Goal: Book appointment/travel/reservation

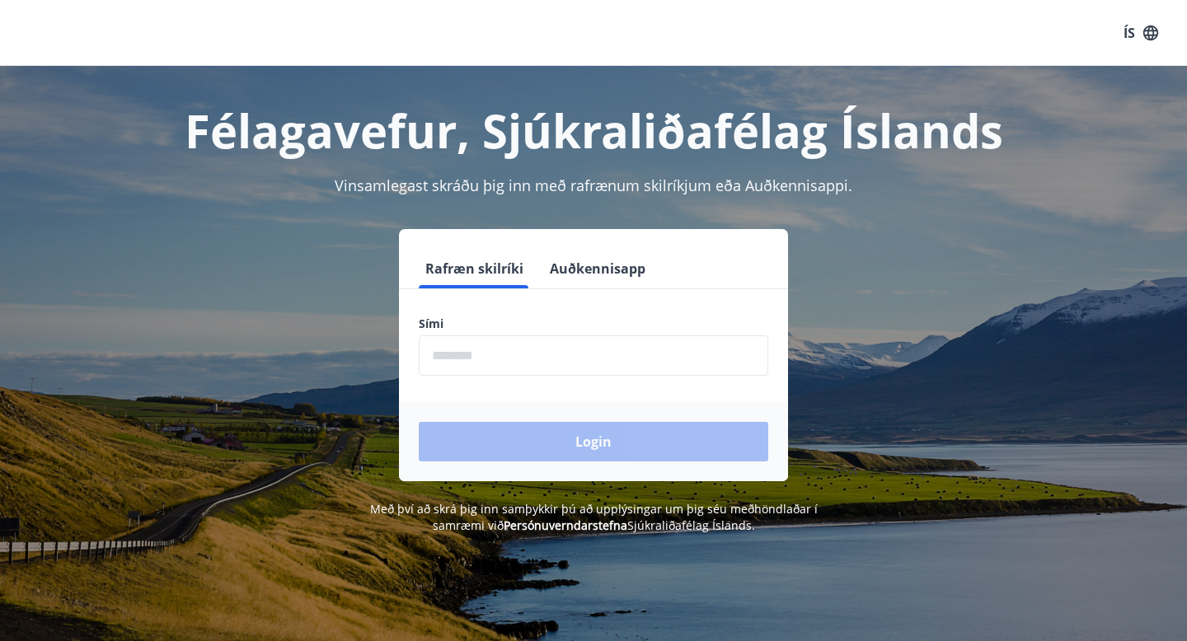
click at [456, 347] on input "phone" at bounding box center [594, 356] width 350 height 40
type input "********"
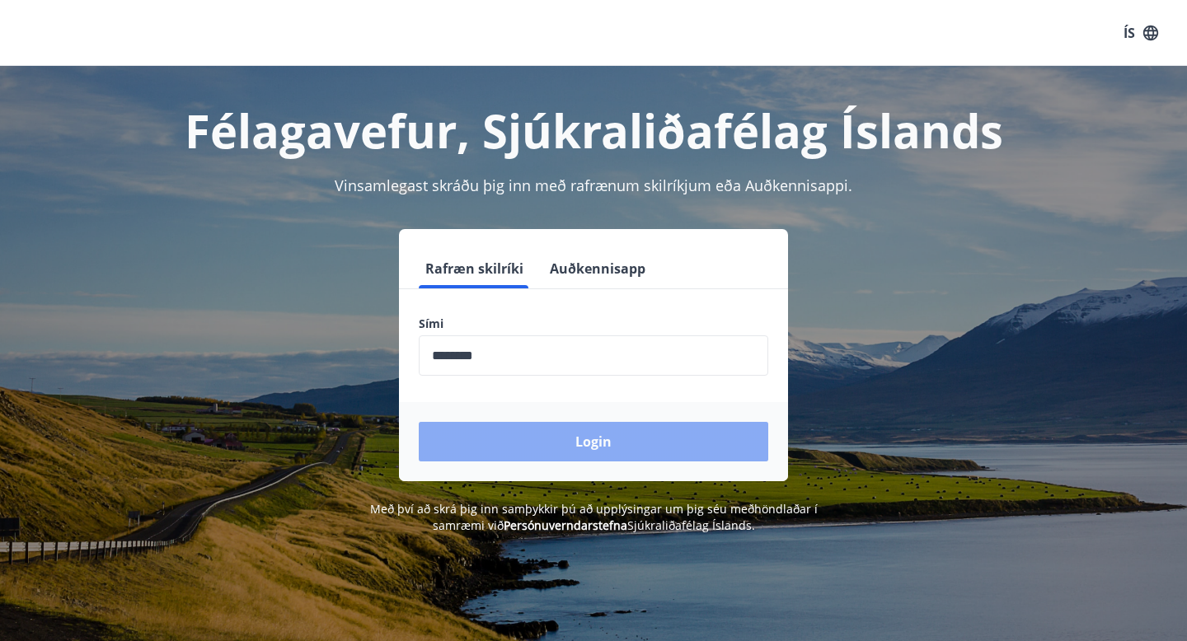
click at [532, 437] on button "Login" at bounding box center [594, 442] width 350 height 40
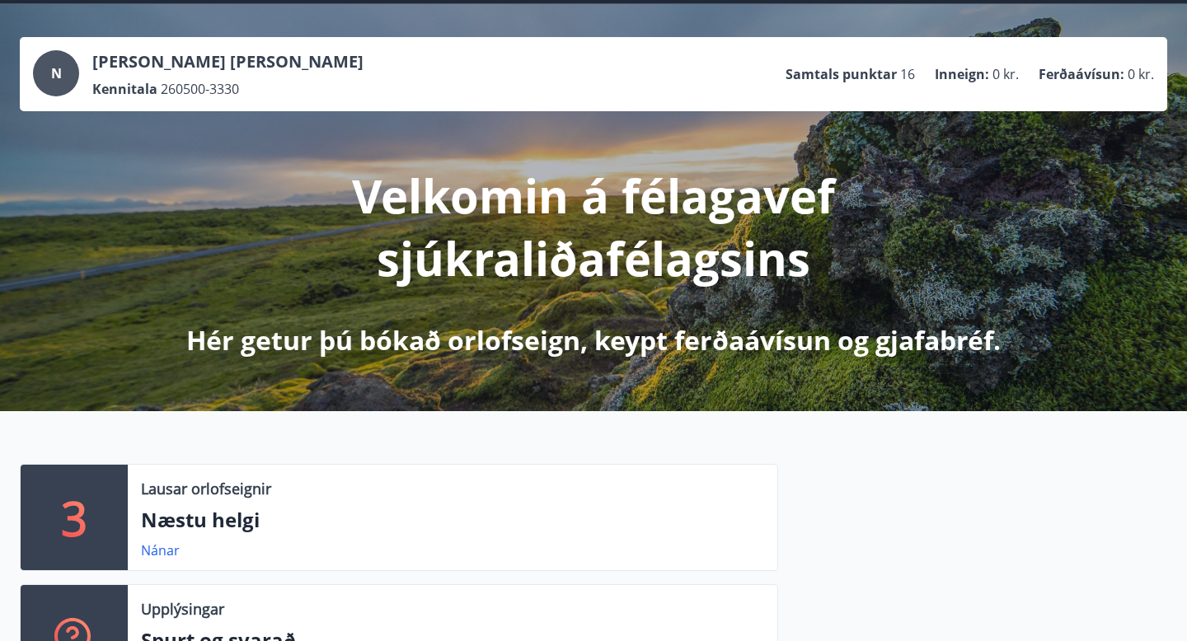
scroll to position [72, 0]
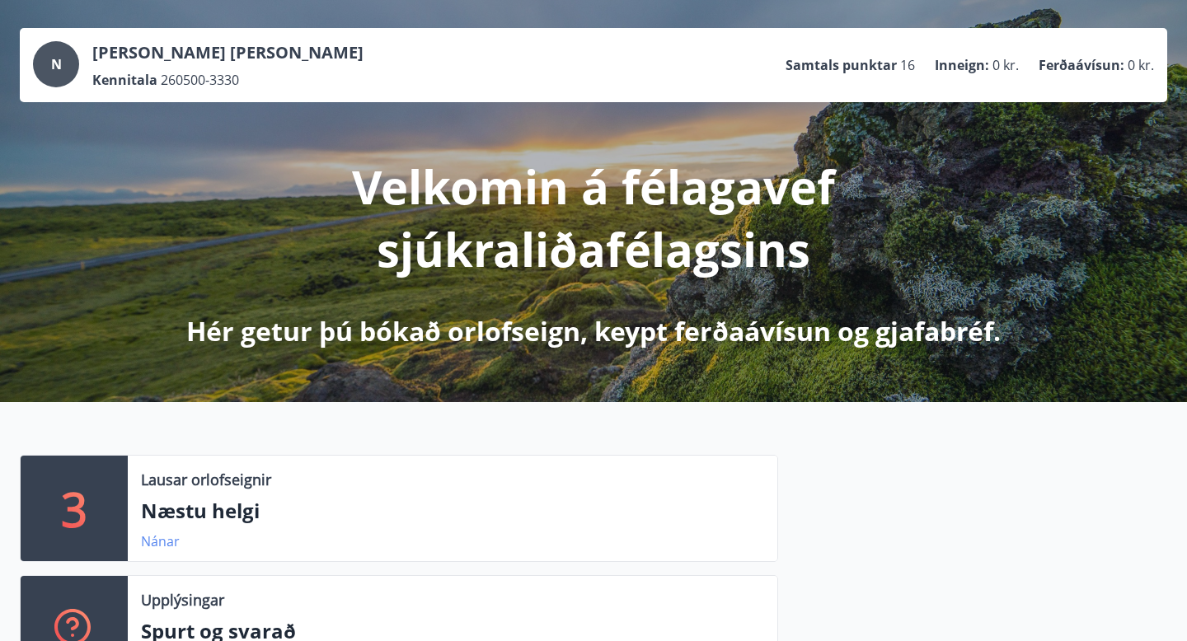
click at [154, 543] on link "Nánar" at bounding box center [160, 542] width 39 height 18
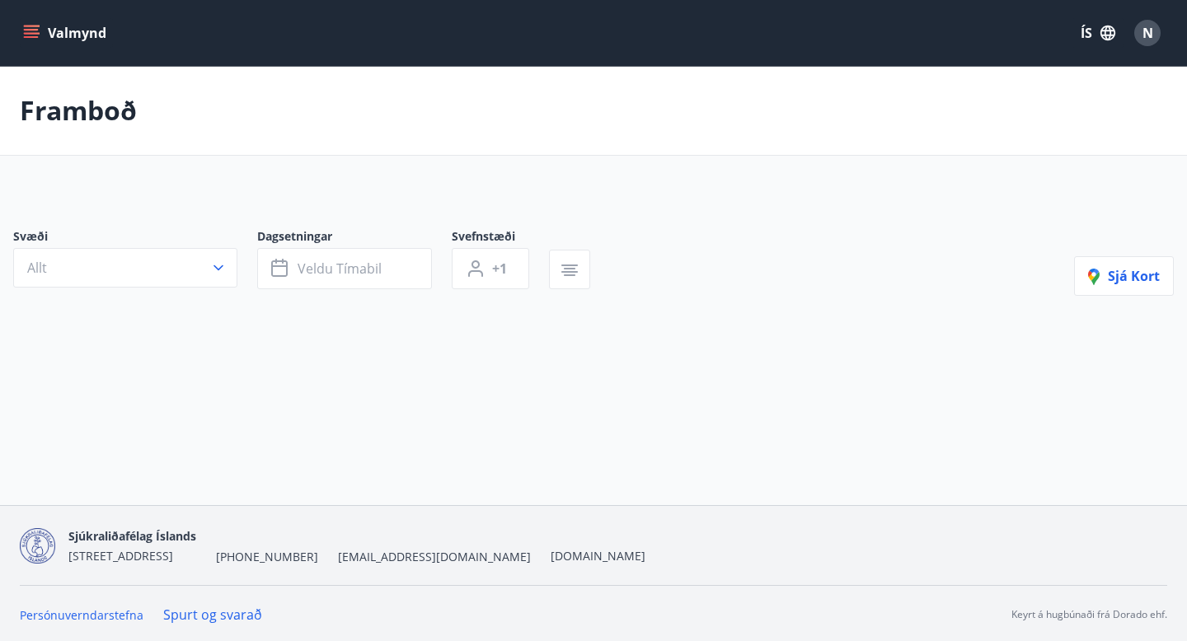
type input "*"
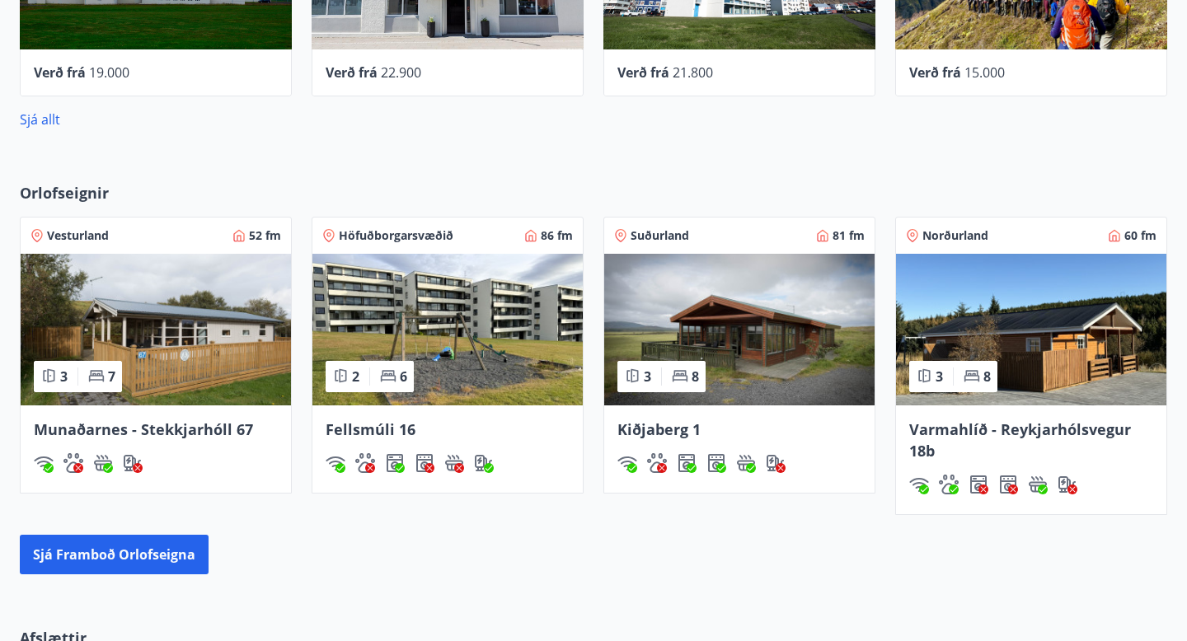
scroll to position [959, 0]
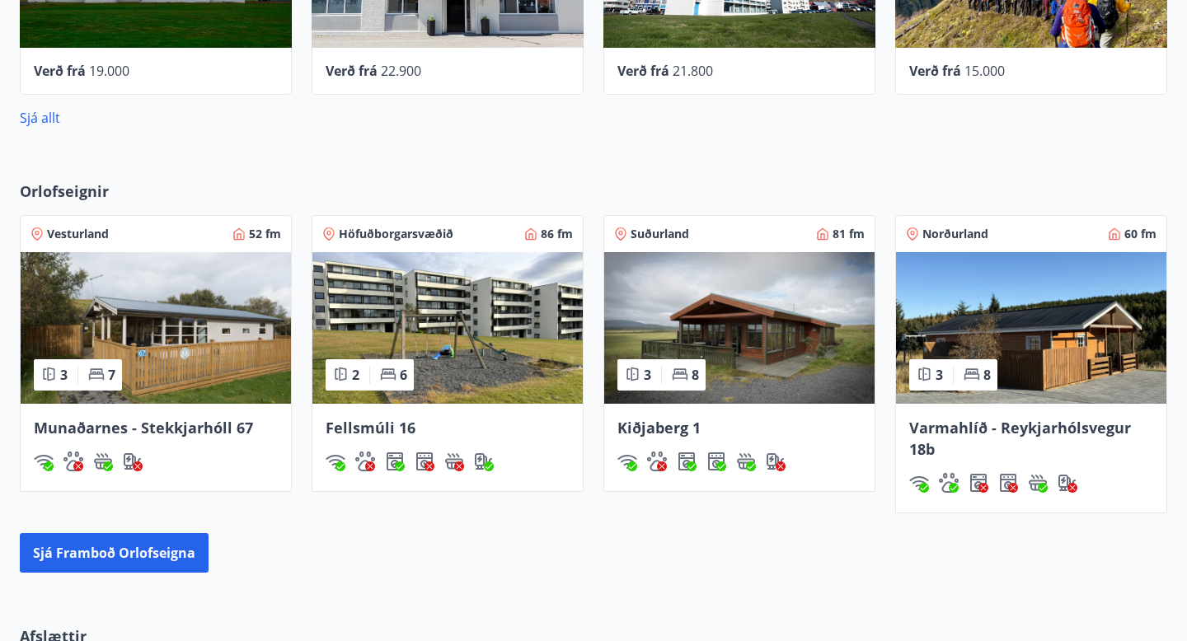
click at [630, 425] on span "Kiðjaberg 1" at bounding box center [659, 428] width 83 height 20
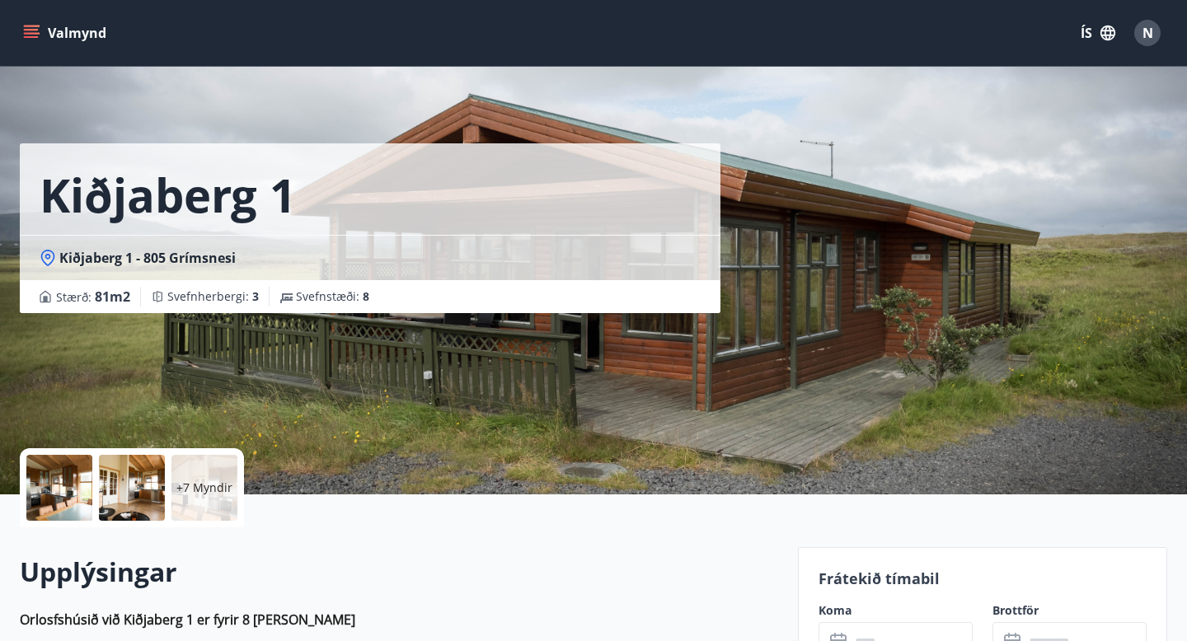
click at [63, 490] on div at bounding box center [59, 488] width 66 height 66
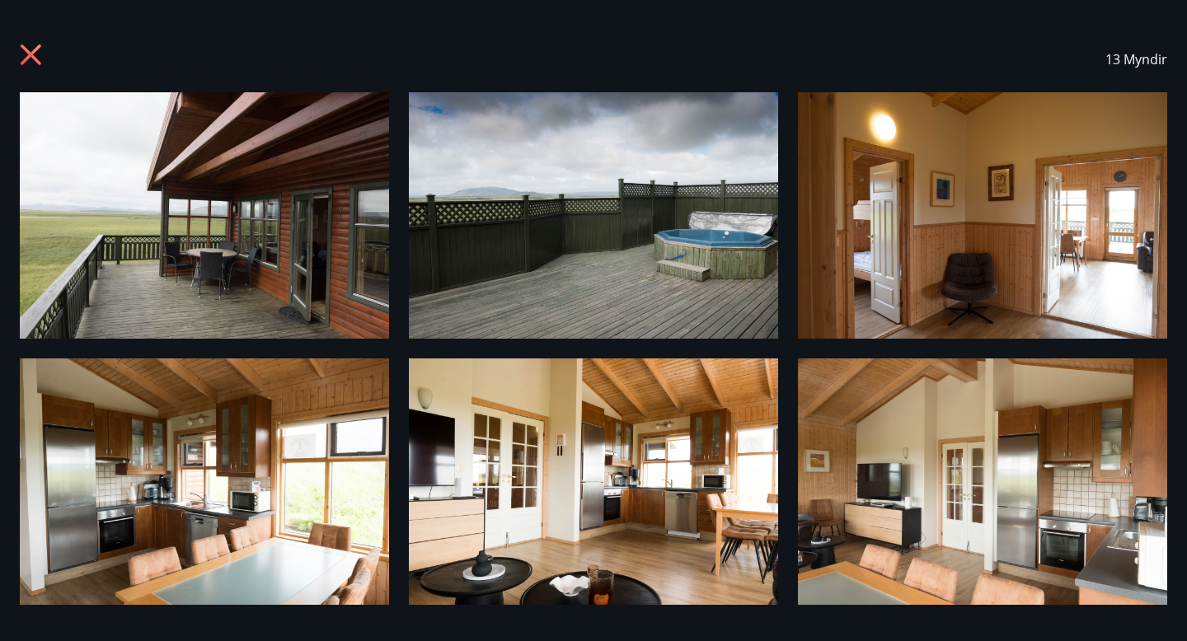
click at [214, 231] on img at bounding box center [204, 215] width 369 height 247
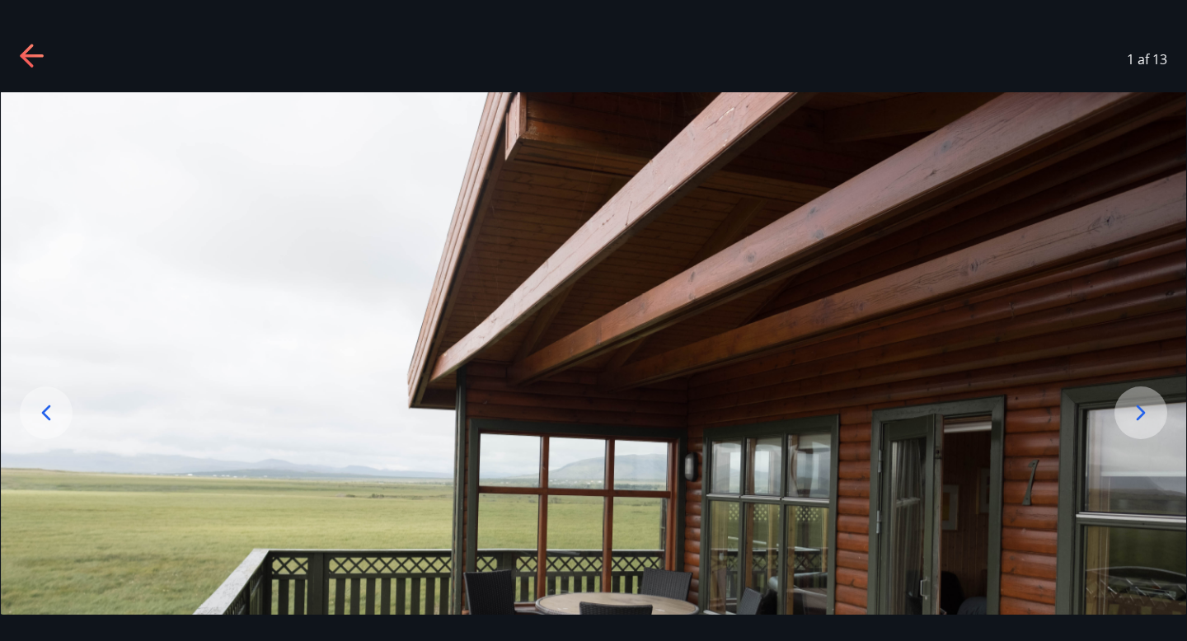
click at [550, 326] on img at bounding box center [594, 487] width 1186 height 791
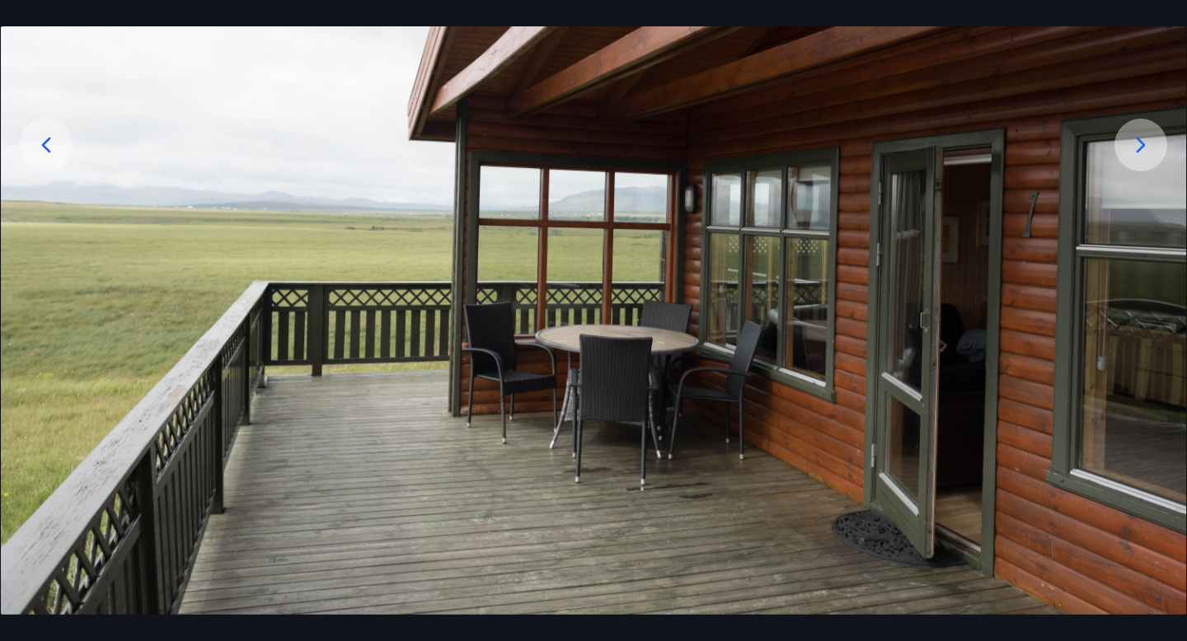
scroll to position [265, 0]
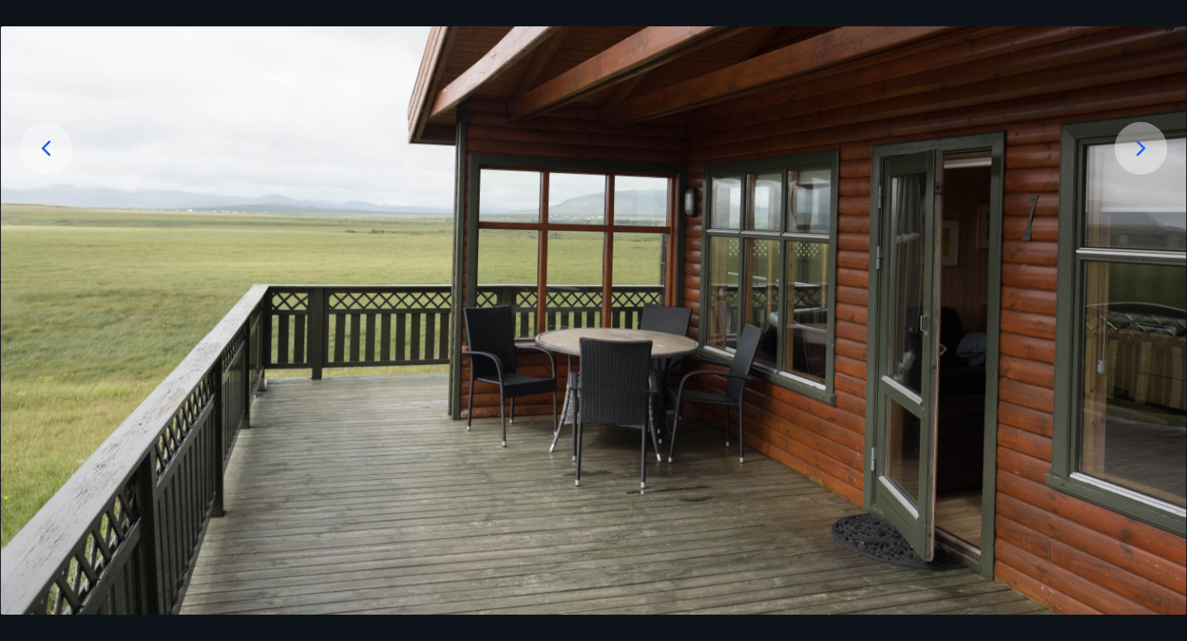
click at [1144, 140] on icon at bounding box center [1141, 148] width 26 height 26
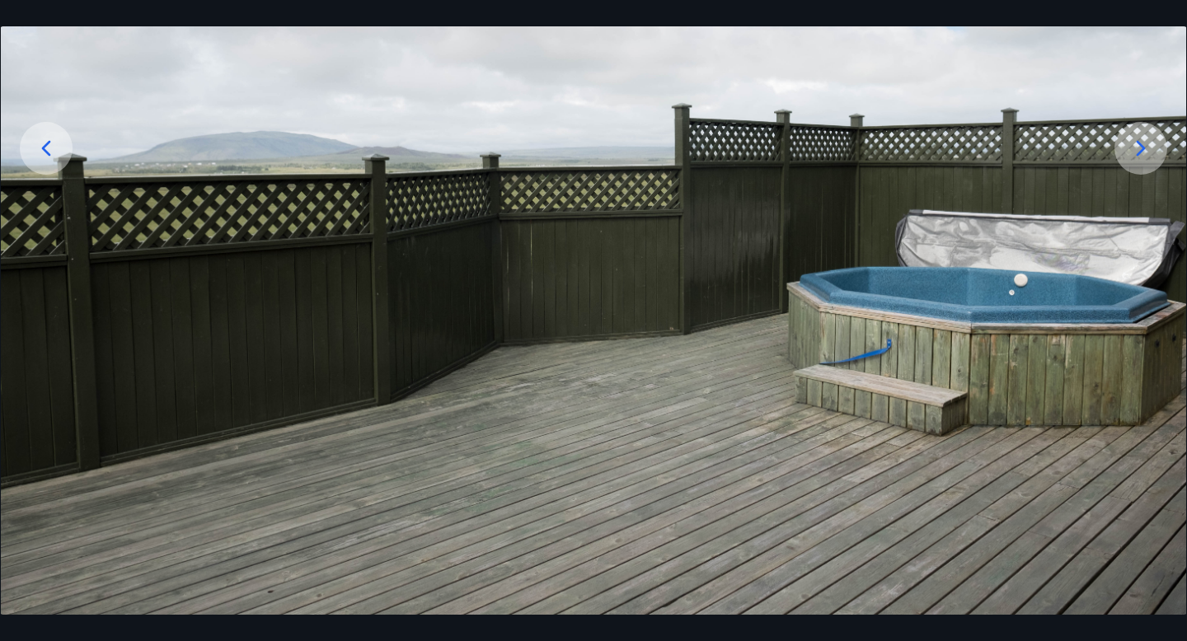
click at [1140, 147] on icon at bounding box center [1141, 148] width 26 height 26
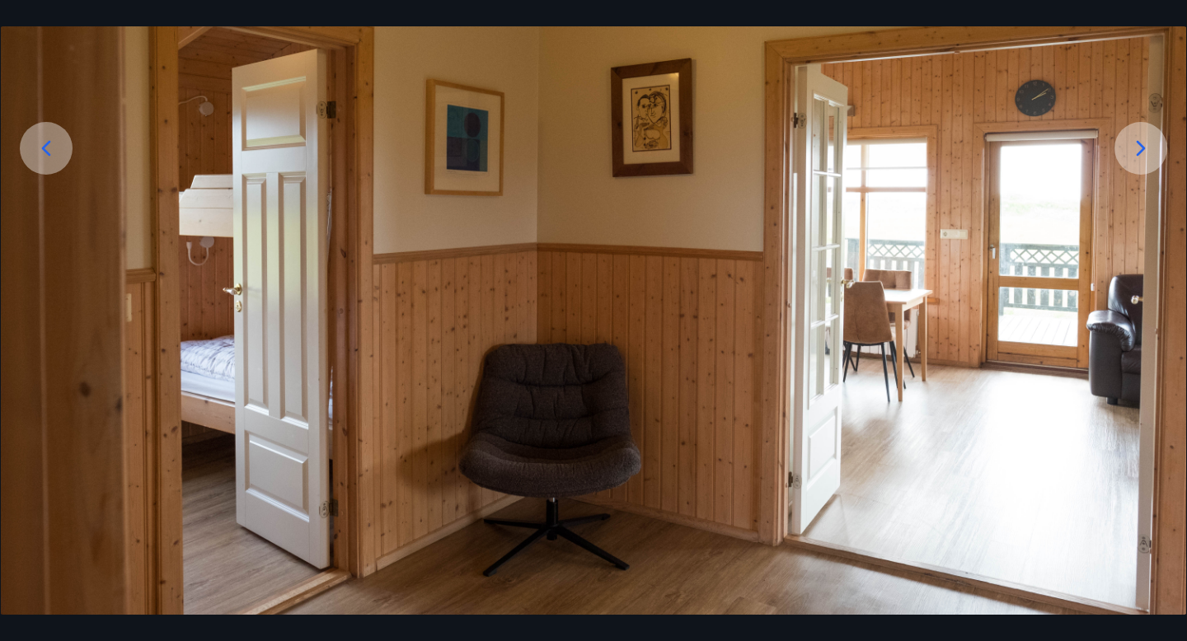
scroll to position [268, 0]
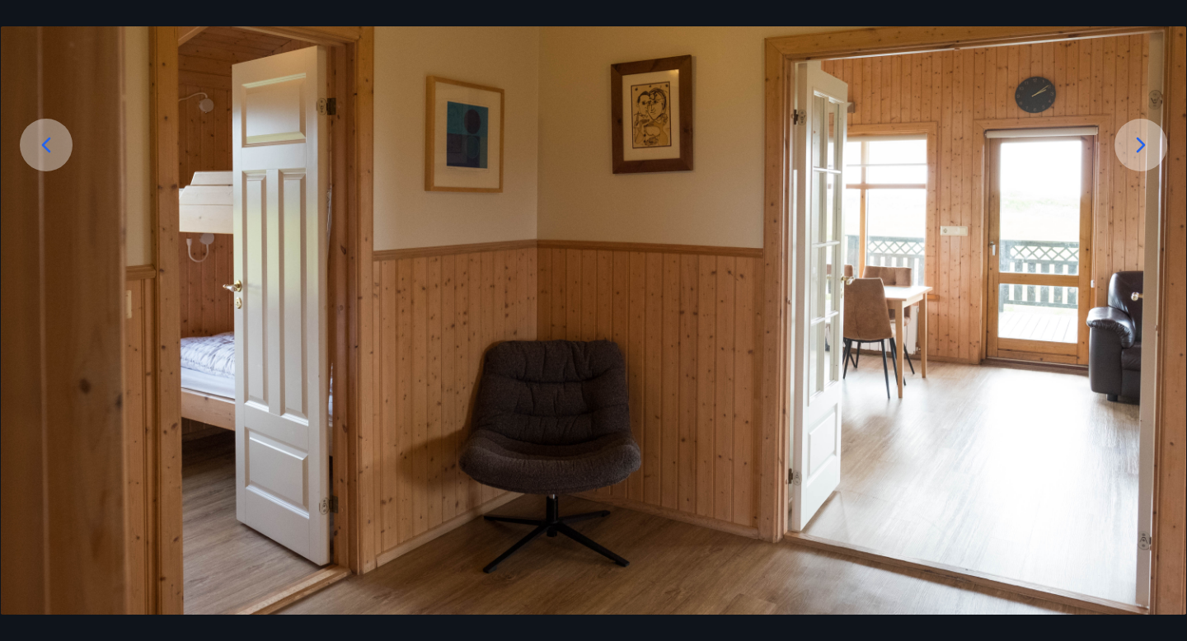
click at [1132, 130] on div at bounding box center [1141, 145] width 53 height 53
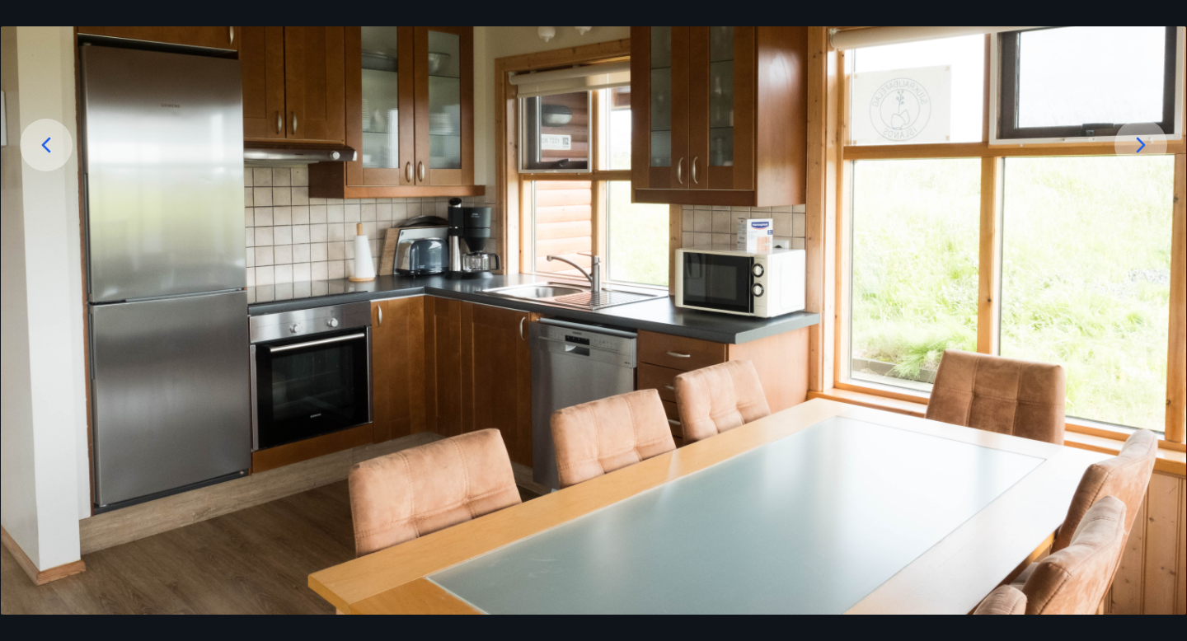
click at [1132, 130] on div at bounding box center [1141, 145] width 53 height 53
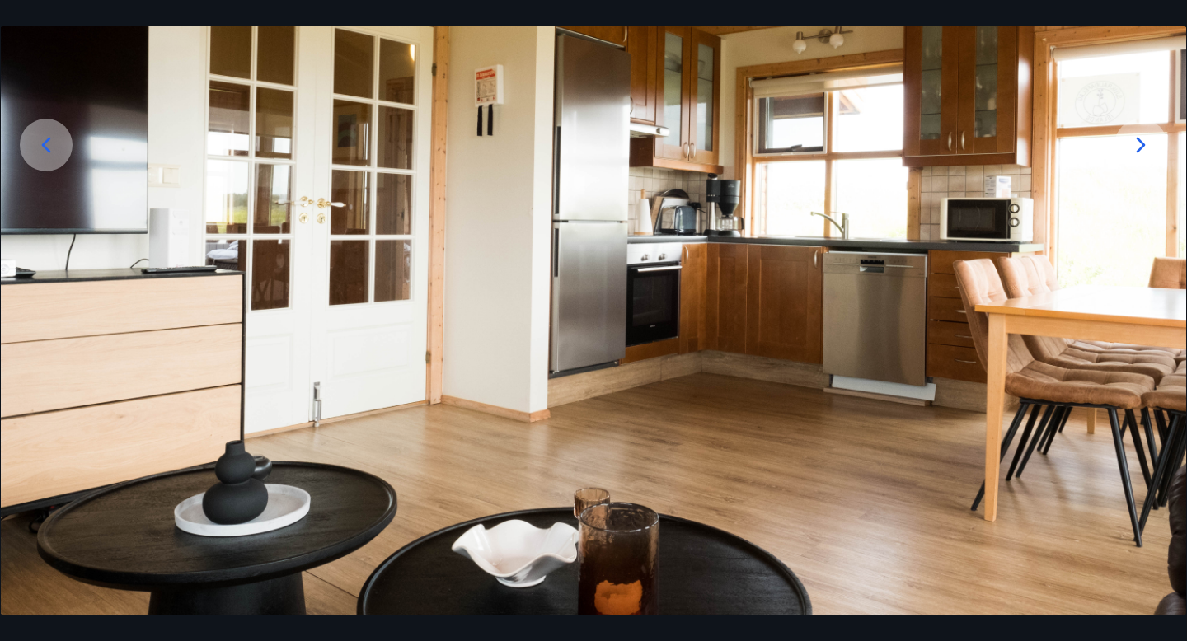
click at [1130, 133] on icon at bounding box center [1141, 145] width 26 height 26
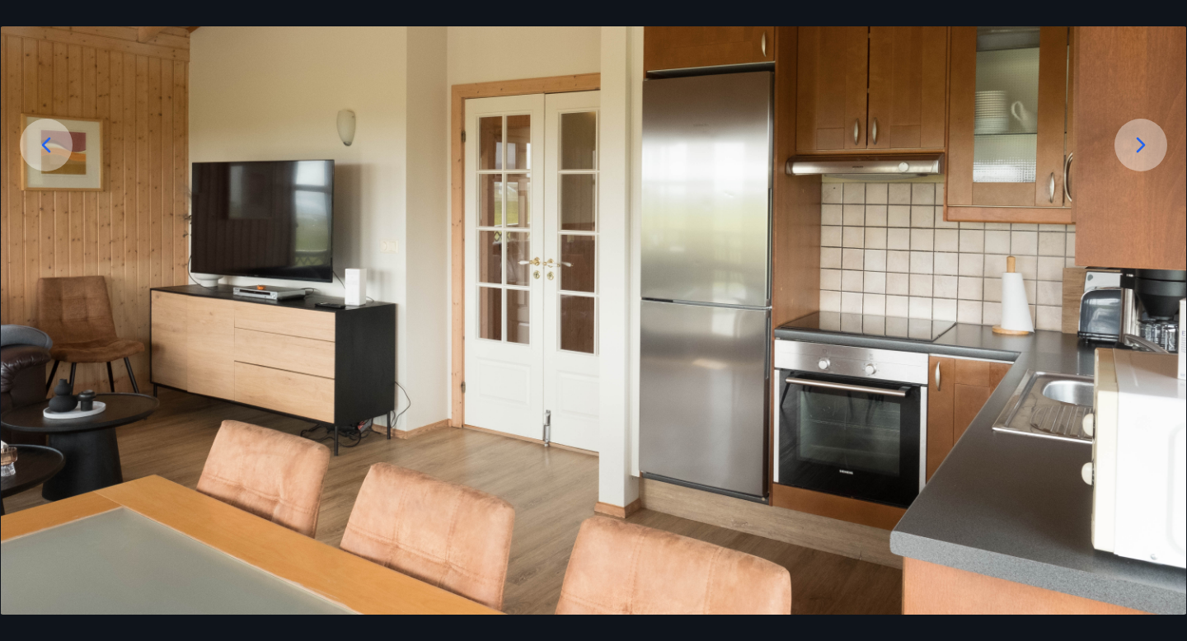
click at [1130, 133] on icon at bounding box center [1141, 145] width 26 height 26
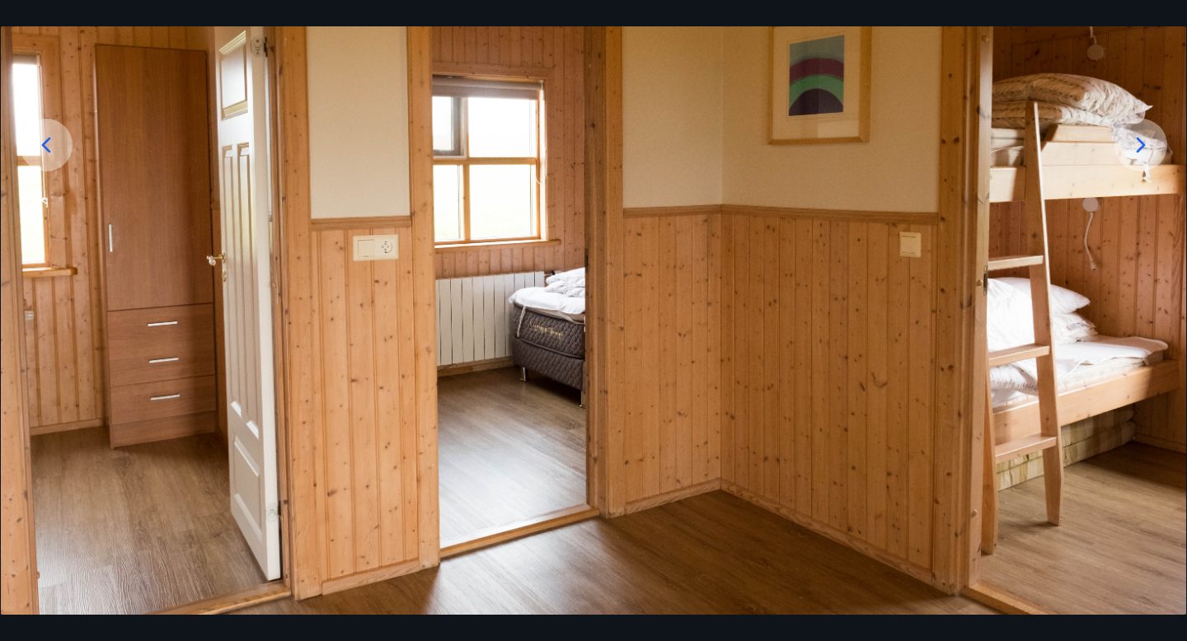
click at [1126, 133] on div at bounding box center [1141, 145] width 53 height 53
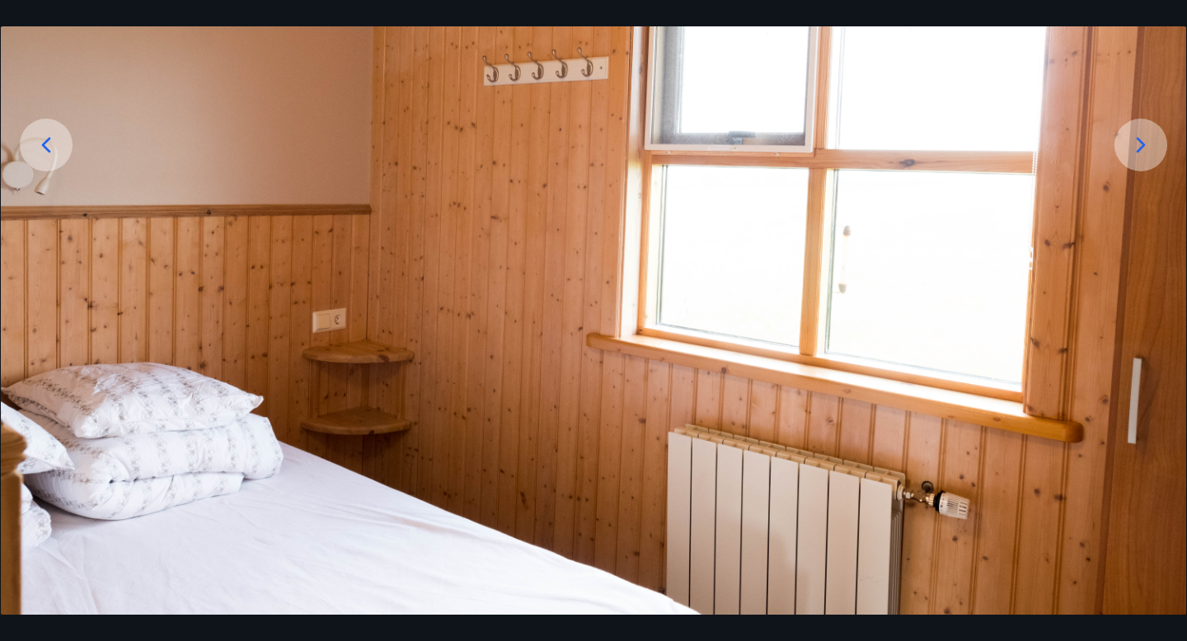
click at [1126, 133] on div at bounding box center [1141, 145] width 53 height 53
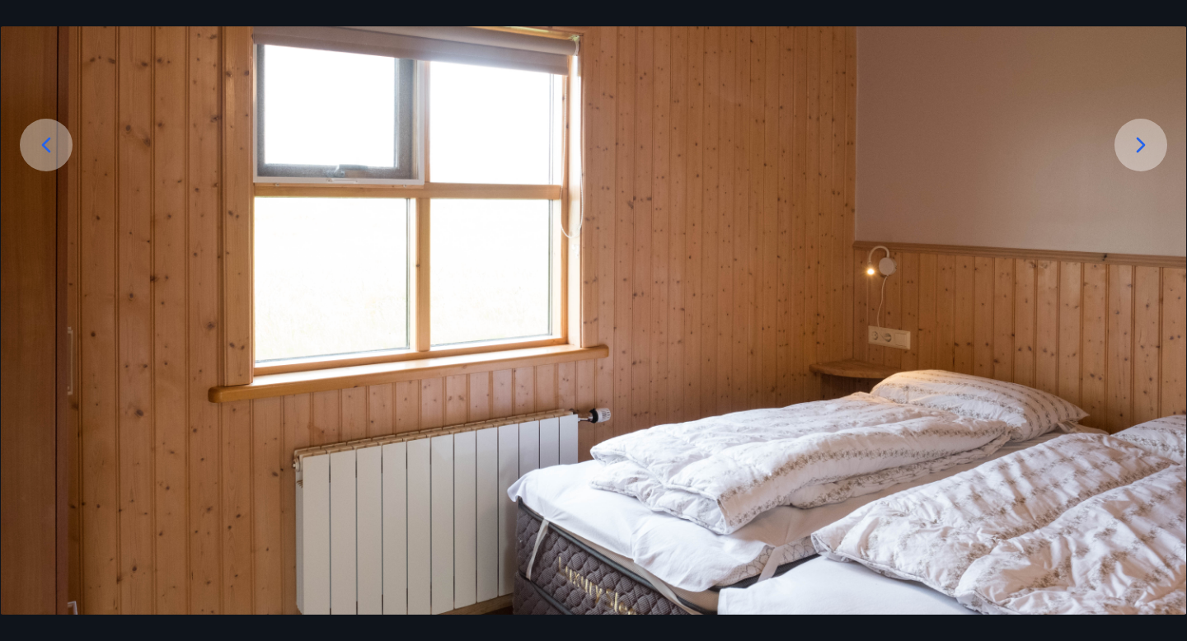
click at [1126, 133] on div at bounding box center [1141, 145] width 53 height 53
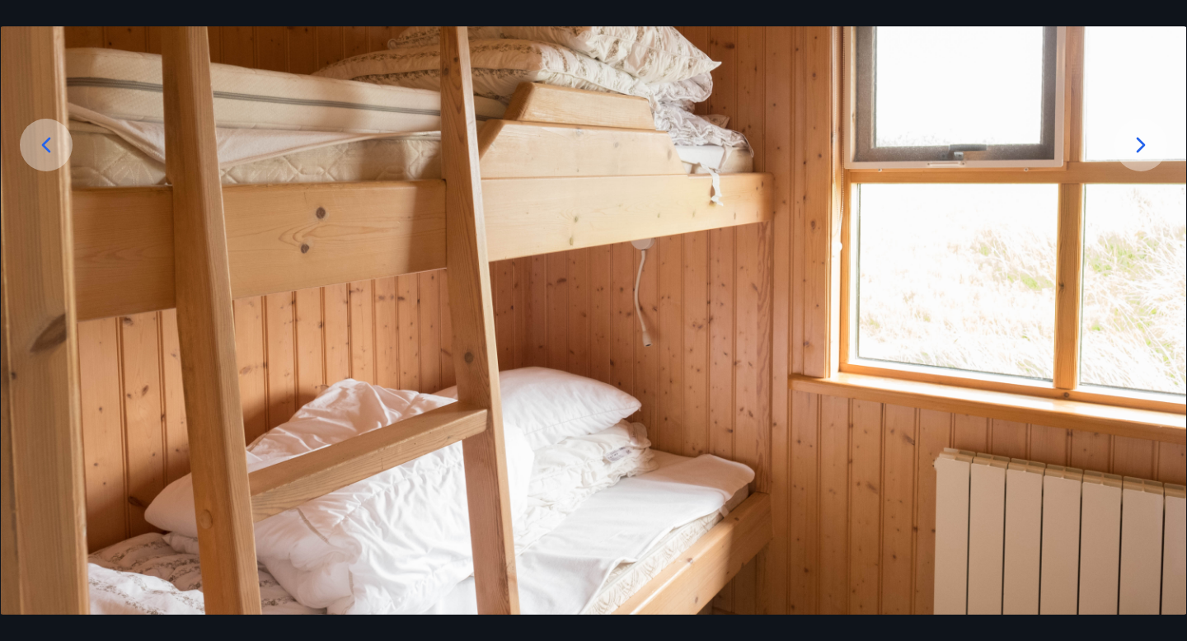
click at [1126, 133] on div at bounding box center [1141, 145] width 53 height 53
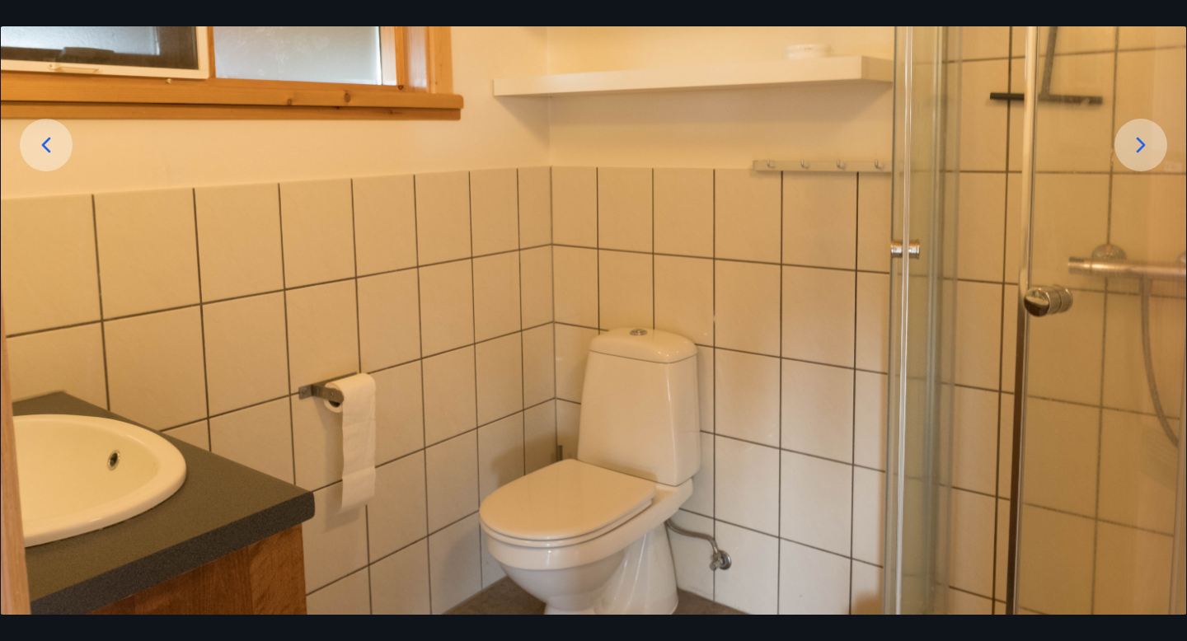
click at [1126, 133] on div at bounding box center [1141, 145] width 53 height 53
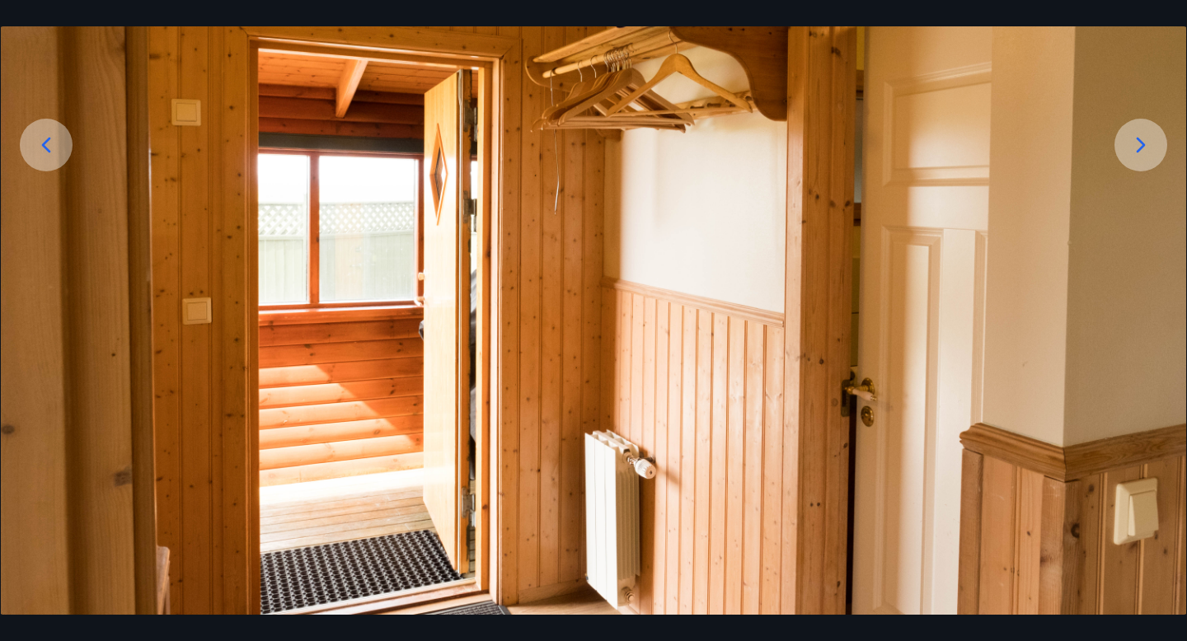
click at [1126, 133] on div at bounding box center [1141, 145] width 53 height 53
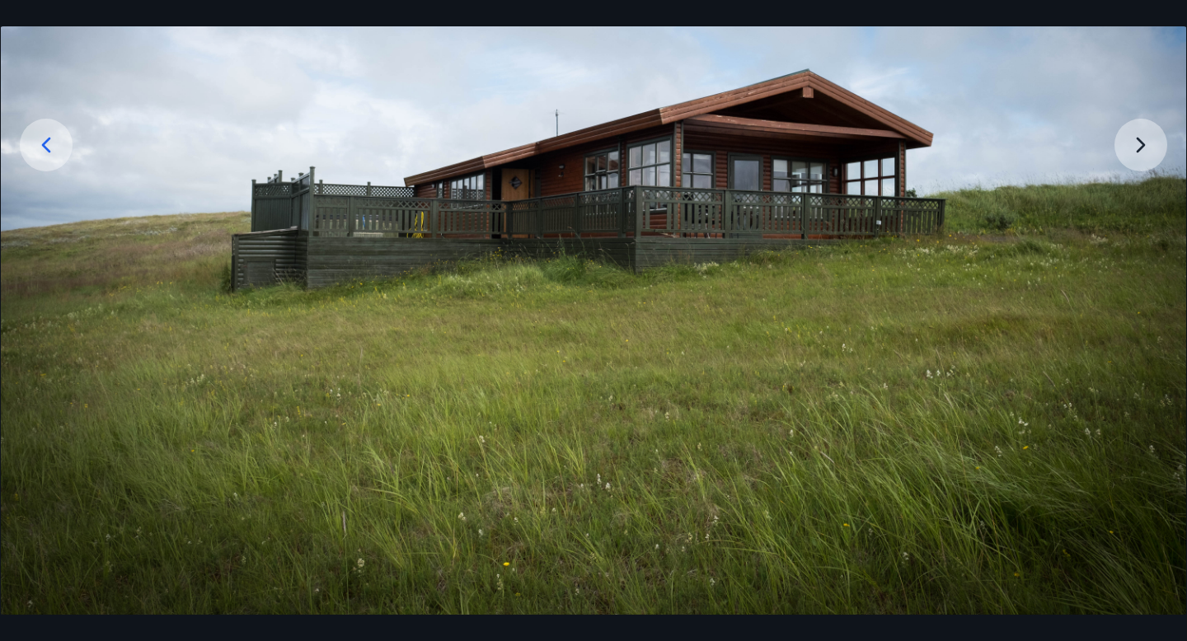
click at [1126, 131] on img at bounding box center [594, 219] width 1186 height 791
click at [1144, 143] on img at bounding box center [594, 220] width 1186 height 791
click at [1139, 150] on img at bounding box center [594, 220] width 1186 height 791
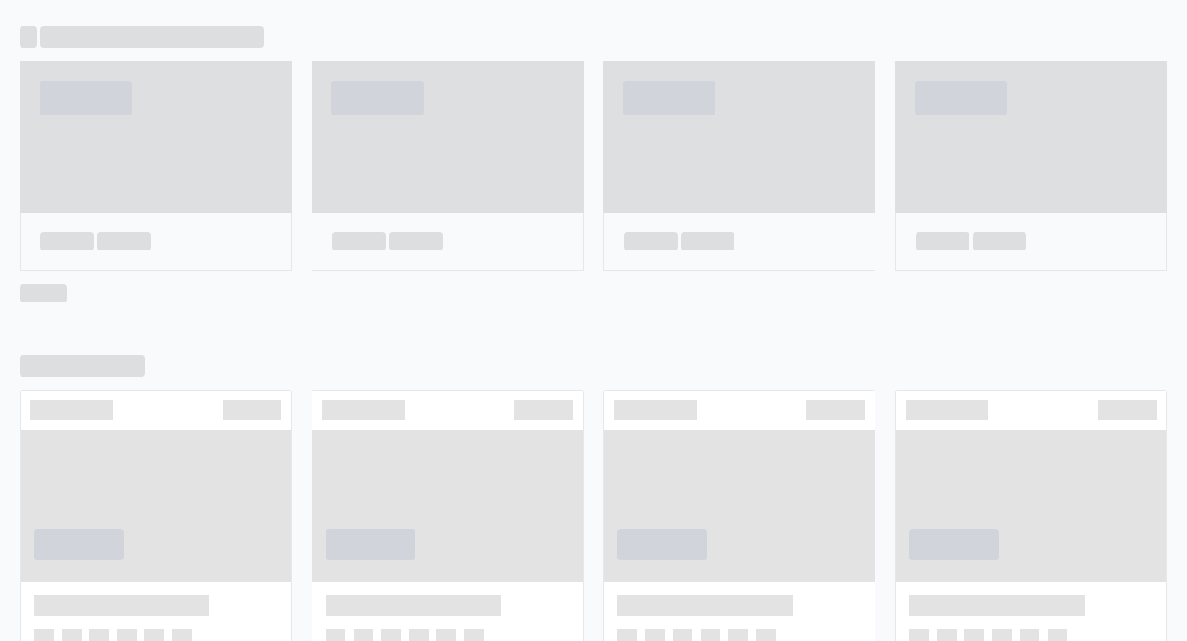
scroll to position [794, 0]
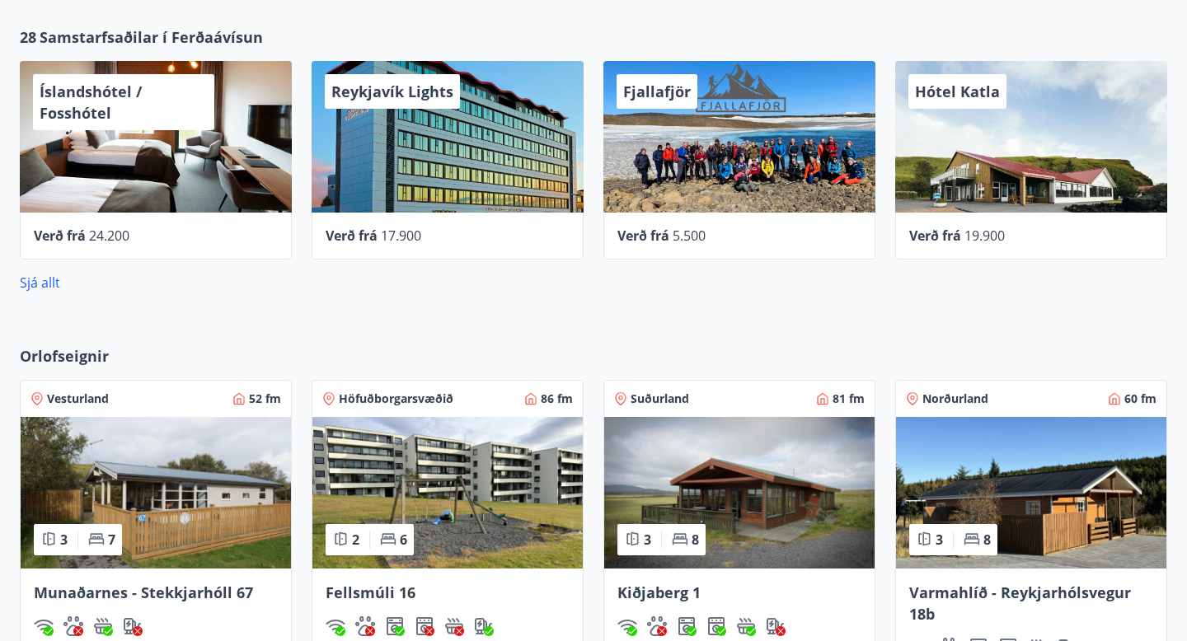
click at [651, 589] on span "Kiðjaberg 1" at bounding box center [659, 593] width 83 height 20
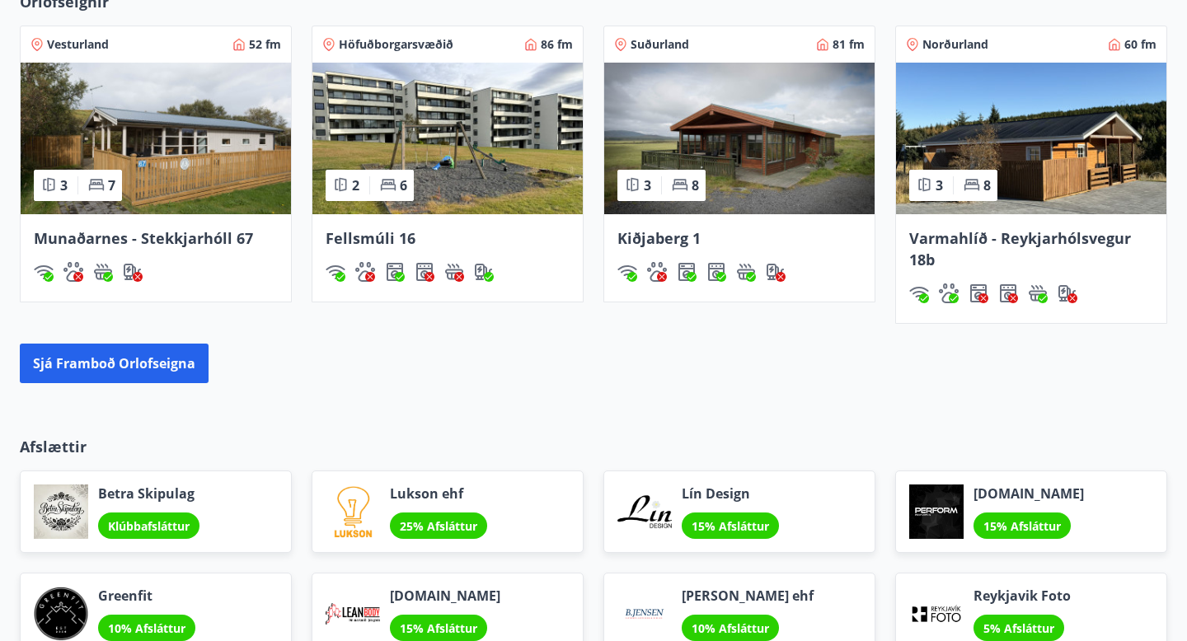
scroll to position [1148, 0]
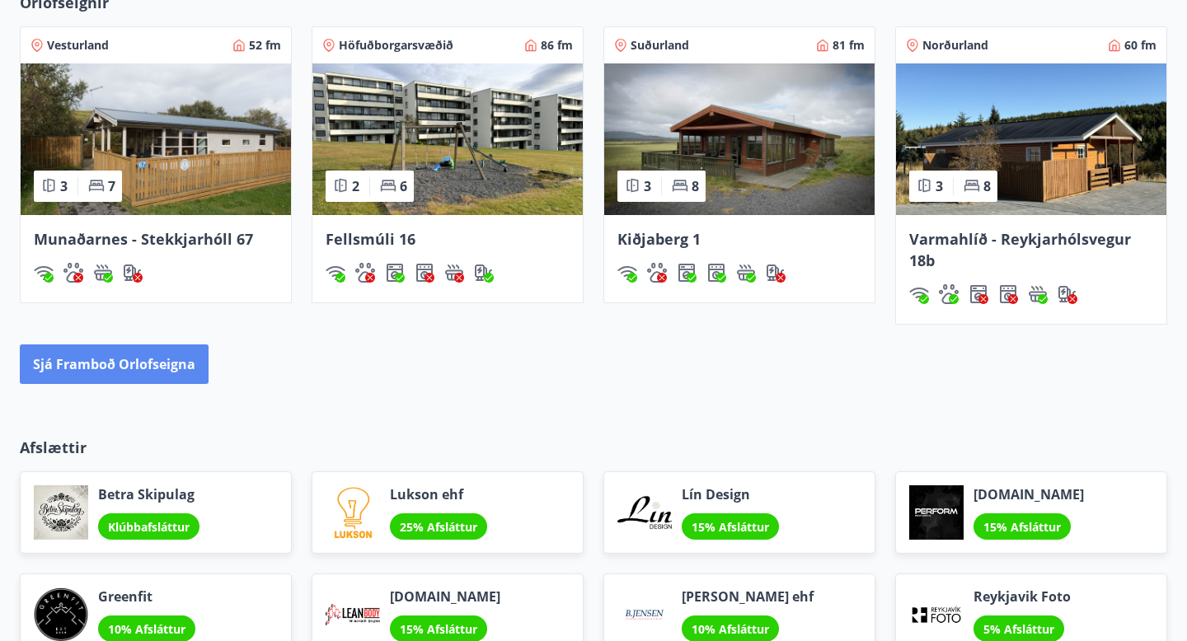
click at [168, 360] on button "Sjá framboð orlofseigna" at bounding box center [114, 365] width 189 height 40
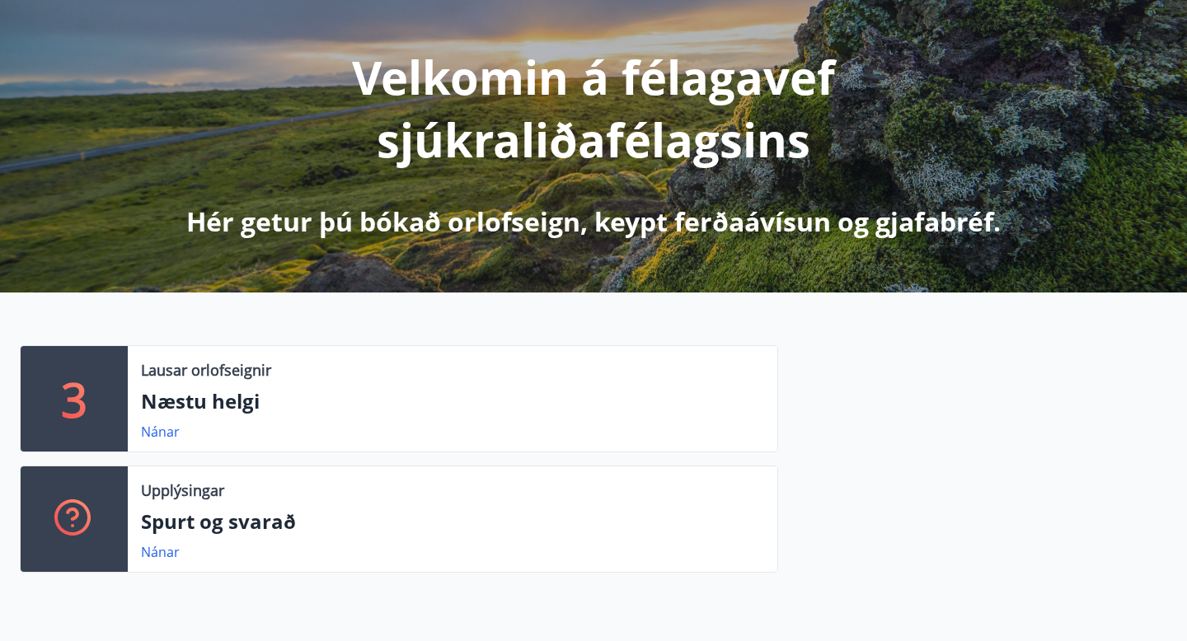
scroll to position [181, 0]
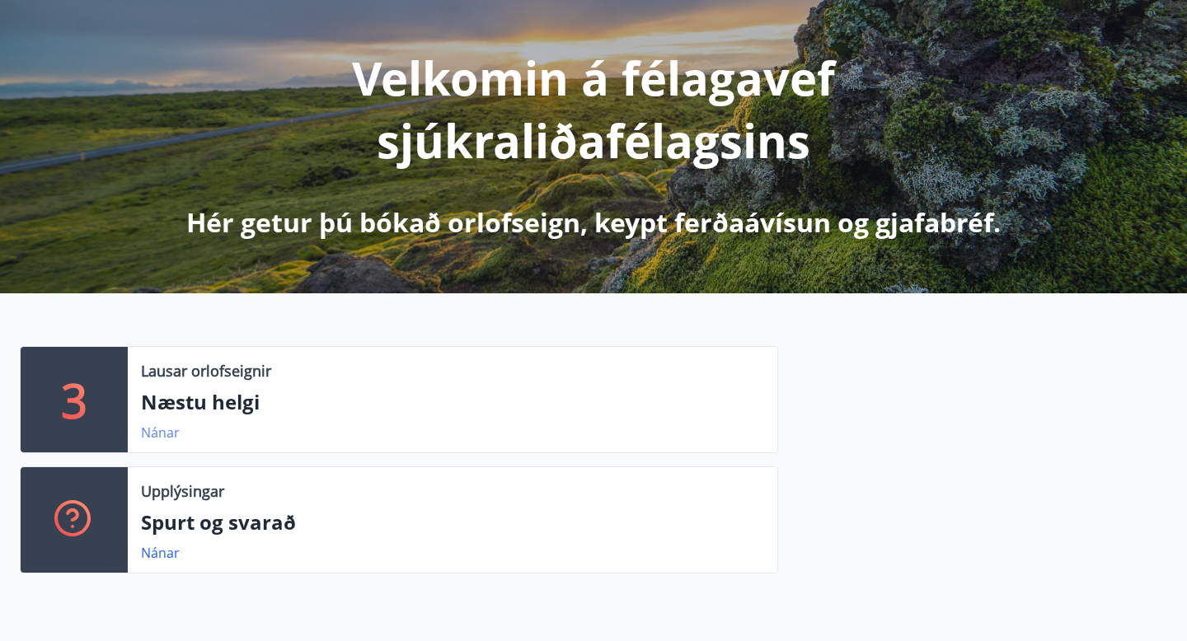
click at [158, 429] on link "Nánar" at bounding box center [160, 433] width 39 height 18
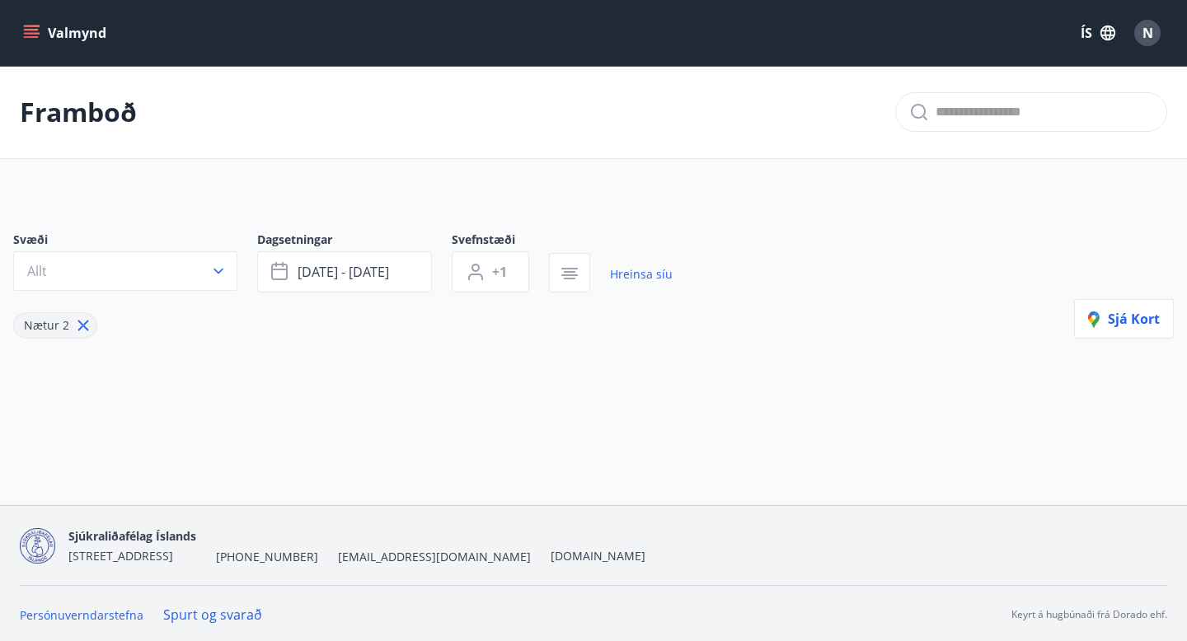
type input "*"
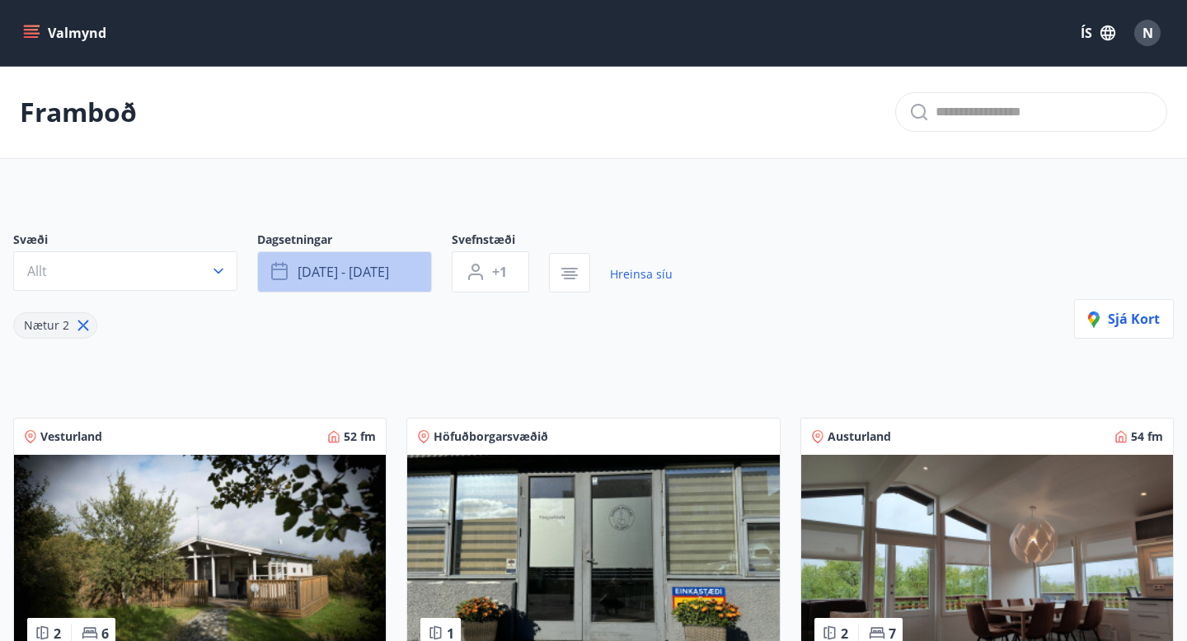
click at [402, 273] on button "[DATE] - [DATE]" at bounding box center [344, 271] width 175 height 41
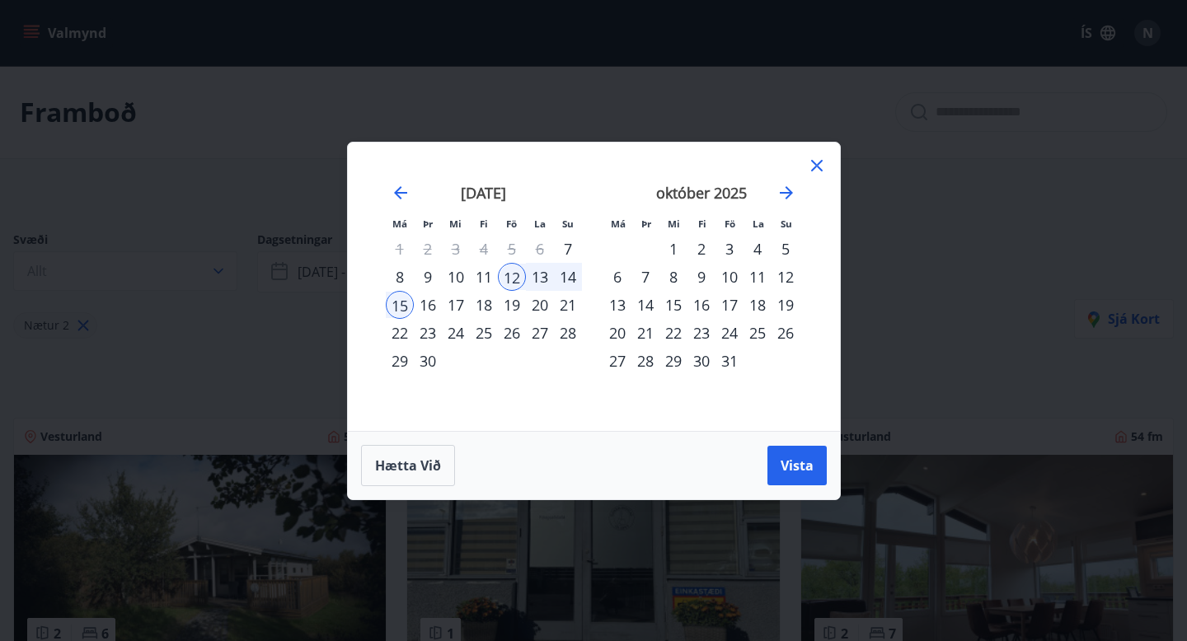
click at [512, 304] on div "19" at bounding box center [512, 305] width 28 height 28
click at [397, 330] on div "22" at bounding box center [400, 333] width 28 height 28
click at [791, 461] on span "Vista" at bounding box center [797, 466] width 33 height 18
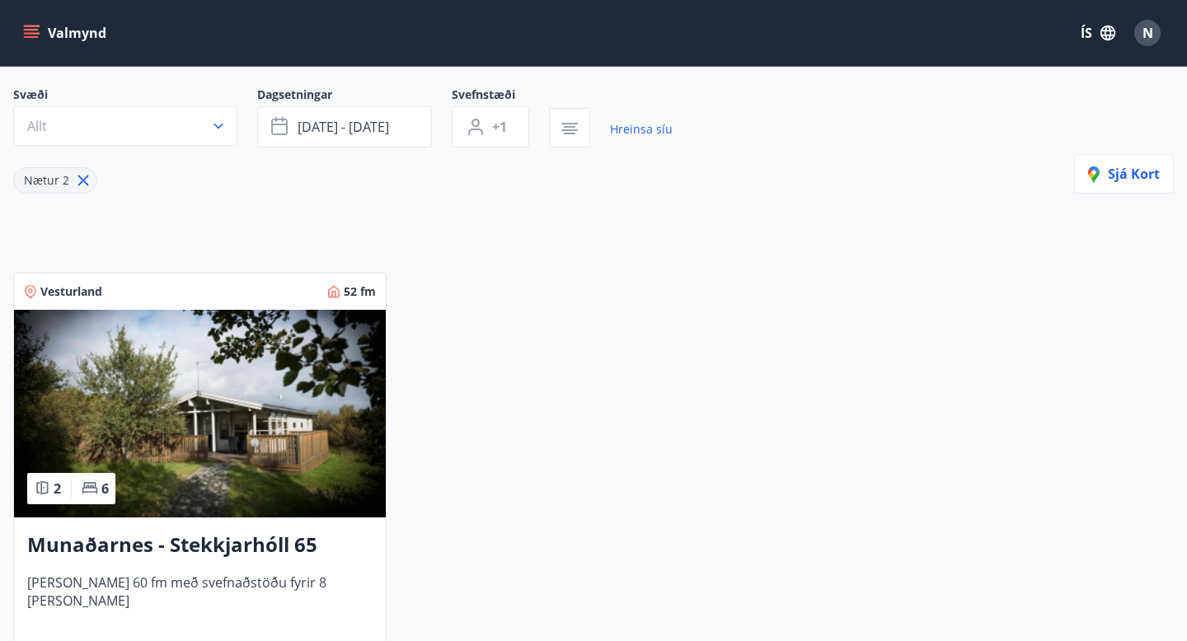
scroll to position [148, 0]
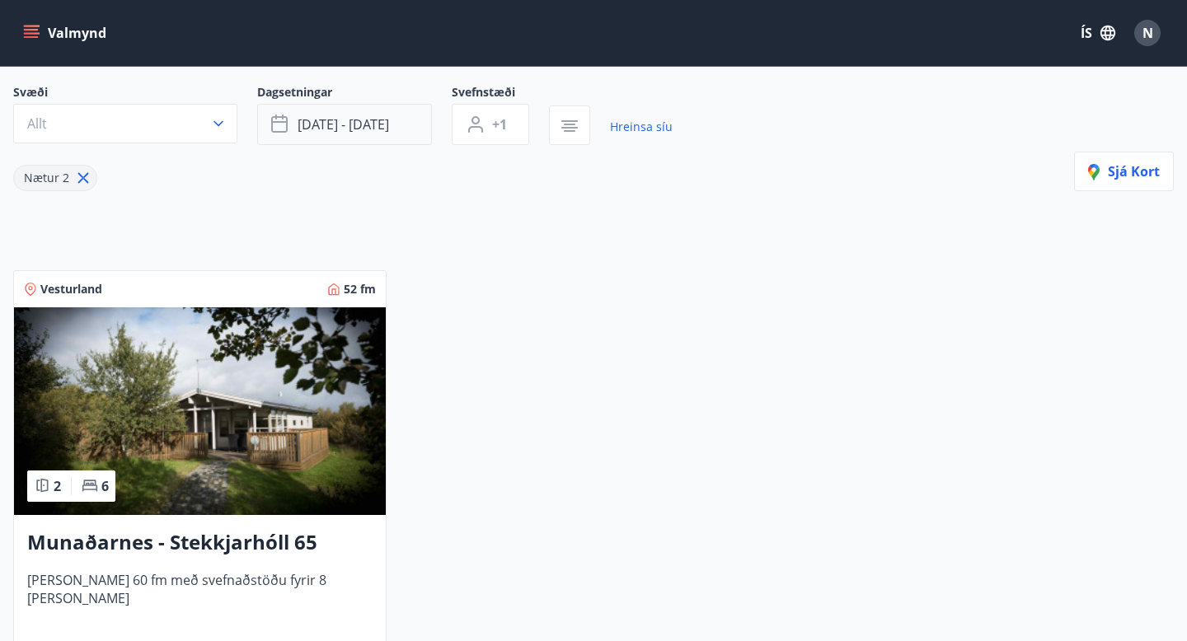
click at [377, 126] on span "[DATE] - [DATE]" at bounding box center [344, 124] width 92 height 18
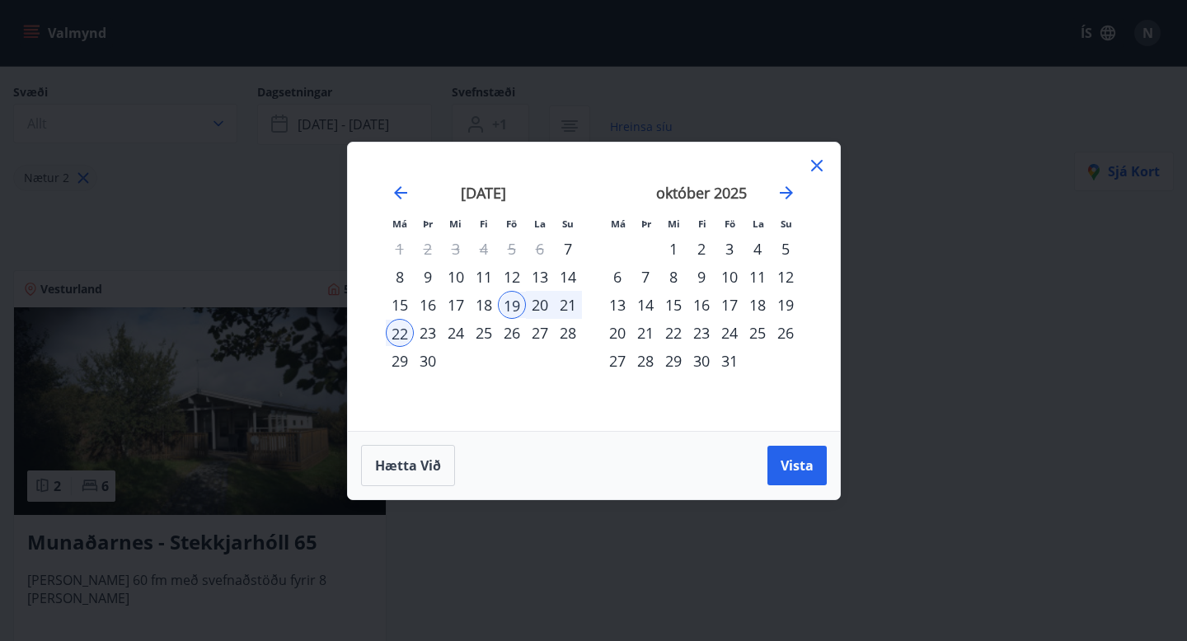
click at [734, 332] on div "24" at bounding box center [730, 333] width 28 height 28
click at [621, 358] on div "27" at bounding box center [618, 361] width 28 height 28
click at [793, 465] on span "Vista" at bounding box center [797, 466] width 33 height 18
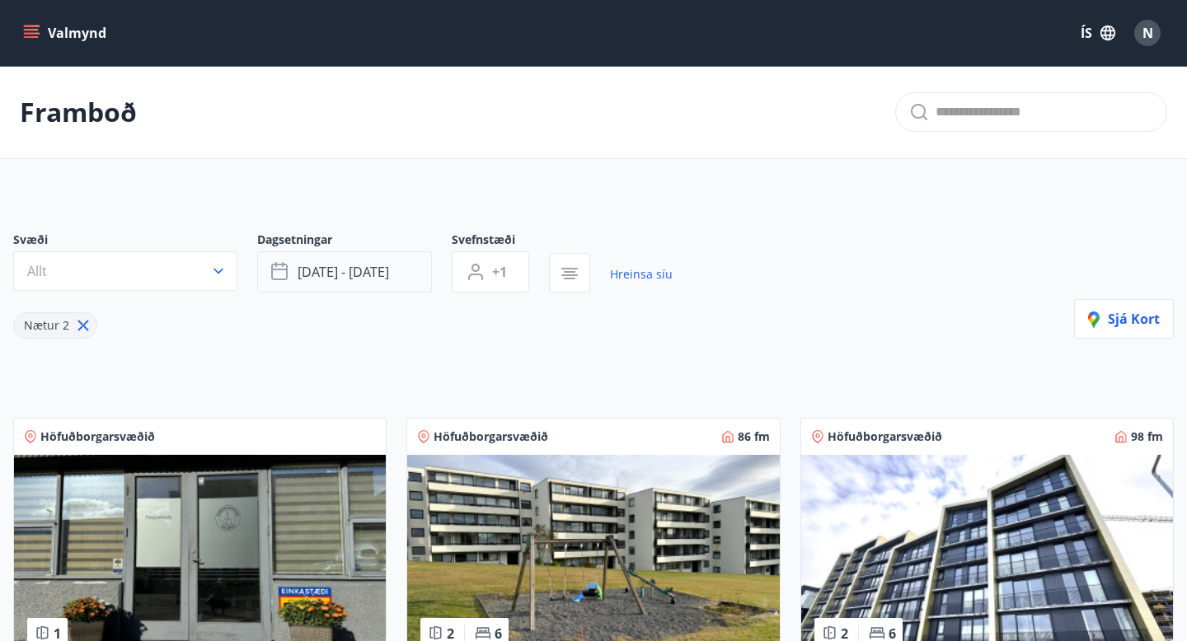
click at [353, 273] on span "[DATE] - [DATE]" at bounding box center [344, 272] width 92 height 18
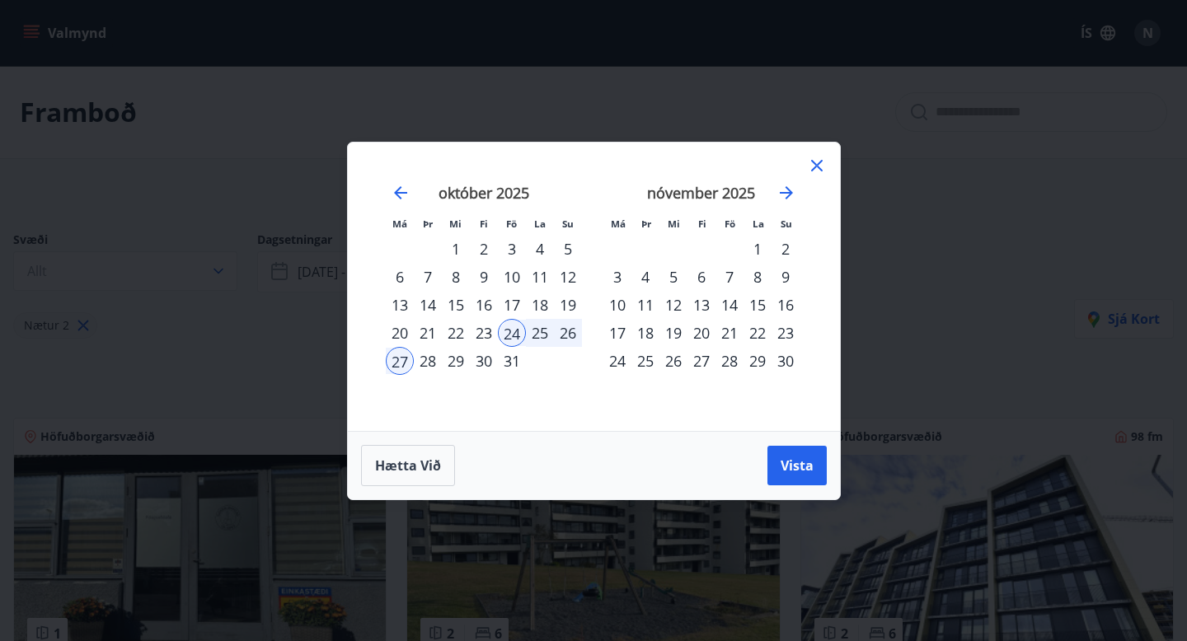
click at [507, 357] on div "31" at bounding box center [512, 361] width 28 height 28
click at [620, 269] on div "3" at bounding box center [618, 277] width 28 height 28
click at [800, 455] on button "Vista" at bounding box center [797, 466] width 59 height 40
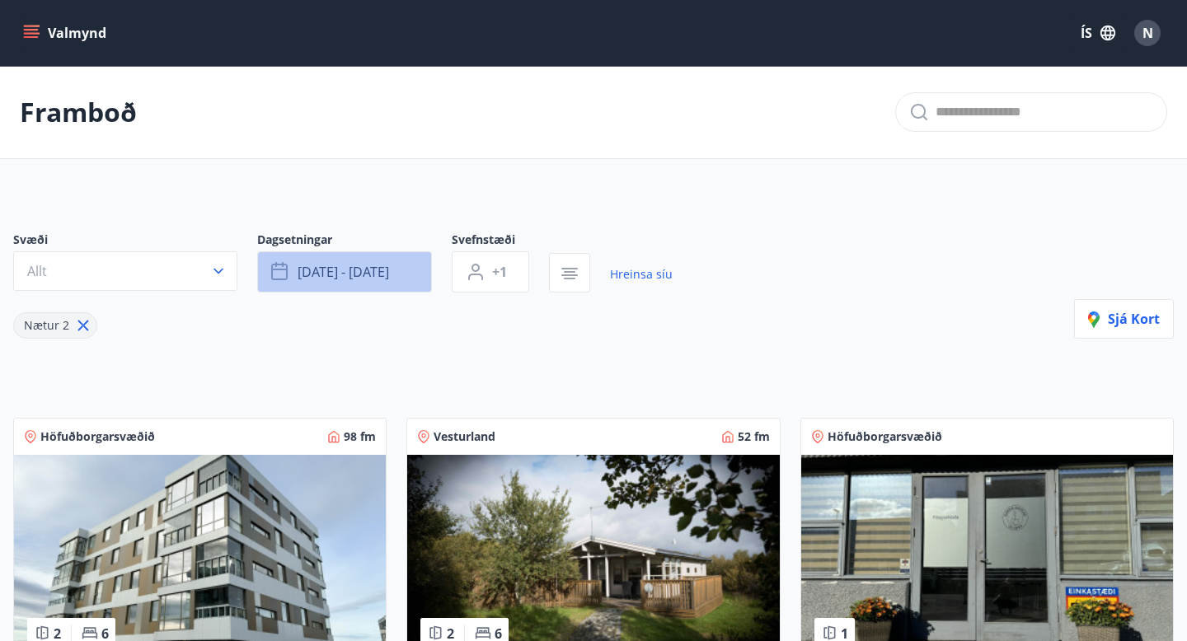
click at [377, 265] on span "[DATE] - [DATE]" at bounding box center [344, 272] width 92 height 18
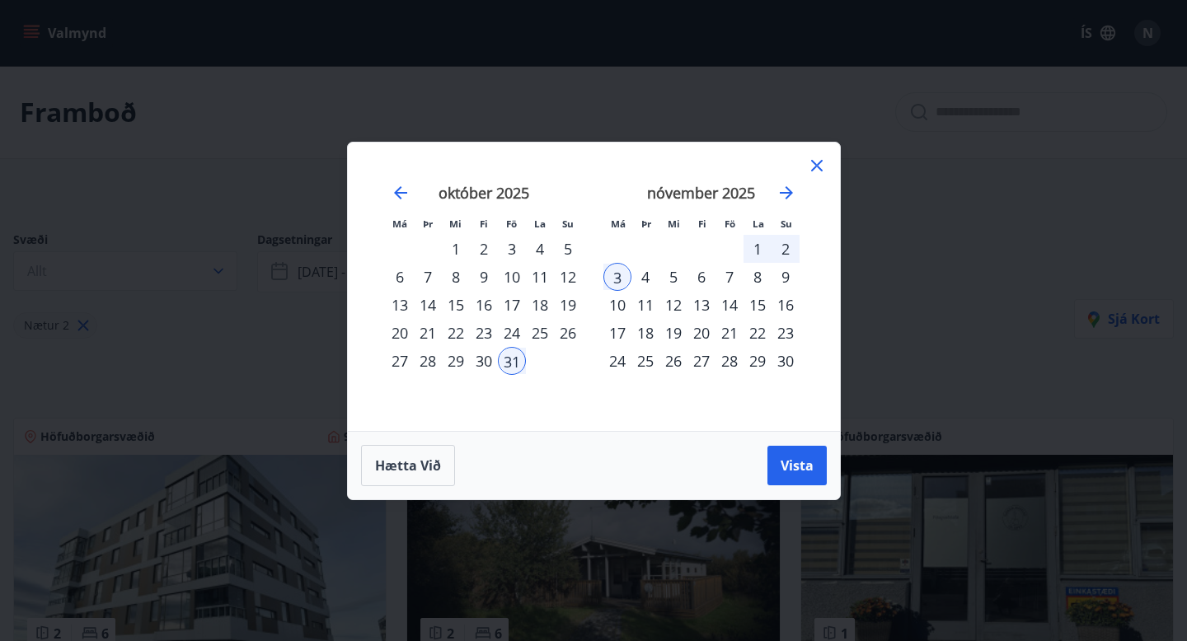
click at [726, 269] on div "7" at bounding box center [730, 277] width 28 height 28
click at [623, 302] on div "10" at bounding box center [618, 305] width 28 height 28
click at [784, 470] on span "Vista" at bounding box center [797, 466] width 33 height 18
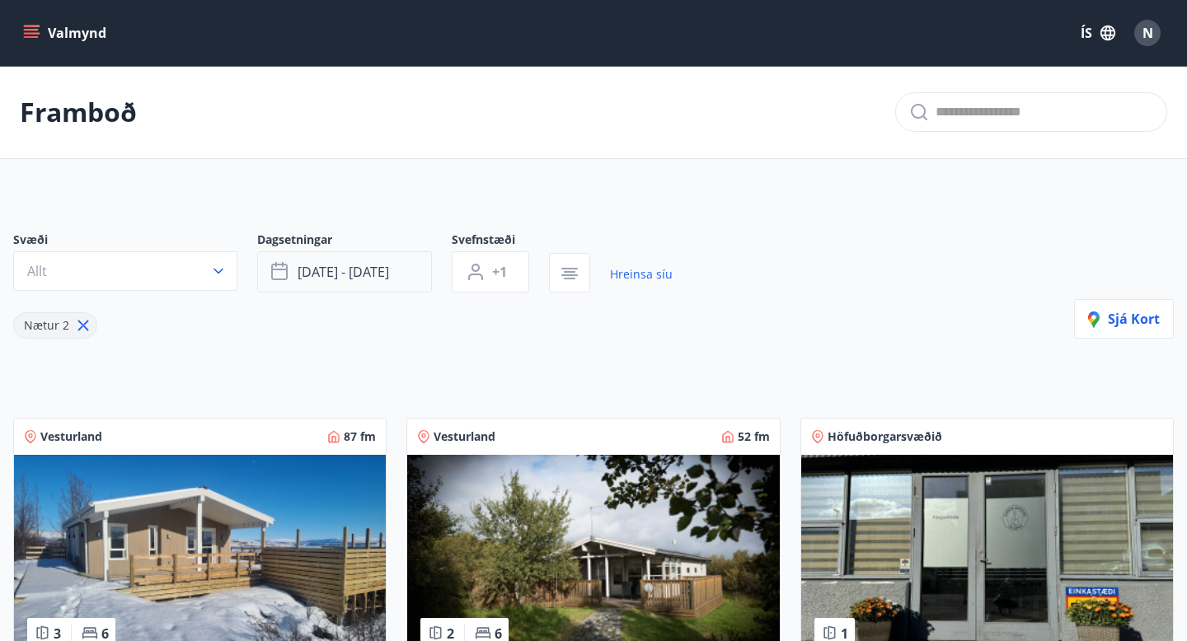
click at [317, 281] on button "[DATE] - [DATE]" at bounding box center [344, 271] width 175 height 41
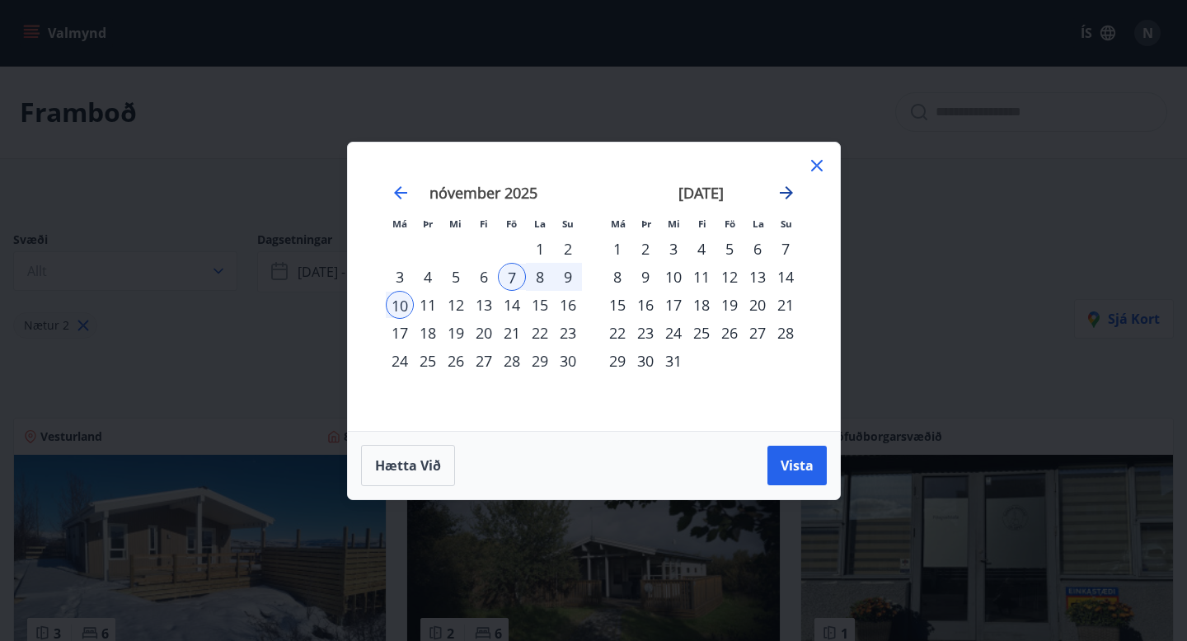
click at [786, 189] on icon "Move forward to switch to the next month." at bounding box center [787, 193] width 20 height 20
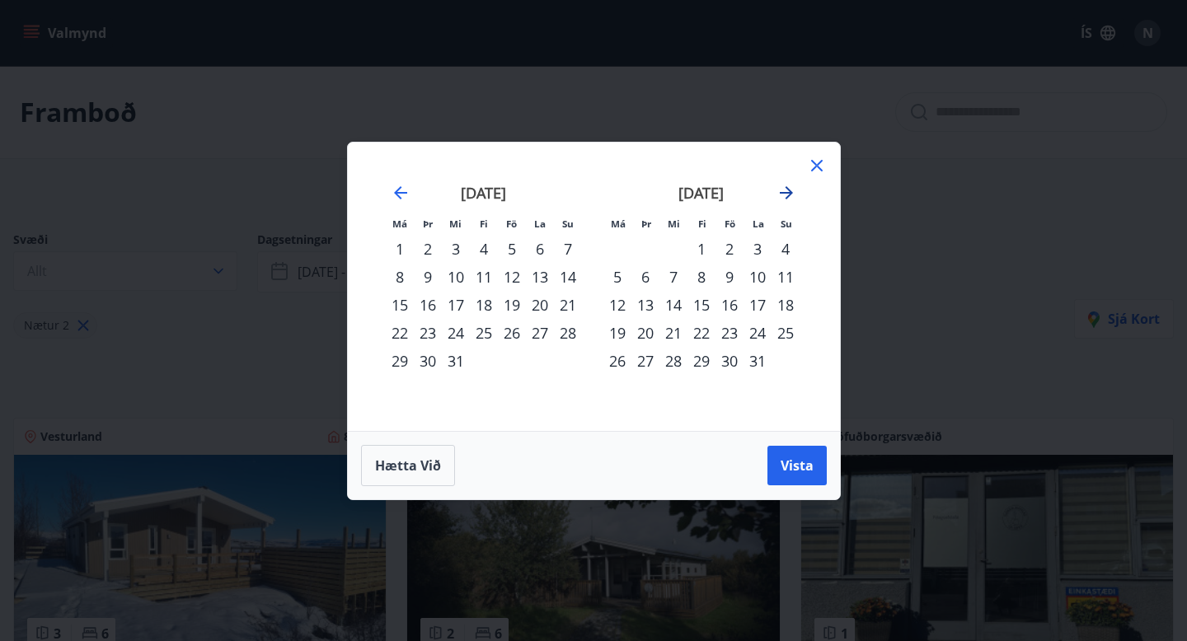
click at [786, 189] on icon "Move forward to switch to the next month." at bounding box center [787, 193] width 20 height 20
click at [398, 190] on icon "Move backward to switch to the previous month." at bounding box center [401, 193] width 20 height 20
click at [510, 335] on div "20" at bounding box center [512, 333] width 28 height 28
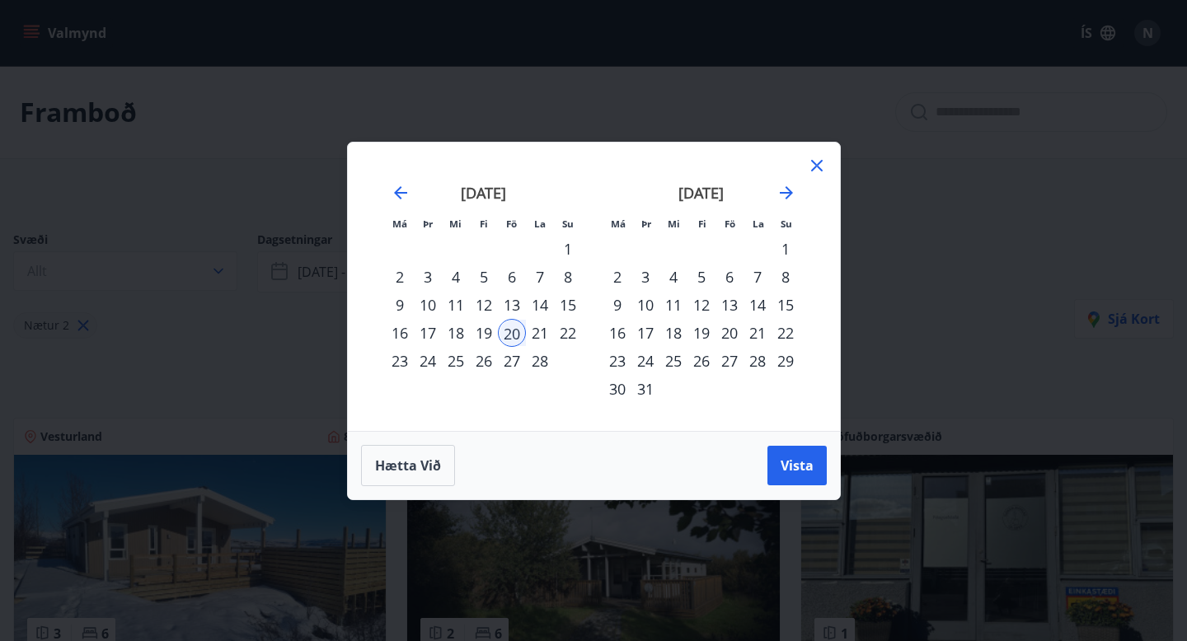
click at [401, 361] on div "23" at bounding box center [400, 361] width 28 height 28
click at [780, 471] on button "Vista" at bounding box center [797, 466] width 59 height 40
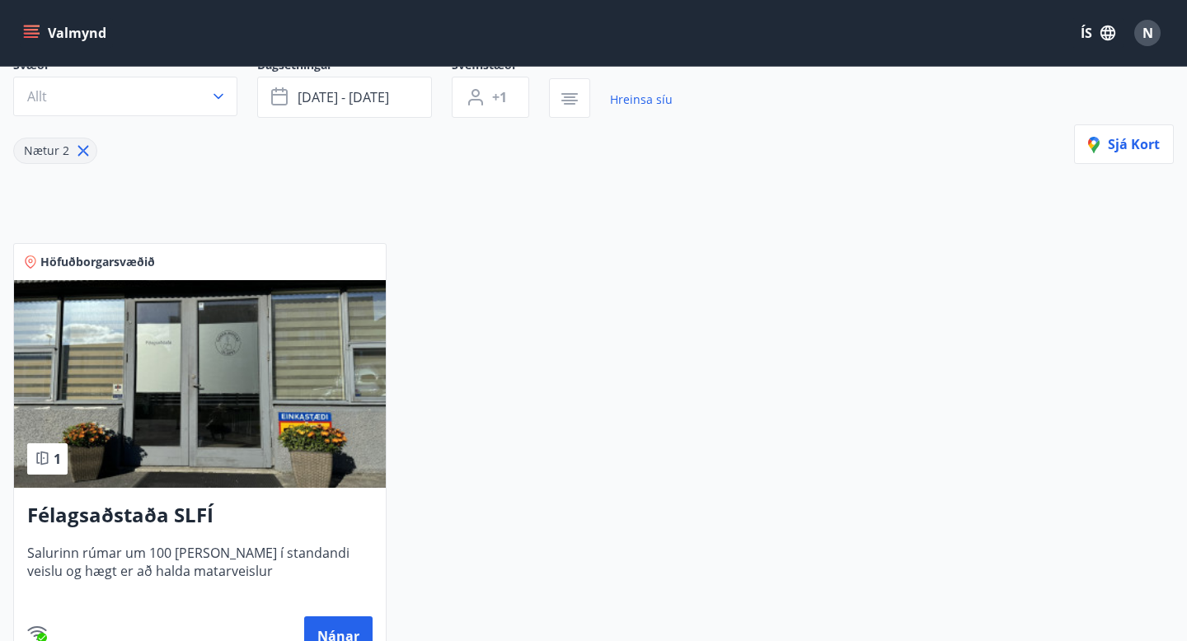
scroll to position [128, 0]
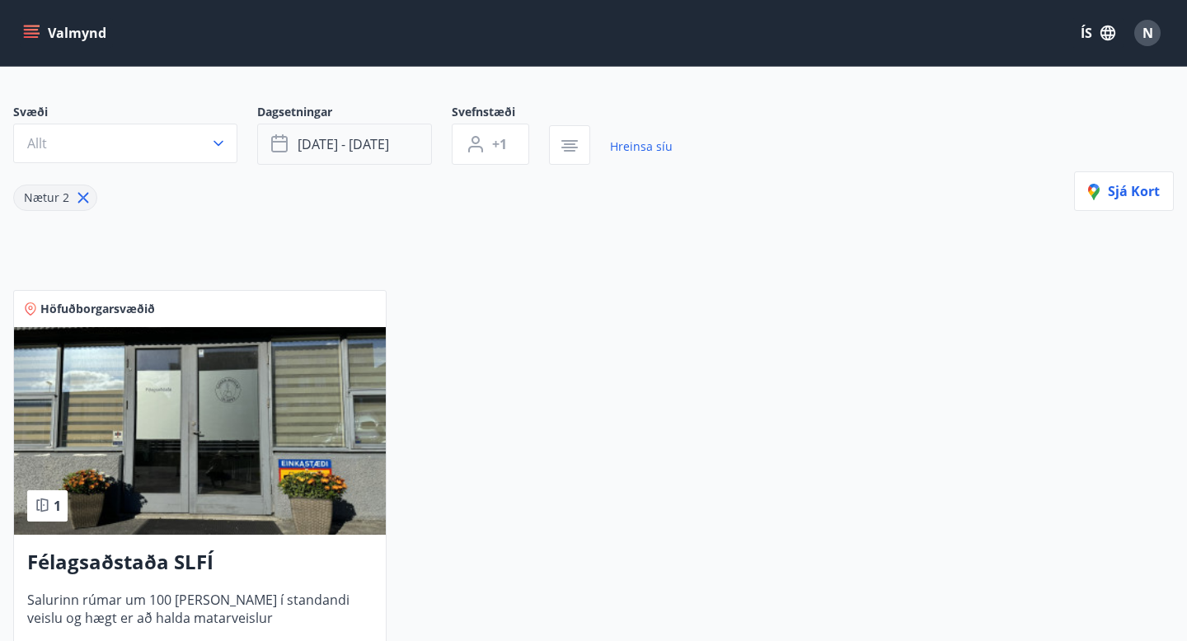
click at [406, 156] on button "[DATE] - [DATE]" at bounding box center [344, 144] width 175 height 41
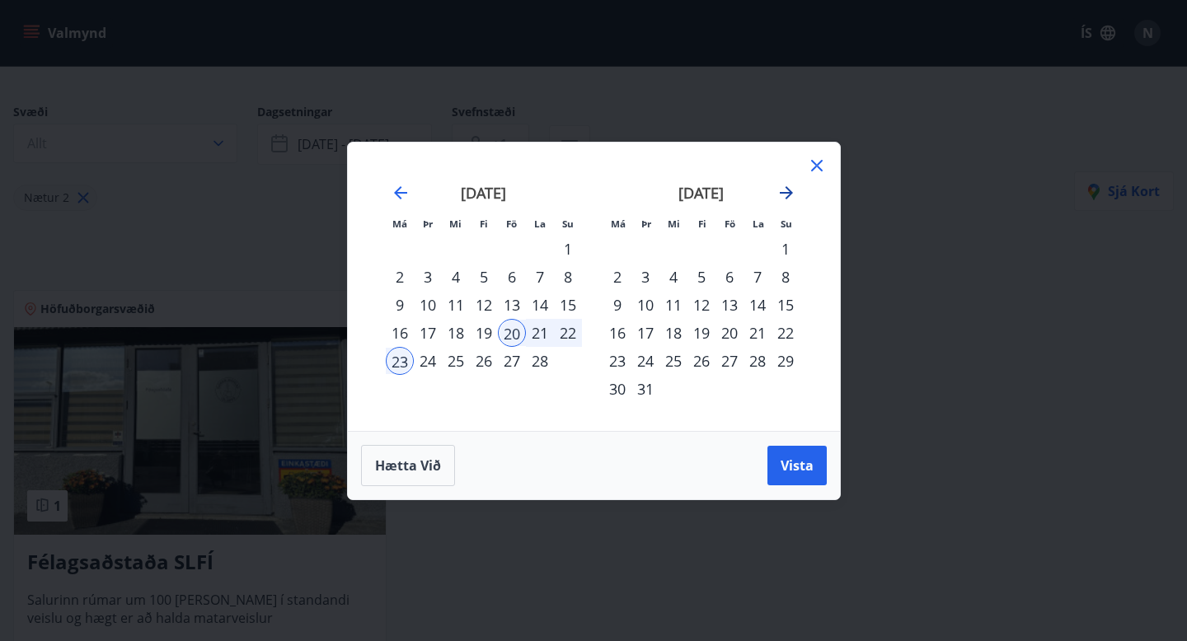
click at [788, 190] on icon "Move forward to switch to the next month." at bounding box center [786, 192] width 13 height 13
click at [731, 250] on div "3" at bounding box center [730, 249] width 28 height 28
click at [622, 275] on div "6" at bounding box center [618, 277] width 28 height 28
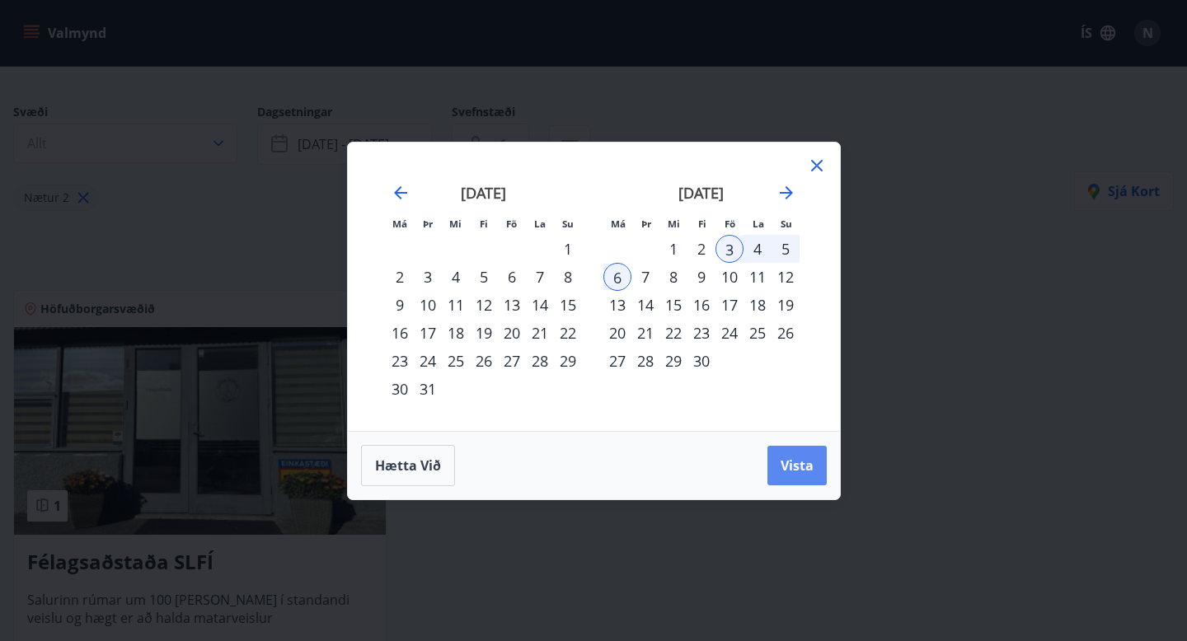
click at [782, 463] on span "Vista" at bounding box center [797, 466] width 33 height 18
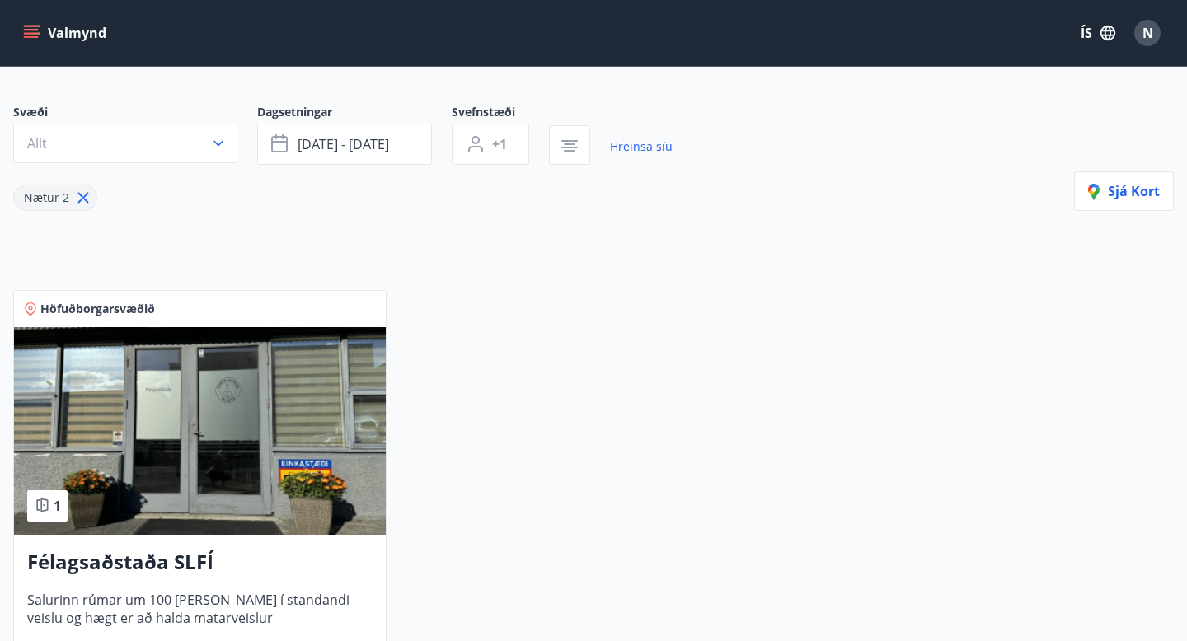
scroll to position [2, 0]
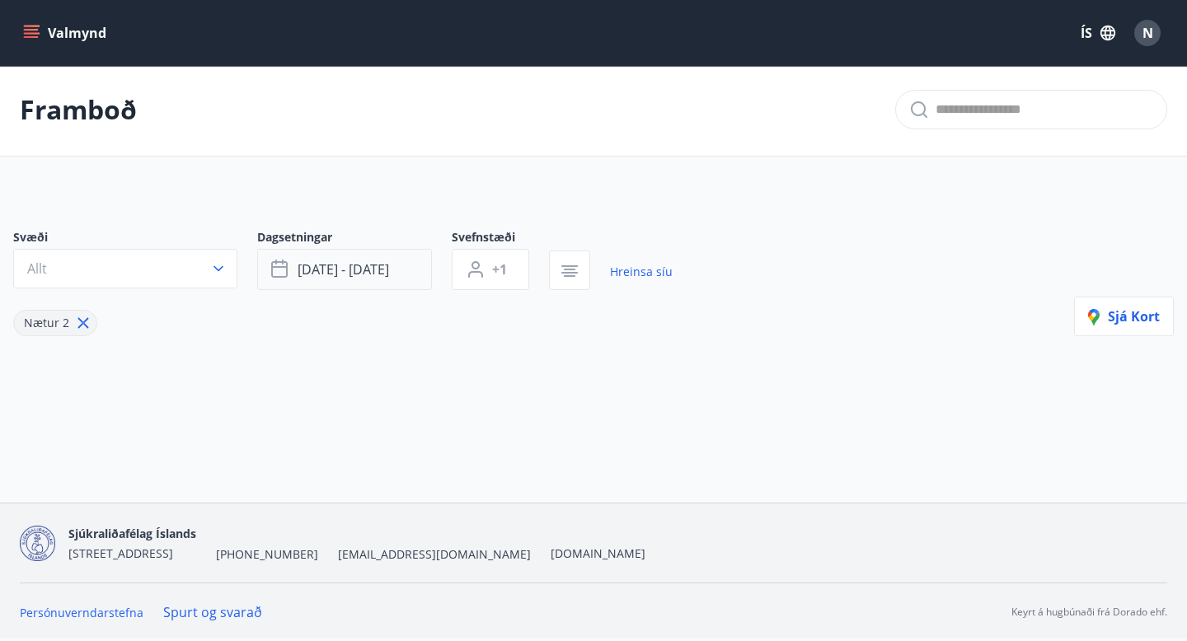
click at [328, 274] on span "[DATE] - [DATE]" at bounding box center [344, 270] width 92 height 18
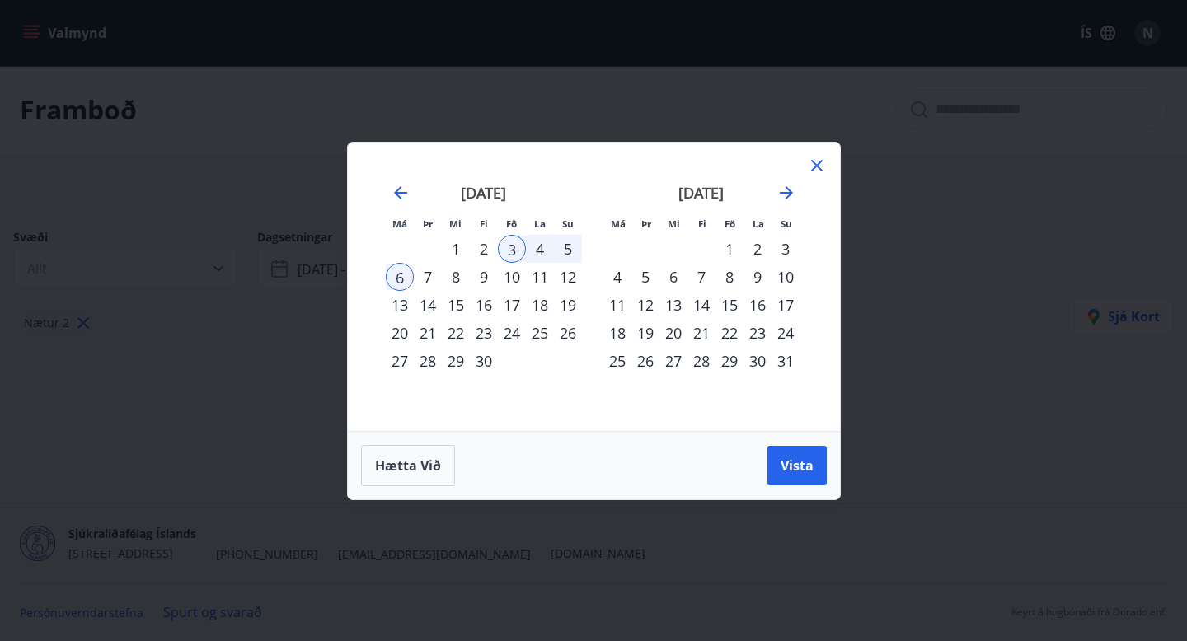
click at [512, 279] on div "10" at bounding box center [512, 277] width 28 height 28
click at [406, 300] on div "13" at bounding box center [400, 305] width 28 height 28
click at [772, 453] on button "Vista" at bounding box center [797, 466] width 59 height 40
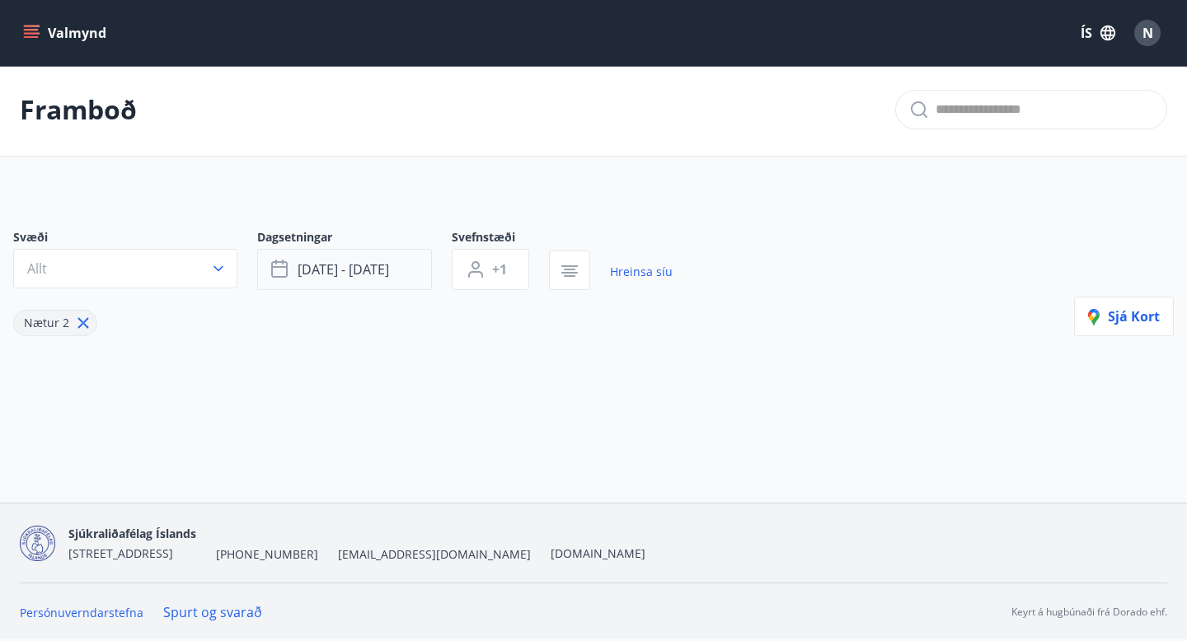
click at [361, 257] on button "[DATE] - [DATE]" at bounding box center [344, 269] width 175 height 41
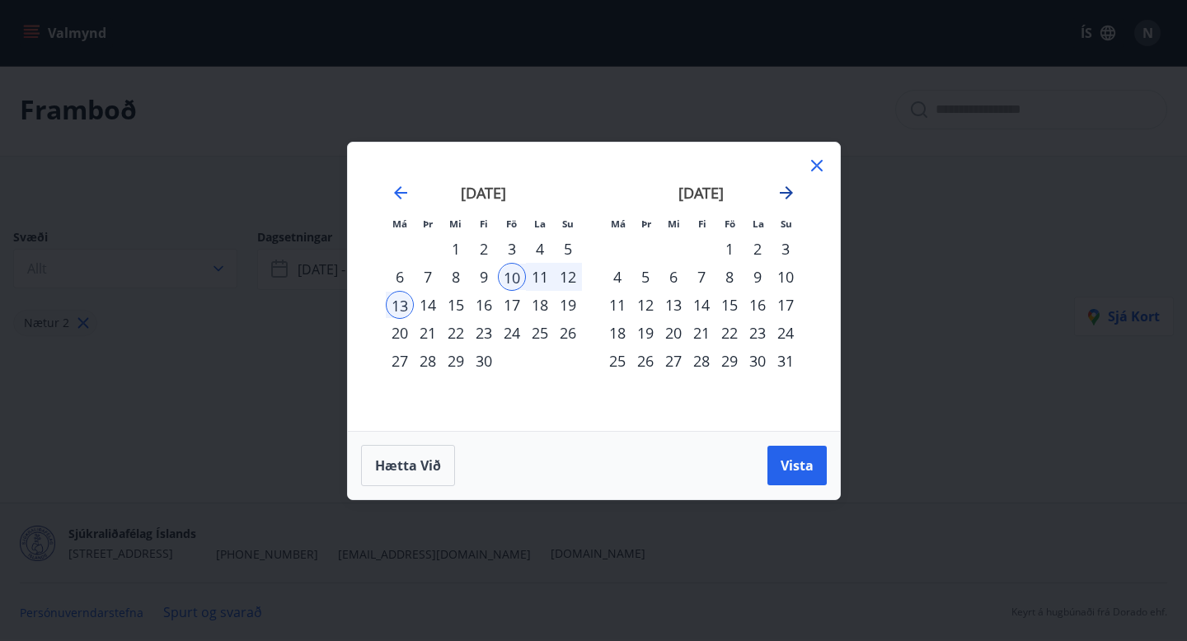
click at [788, 192] on icon "Move forward to switch to the next month." at bounding box center [786, 192] width 13 height 13
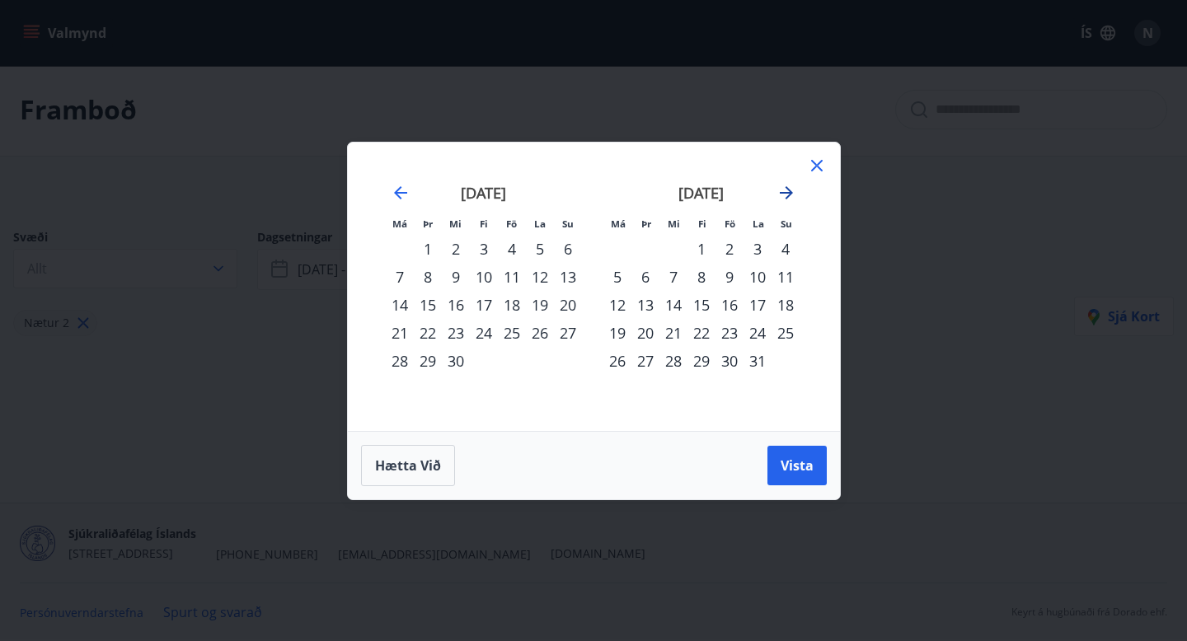
click at [788, 192] on icon "Move forward to switch to the next month." at bounding box center [786, 192] width 13 height 13
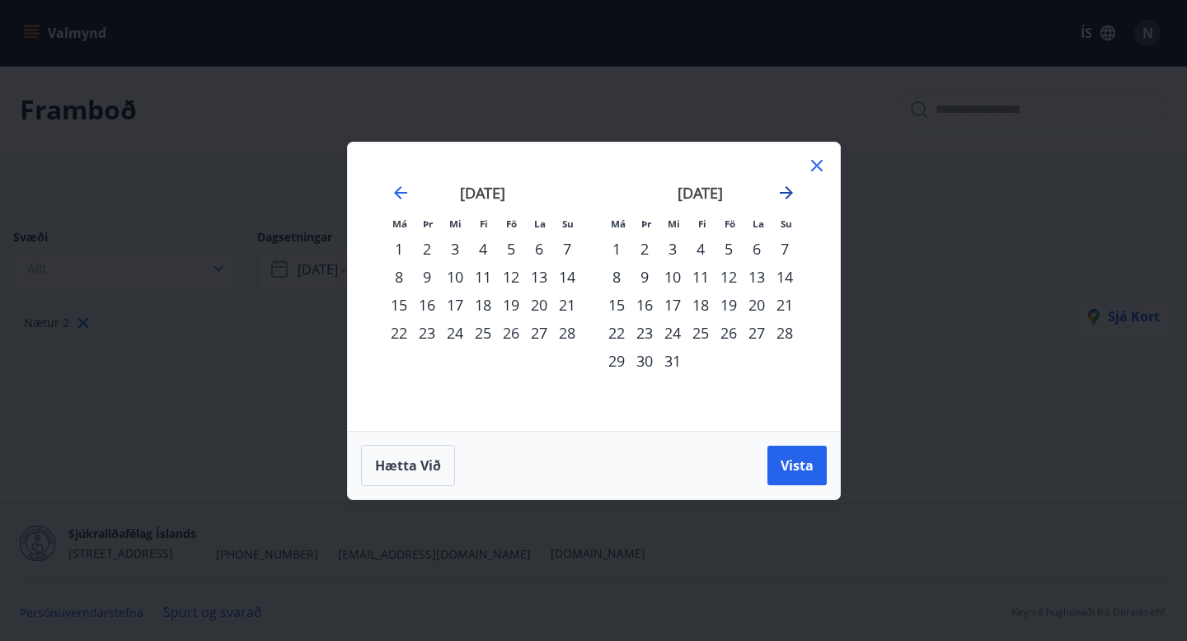
click at [788, 192] on icon "Move forward to switch to the next month." at bounding box center [786, 192] width 13 height 13
click at [811, 168] on icon at bounding box center [817, 166] width 20 height 20
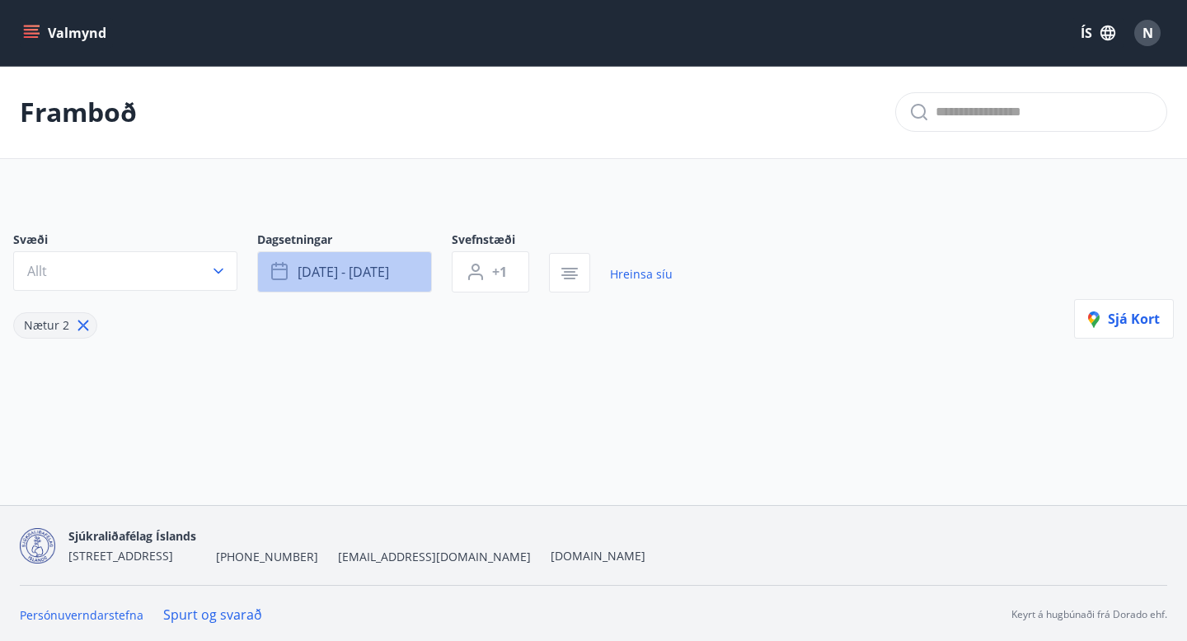
click at [374, 273] on span "[DATE] - [DATE]" at bounding box center [344, 272] width 92 height 18
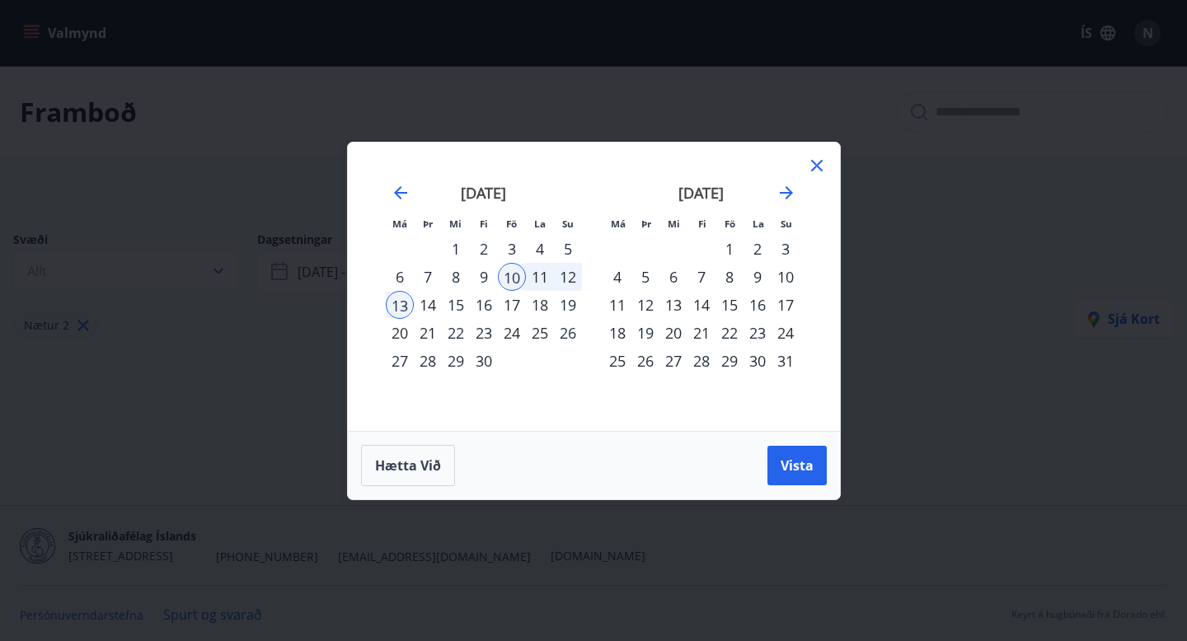
click at [517, 300] on div "17" at bounding box center [512, 305] width 28 height 28
click at [393, 336] on div "20" at bounding box center [400, 333] width 28 height 28
click at [768, 463] on button "Vista" at bounding box center [797, 466] width 59 height 40
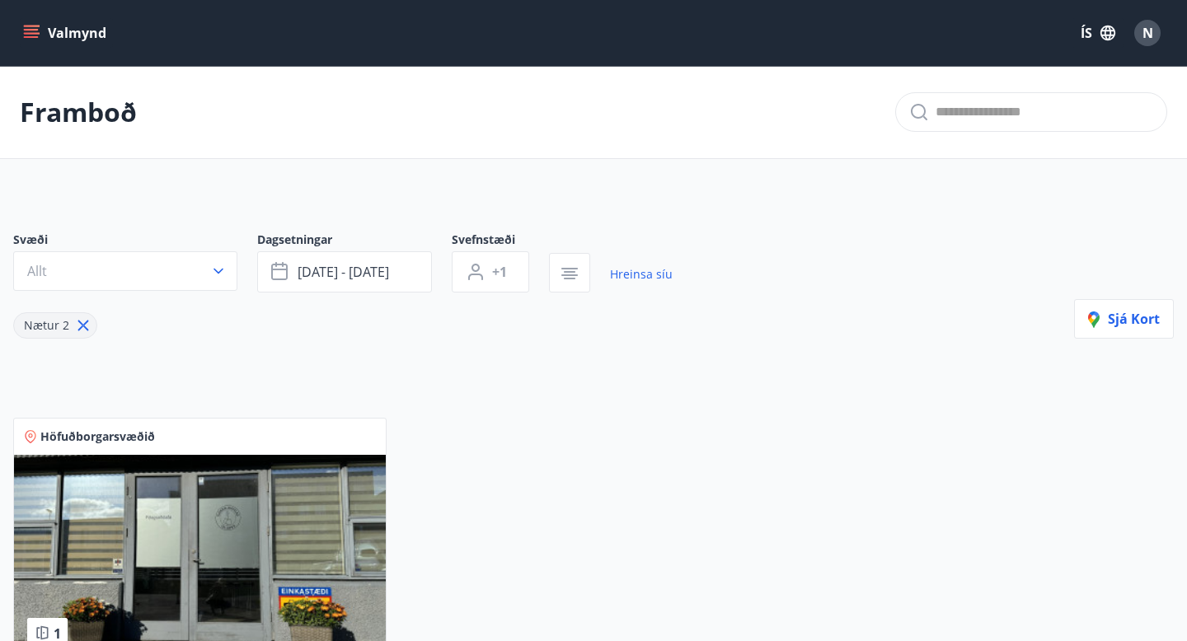
click at [33, 32] on icon "menu" at bounding box center [31, 33] width 16 height 16
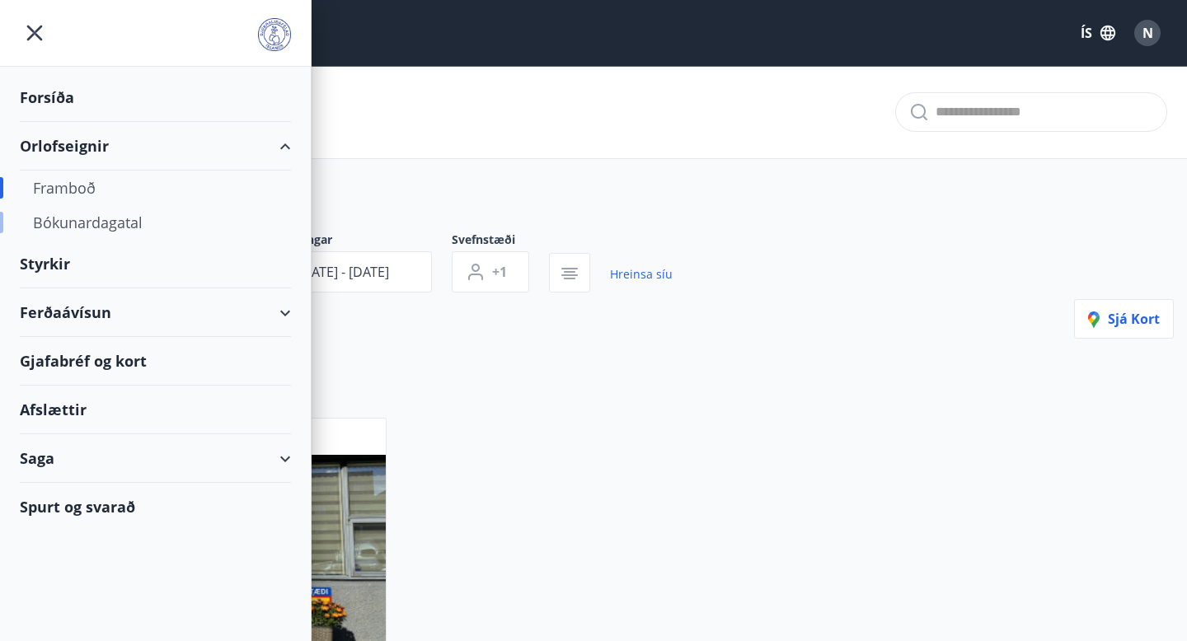
click at [105, 224] on div "Bókunardagatal" at bounding box center [155, 222] width 245 height 35
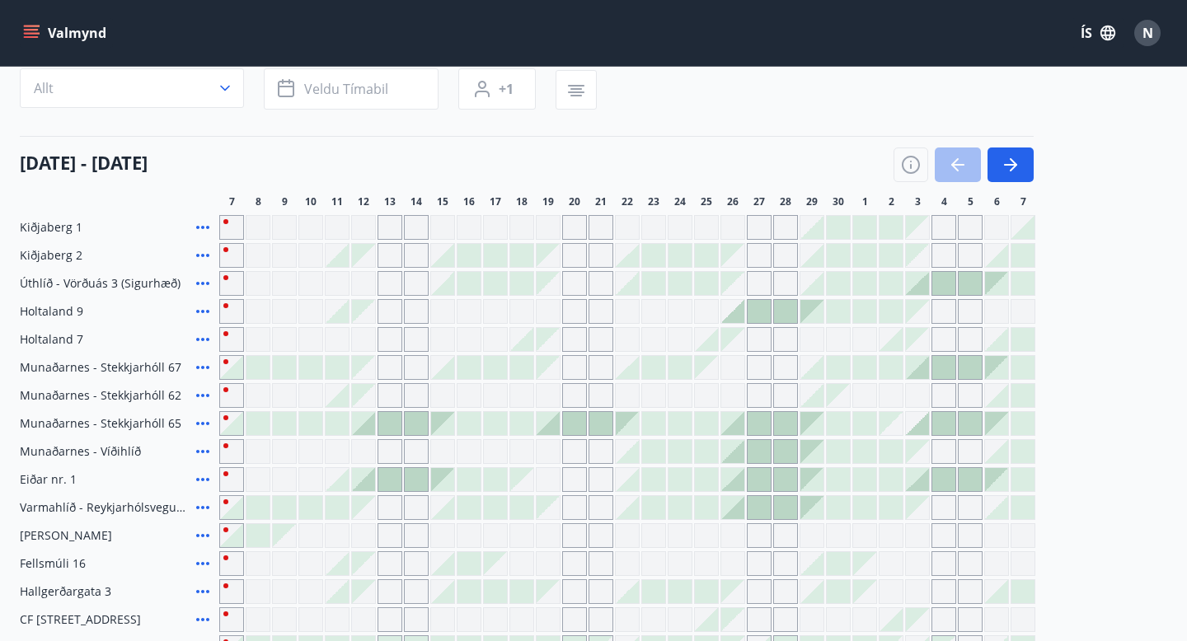
scroll to position [144, 0]
click at [1022, 173] on button "button" at bounding box center [1011, 164] width 46 height 35
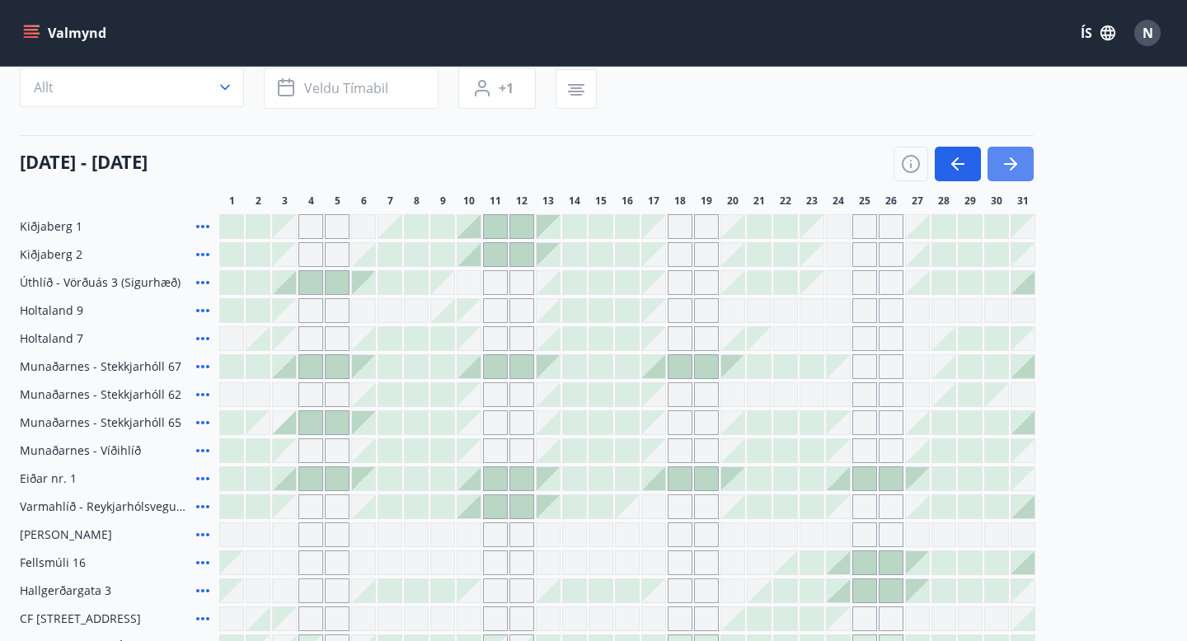
click at [1022, 173] on button "button" at bounding box center [1011, 164] width 46 height 35
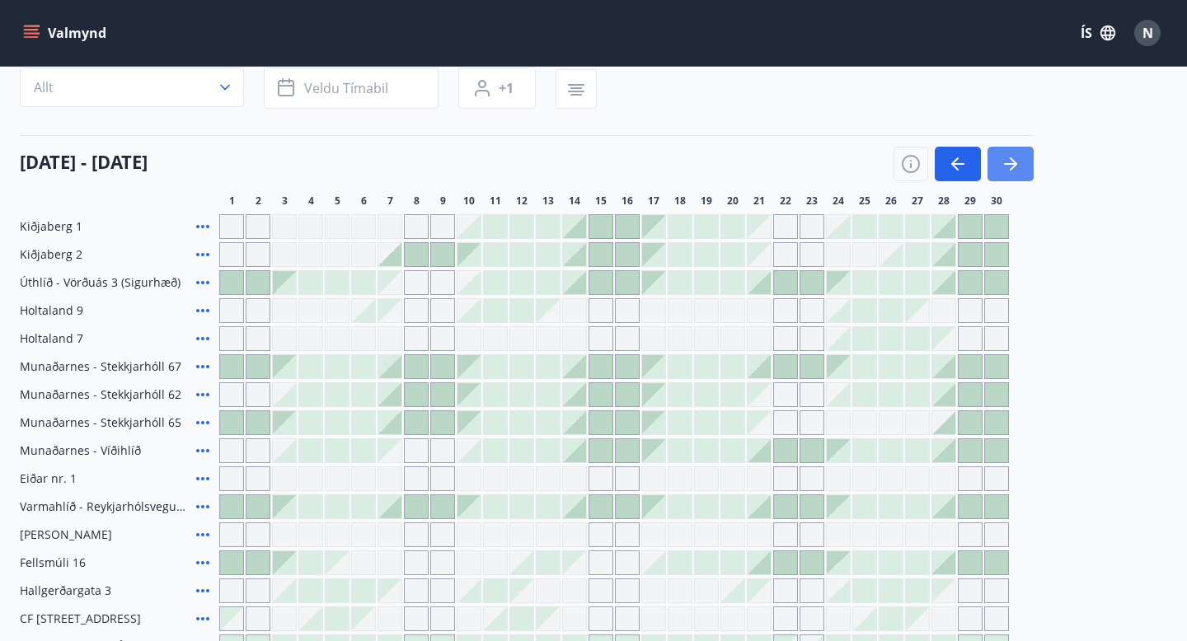
click at [1022, 173] on button "button" at bounding box center [1011, 164] width 46 height 35
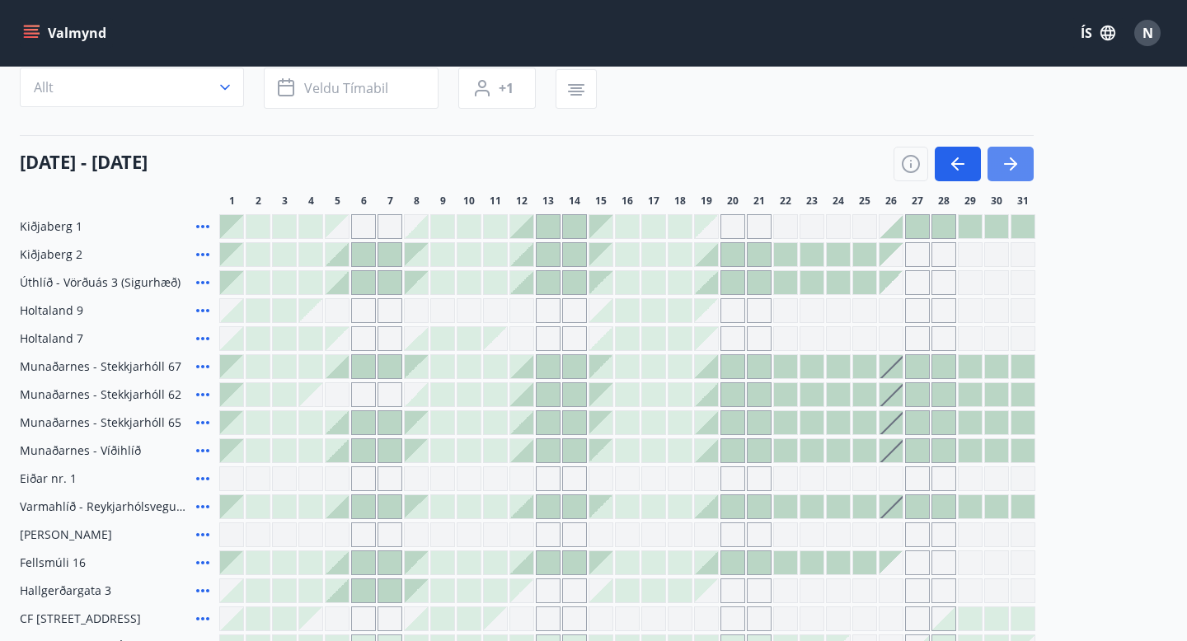
click at [1022, 173] on button "button" at bounding box center [1011, 164] width 46 height 35
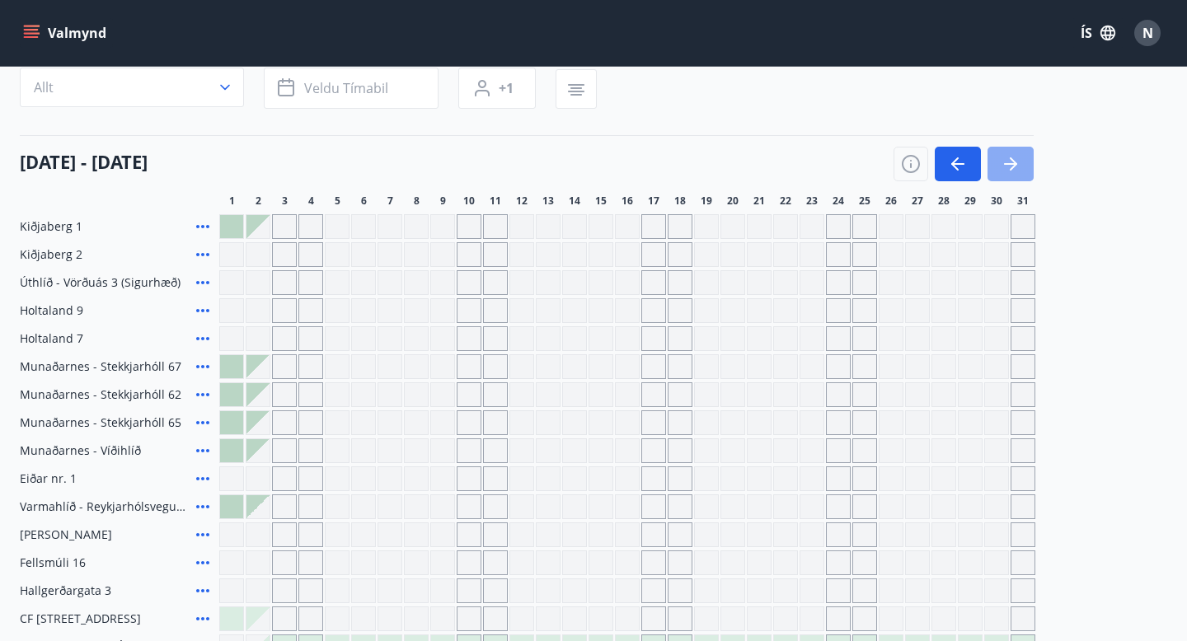
click at [1022, 173] on button "button" at bounding box center [1011, 164] width 46 height 35
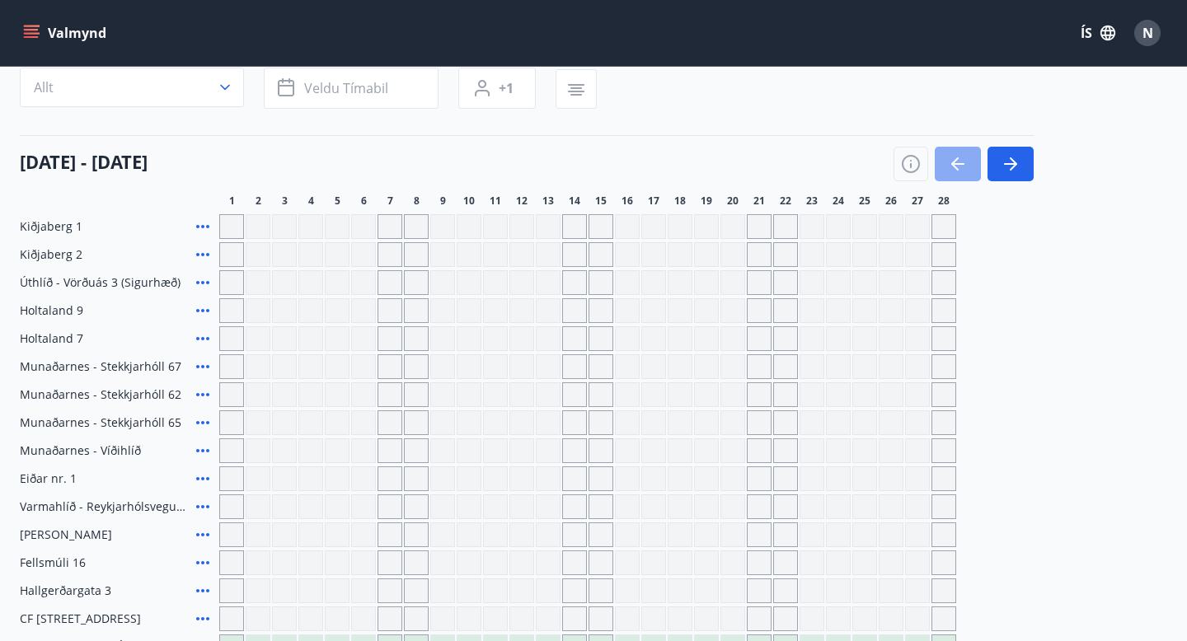
click at [961, 160] on icon "button" at bounding box center [958, 164] width 20 height 20
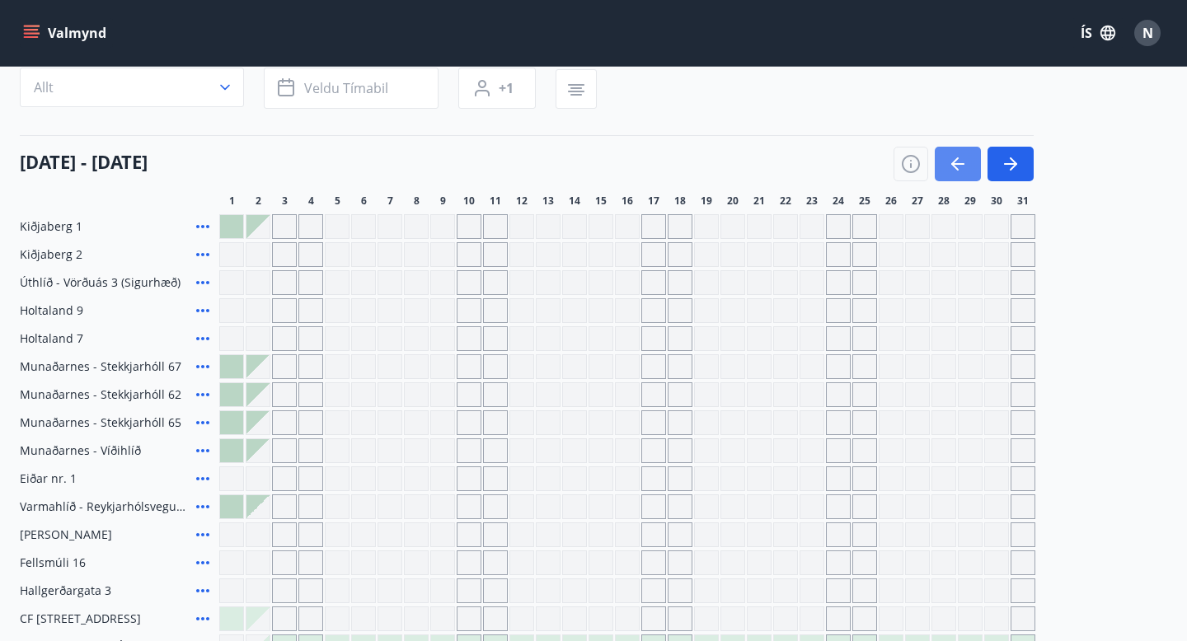
click at [961, 160] on icon "button" at bounding box center [958, 164] width 20 height 20
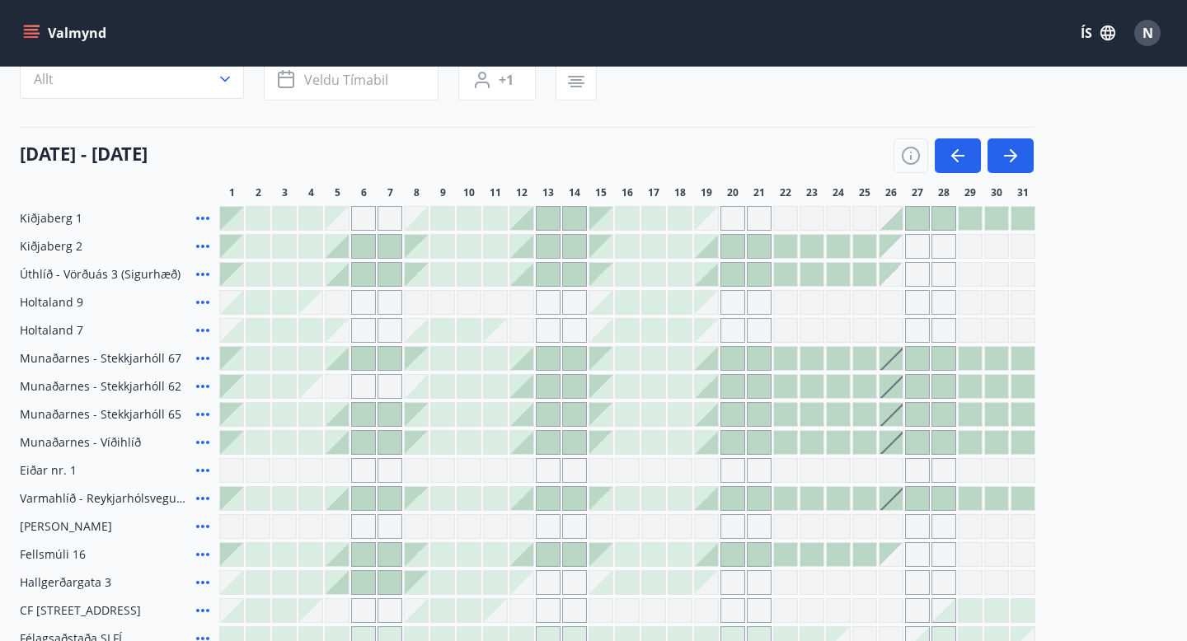
scroll to position [197, 0]
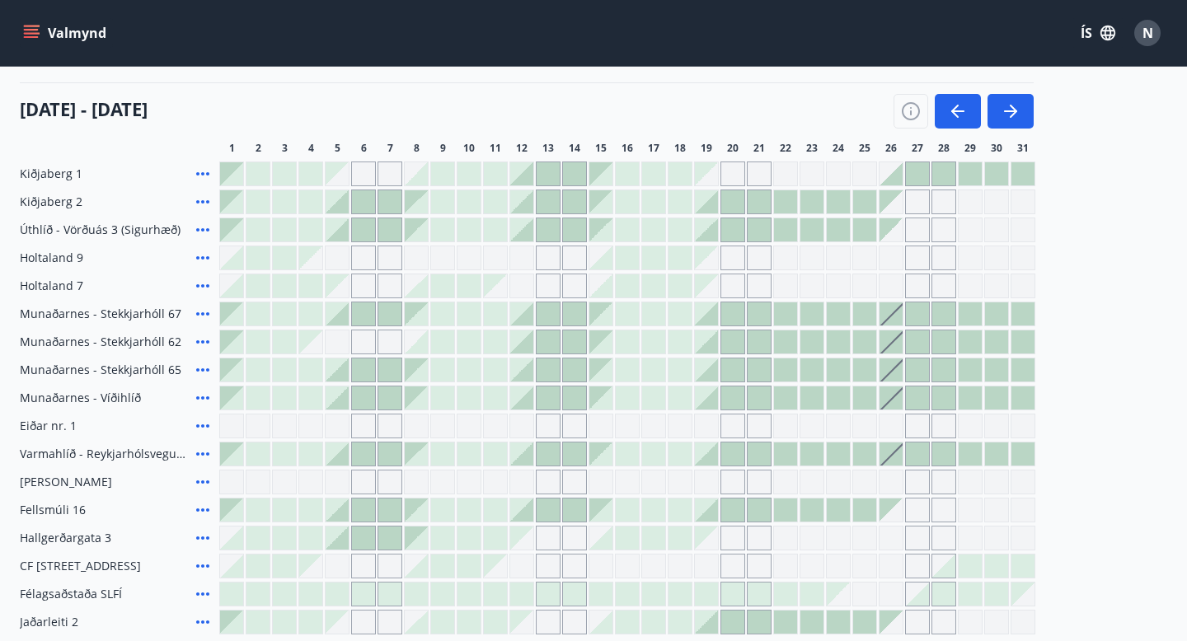
click at [738, 227] on div at bounding box center [732, 229] width 23 height 23
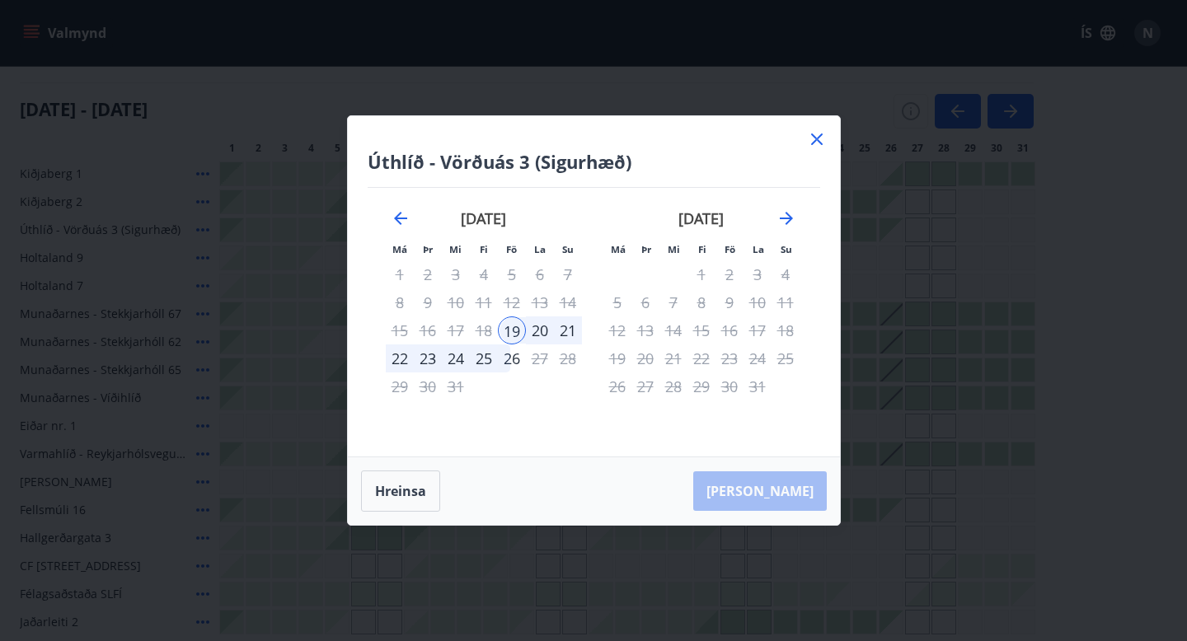
click at [814, 137] on icon at bounding box center [817, 140] width 12 height 12
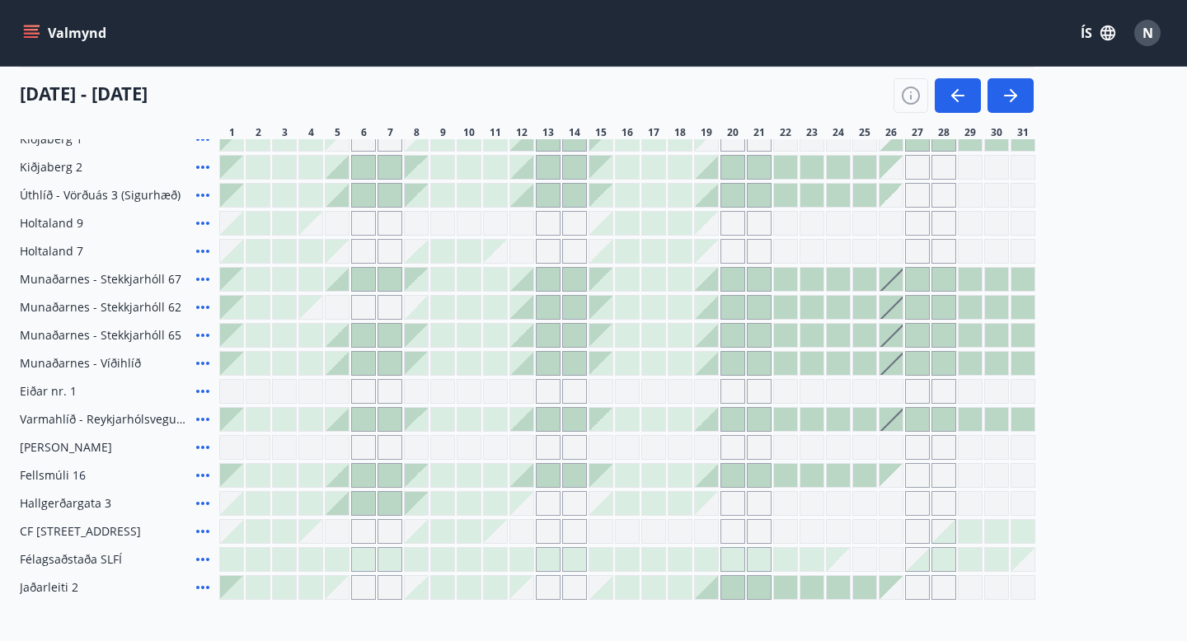
scroll to position [220, 0]
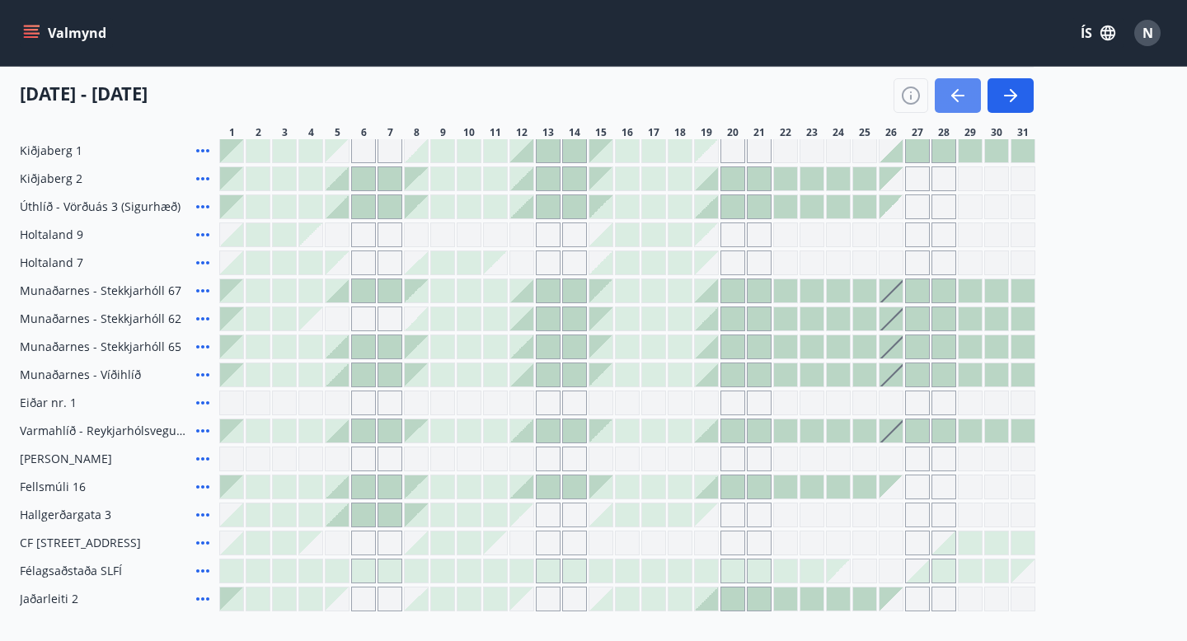
click at [954, 96] on icon "button" at bounding box center [958, 96] width 13 height 2
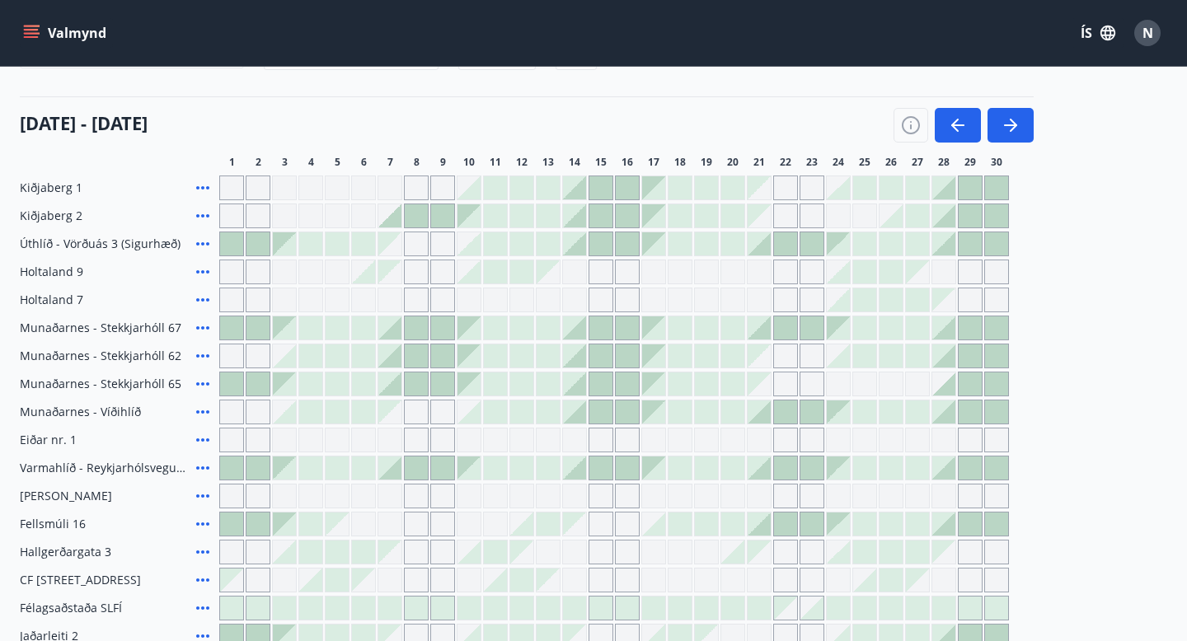
scroll to position [188, 0]
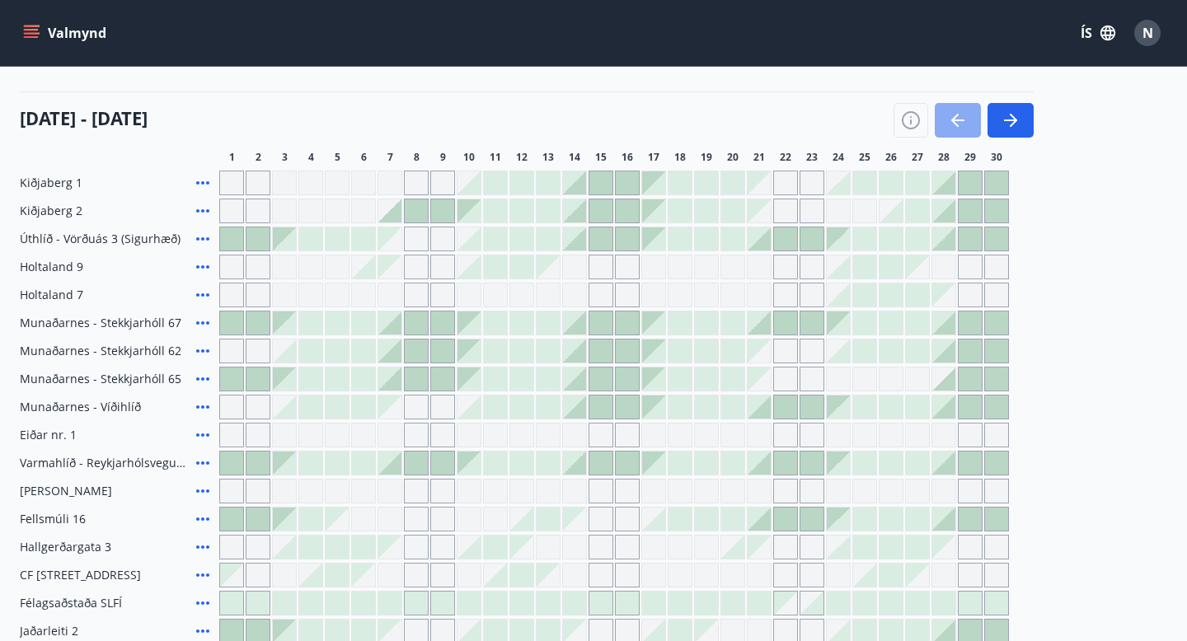
click at [963, 123] on icon "button" at bounding box center [958, 120] width 20 height 20
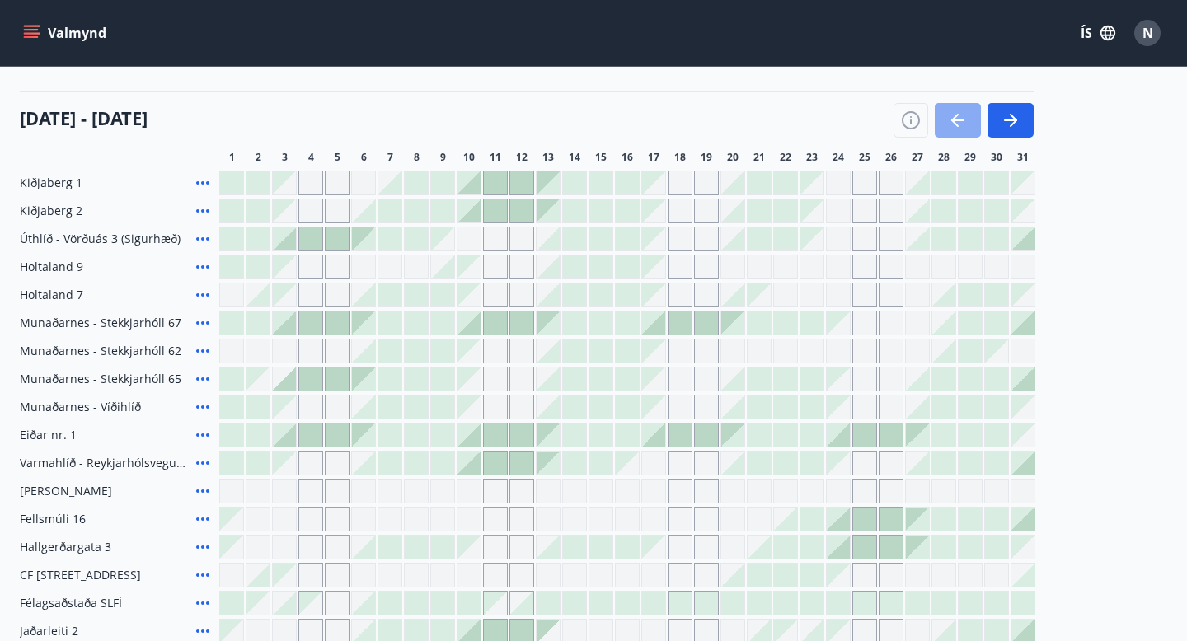
click at [963, 123] on icon "button" at bounding box center [958, 120] width 20 height 20
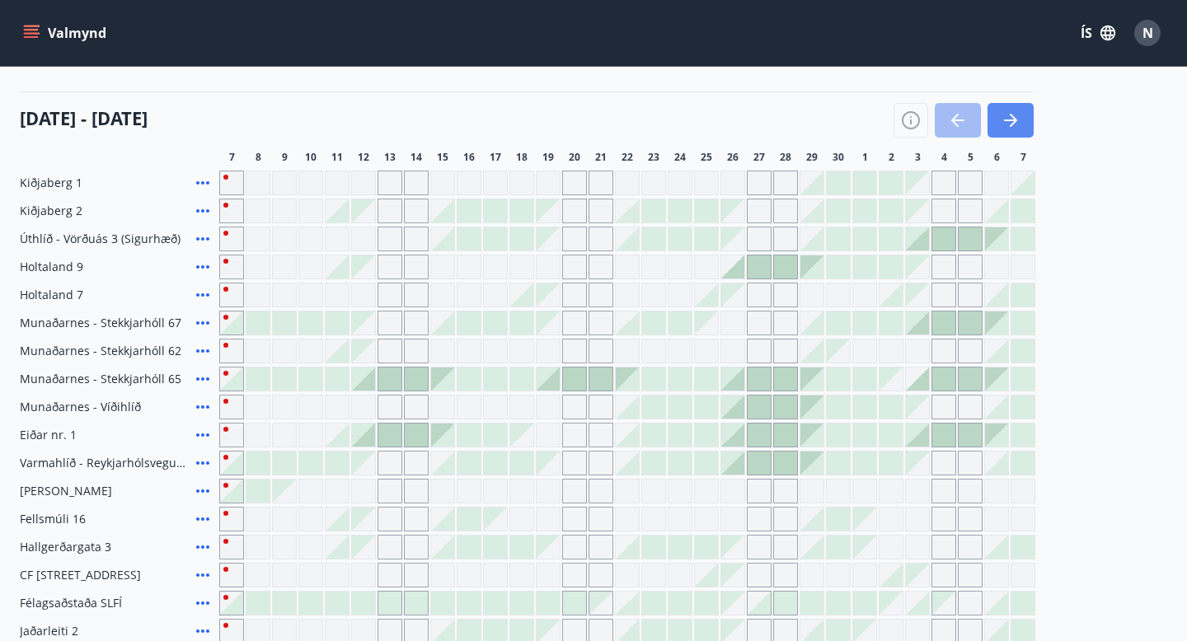
click at [1012, 120] on icon "button" at bounding box center [1010, 121] width 13 height 2
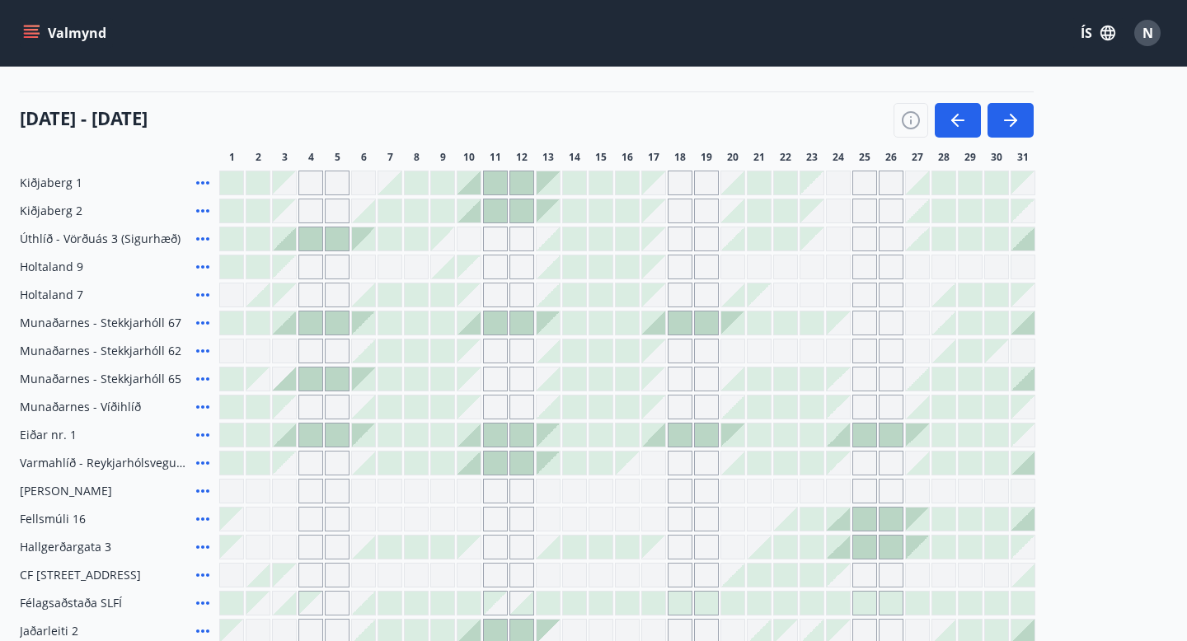
click at [473, 215] on div at bounding box center [469, 211] width 23 height 23
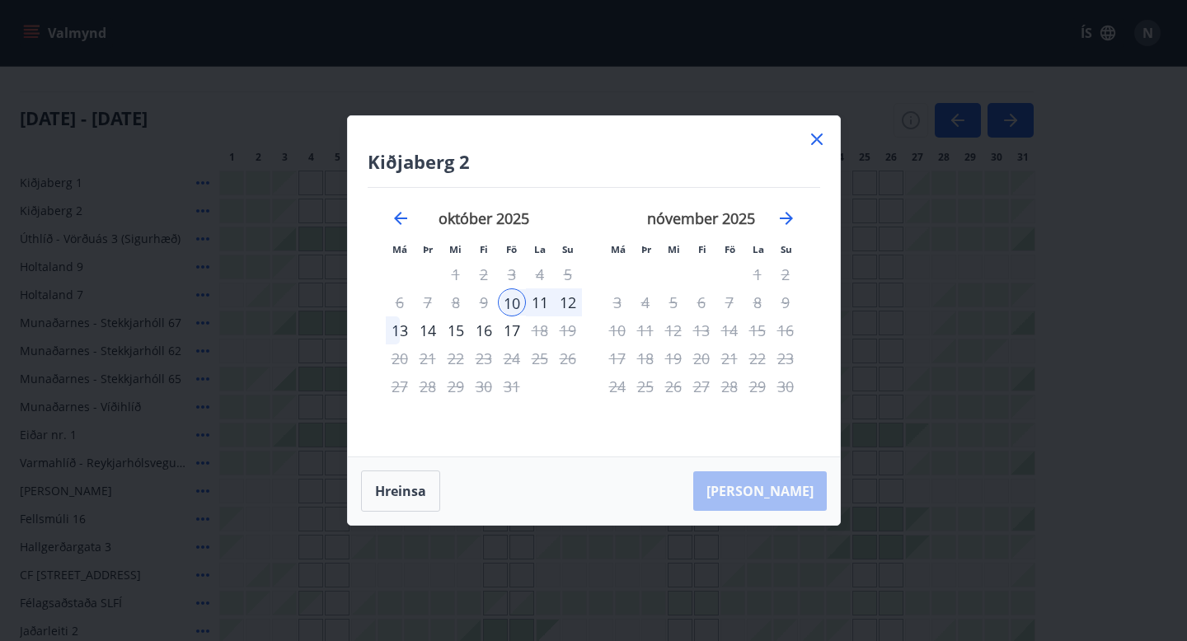
click at [399, 327] on div "13" at bounding box center [400, 331] width 28 height 28
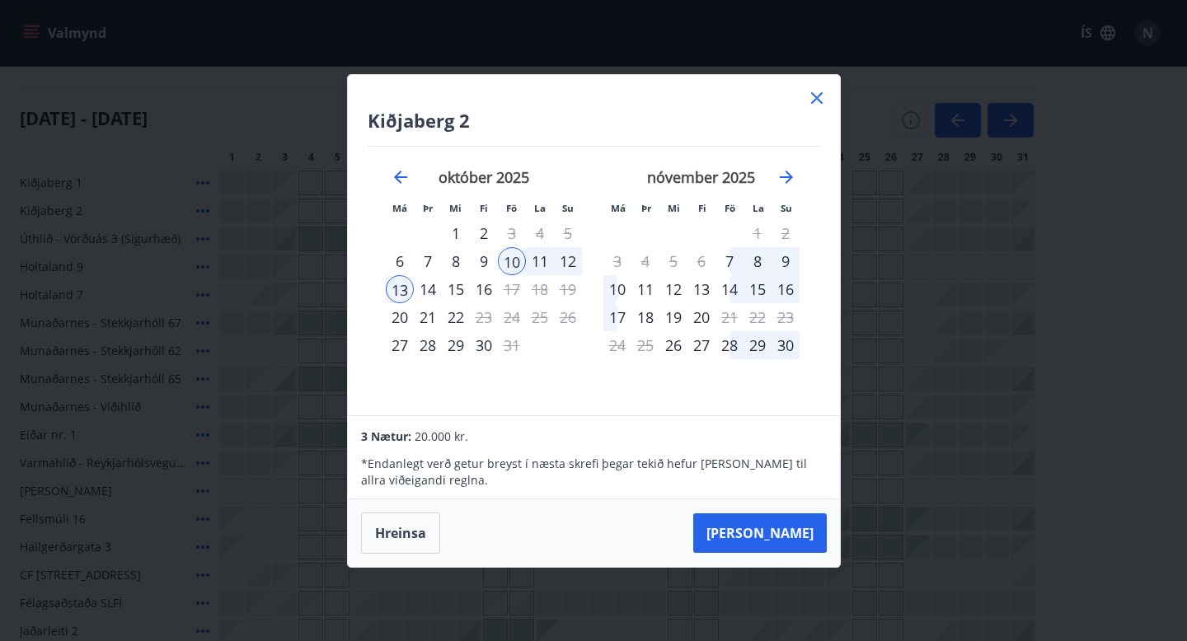
click at [809, 95] on icon at bounding box center [817, 98] width 20 height 20
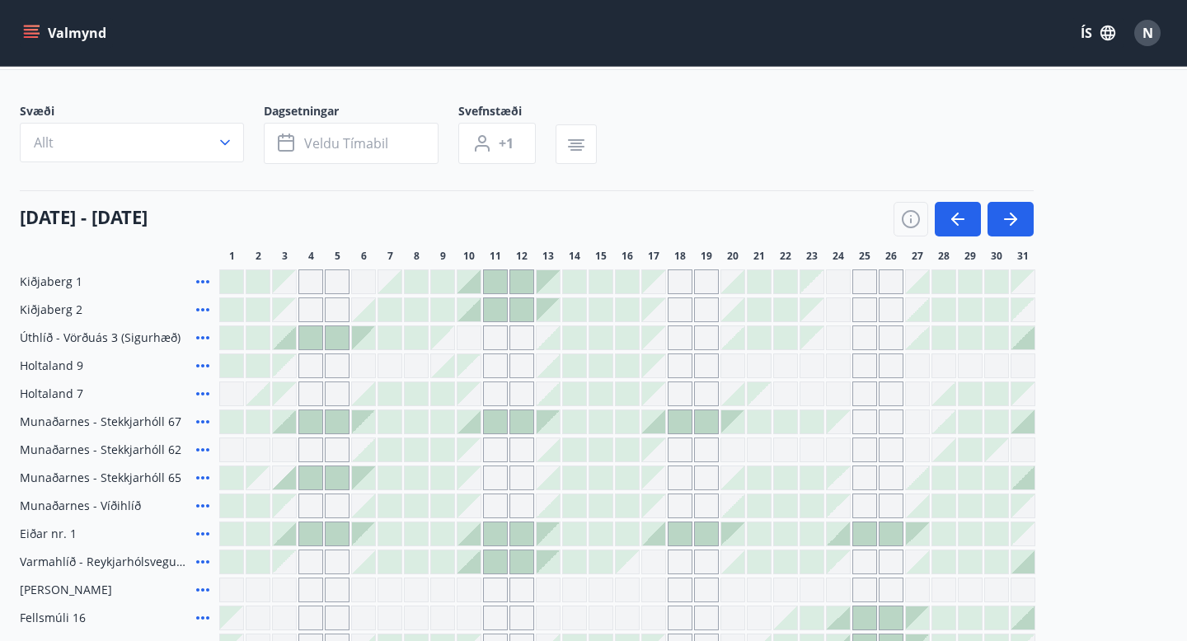
scroll to position [0, 0]
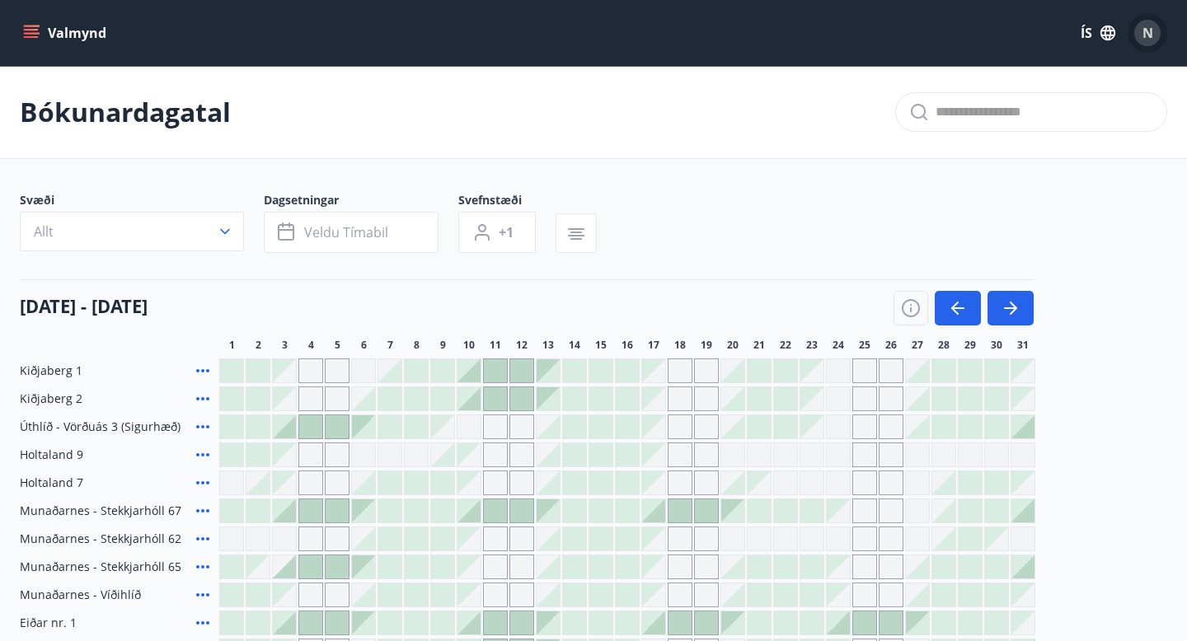
click at [1155, 37] on div "N" at bounding box center [1148, 33] width 26 height 26
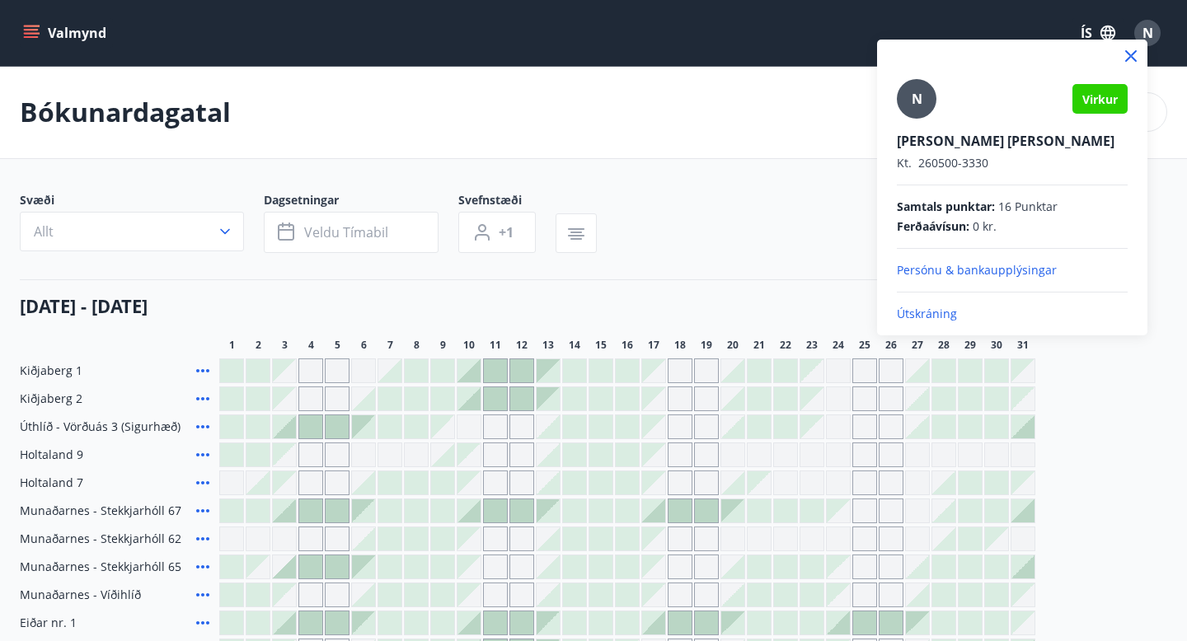
click at [1186, 295] on div at bounding box center [593, 320] width 1187 height 641
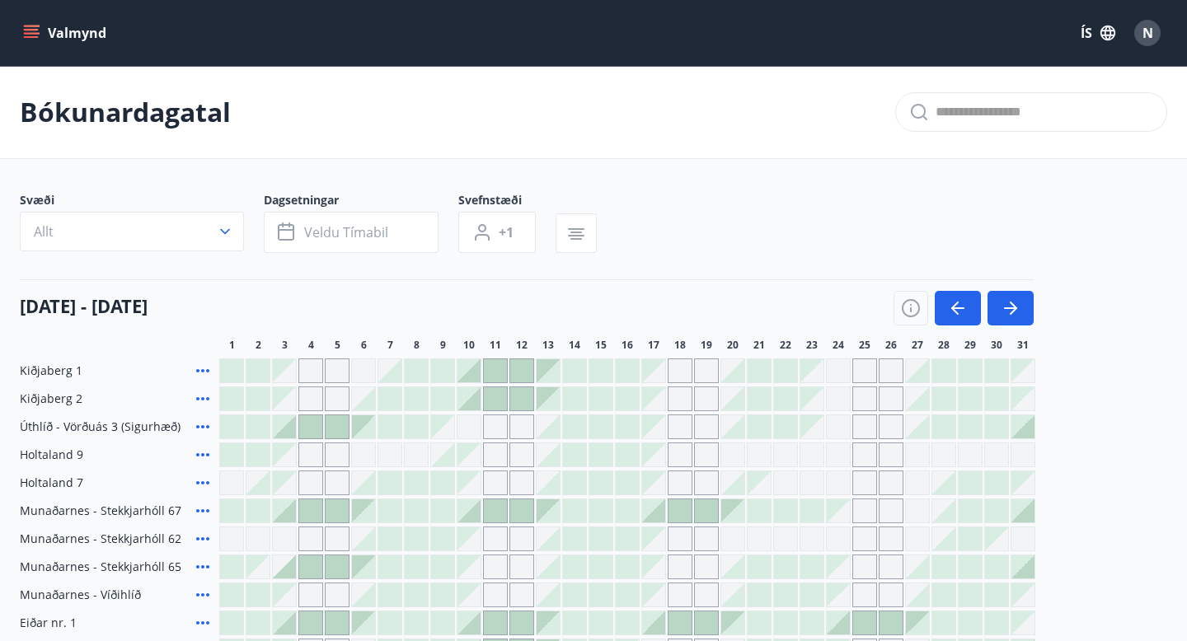
click at [102, 97] on p "Bókunardagatal" at bounding box center [125, 112] width 211 height 36
click at [80, 26] on button "Valmynd" at bounding box center [66, 33] width 93 height 30
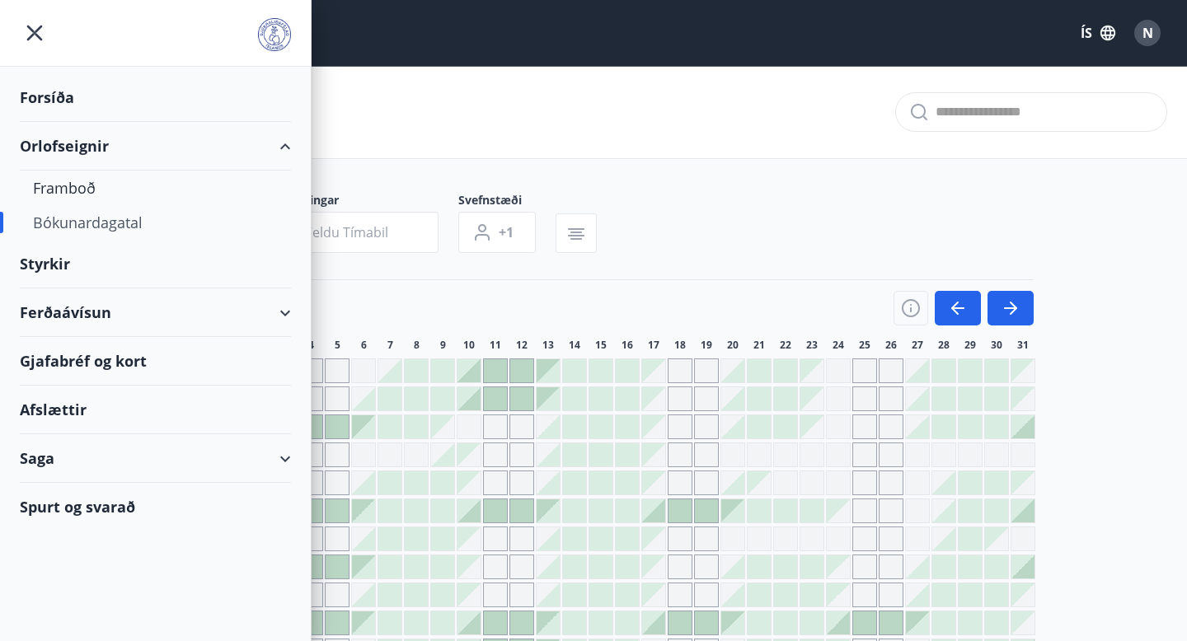
click at [288, 310] on div "Ferðaávísun" at bounding box center [155, 313] width 271 height 49
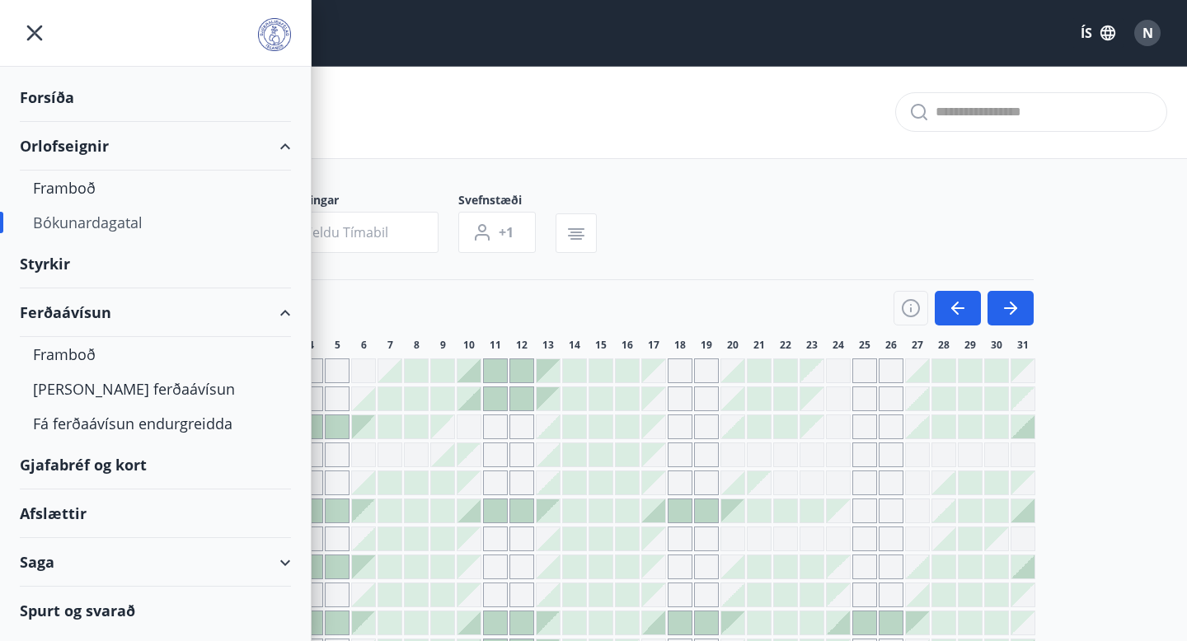
click at [285, 319] on div "Ferðaávísun" at bounding box center [155, 313] width 271 height 49
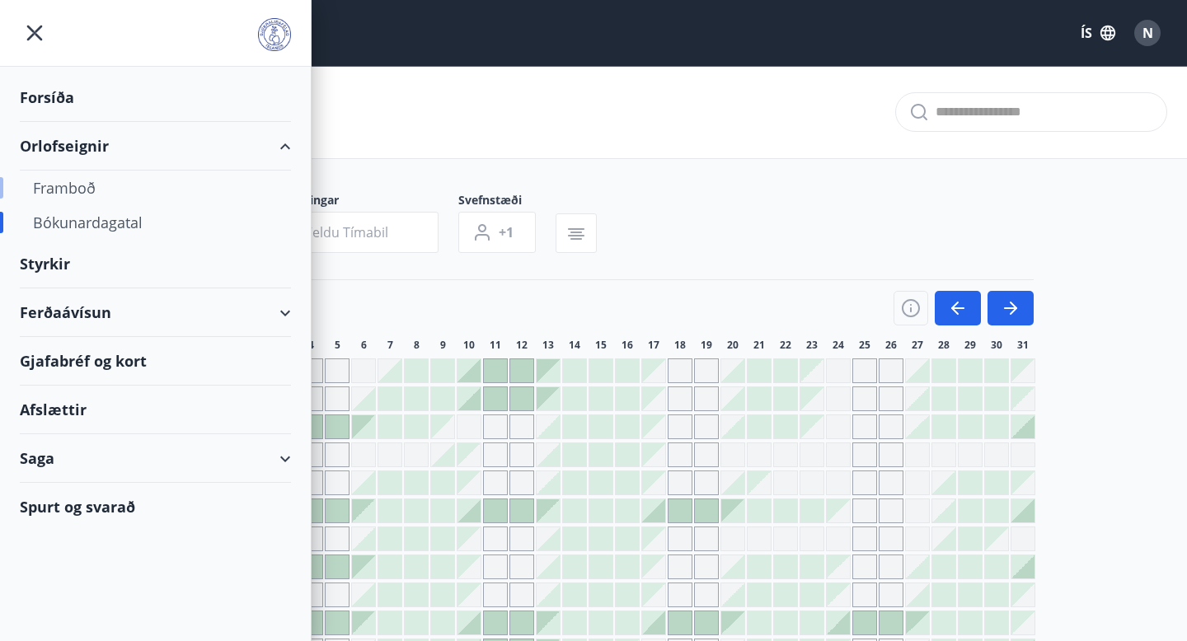
click at [201, 197] on div "Framboð" at bounding box center [155, 188] width 245 height 35
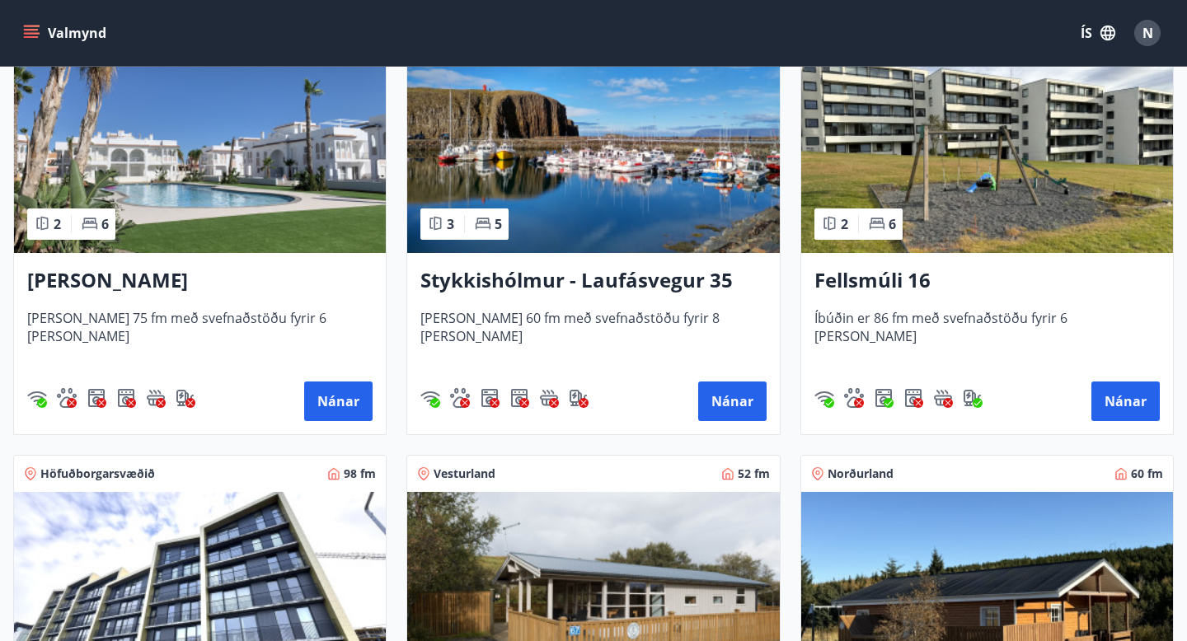
scroll to position [1136, 0]
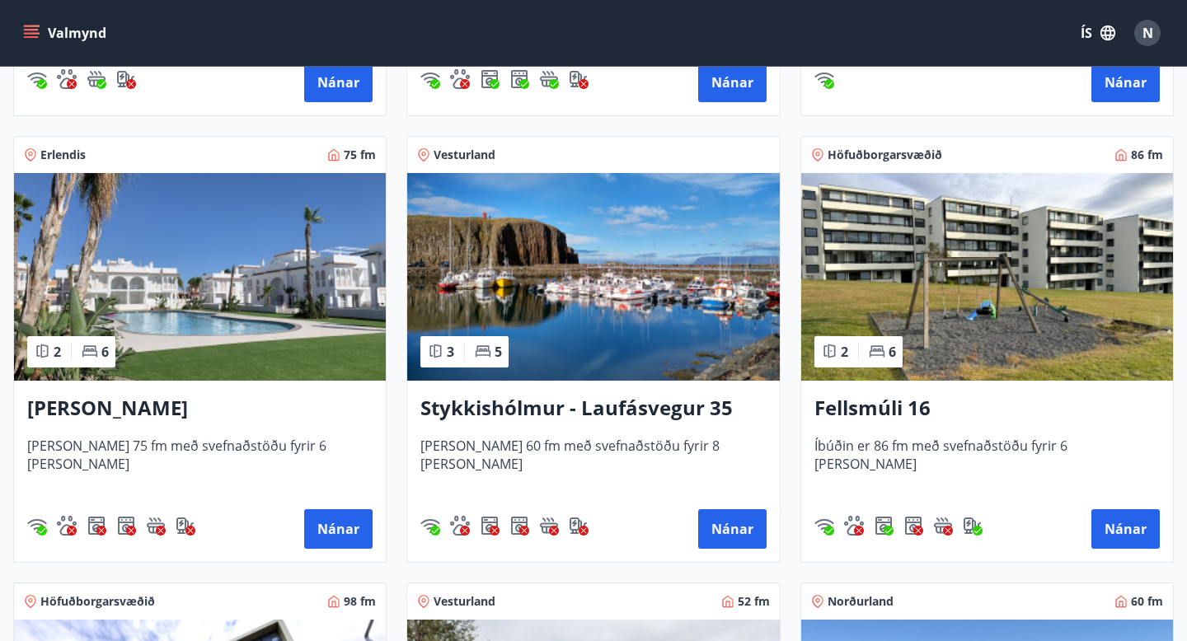
click at [141, 405] on h3 "[PERSON_NAME]" at bounding box center [199, 409] width 345 height 30
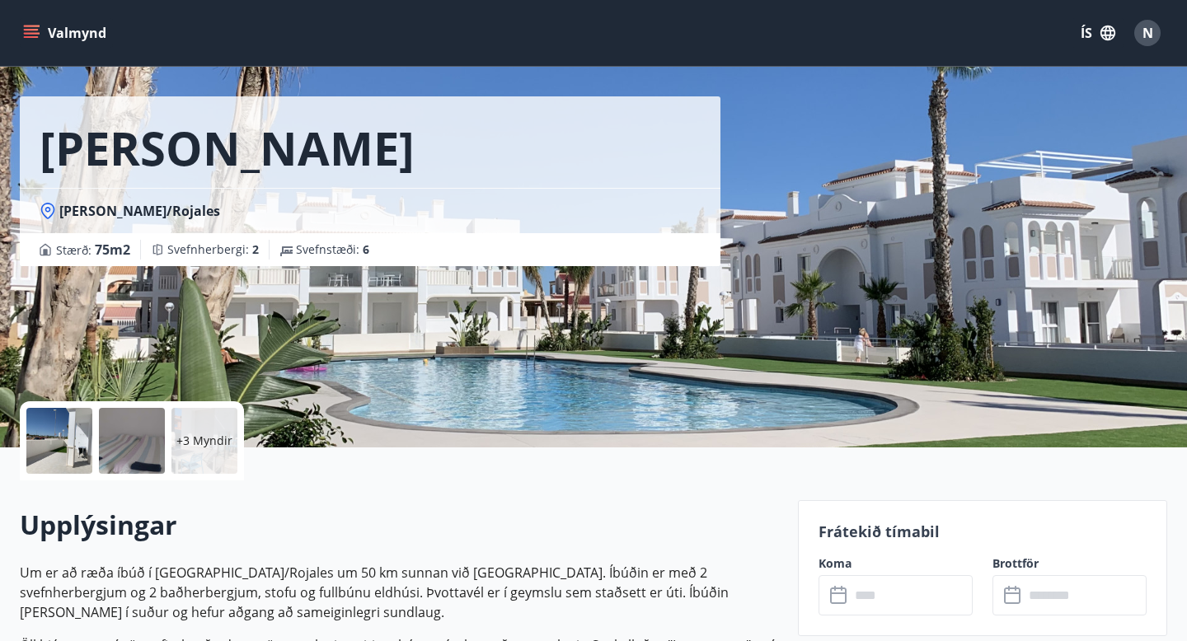
scroll to position [49, 0]
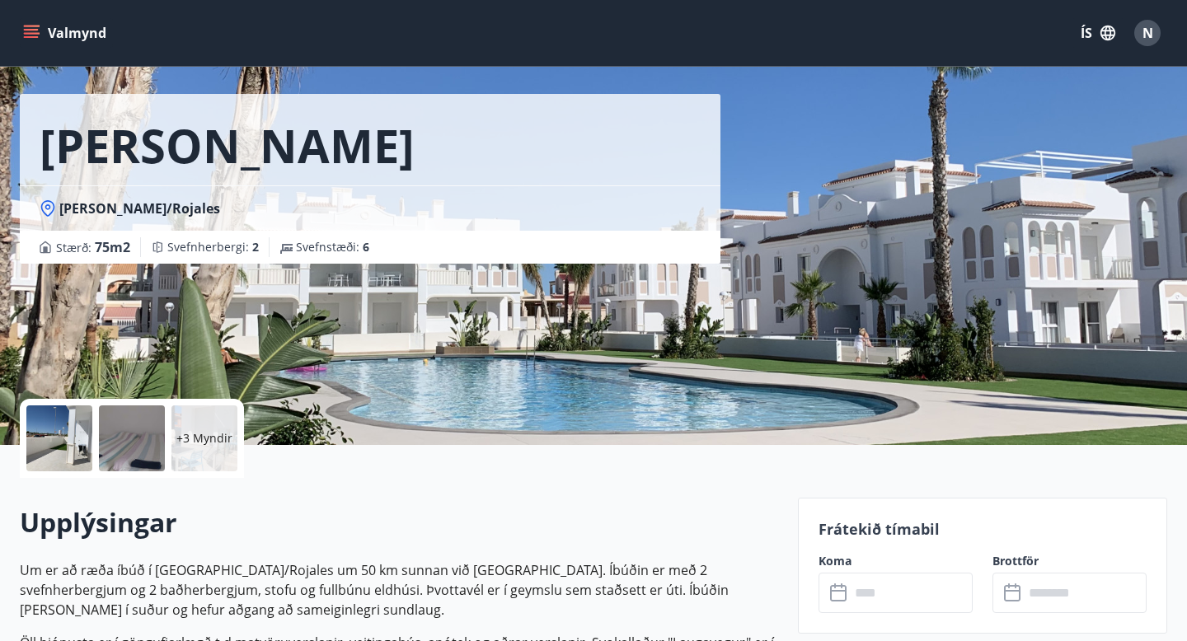
click at [52, 439] on div at bounding box center [59, 439] width 66 height 66
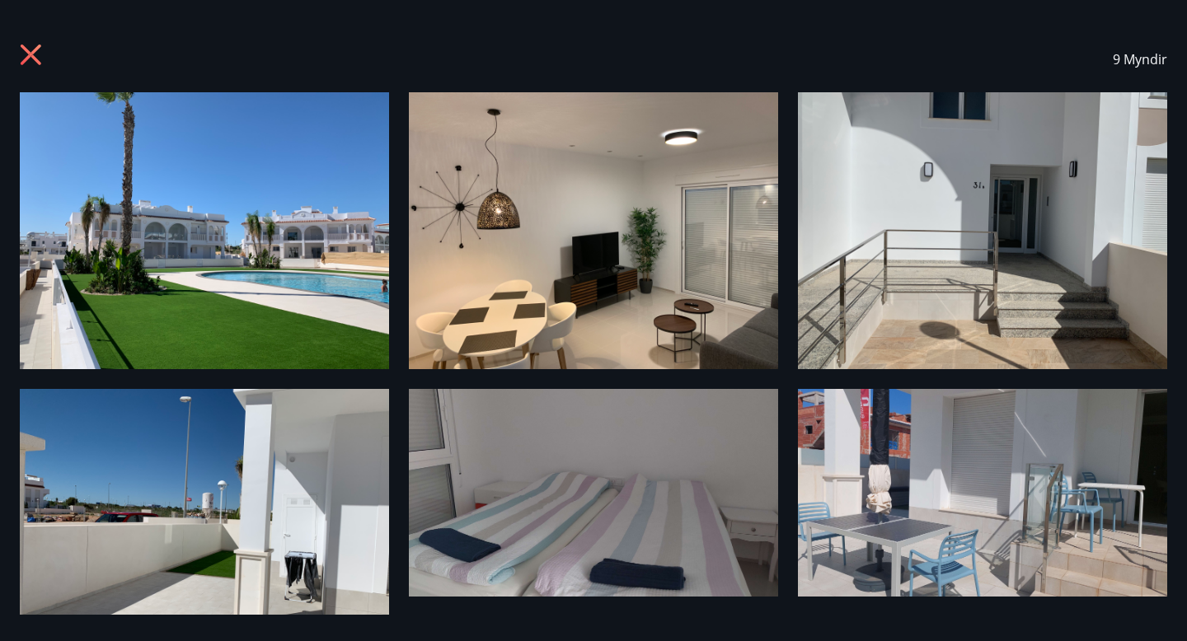
click at [162, 255] on img at bounding box center [204, 230] width 369 height 277
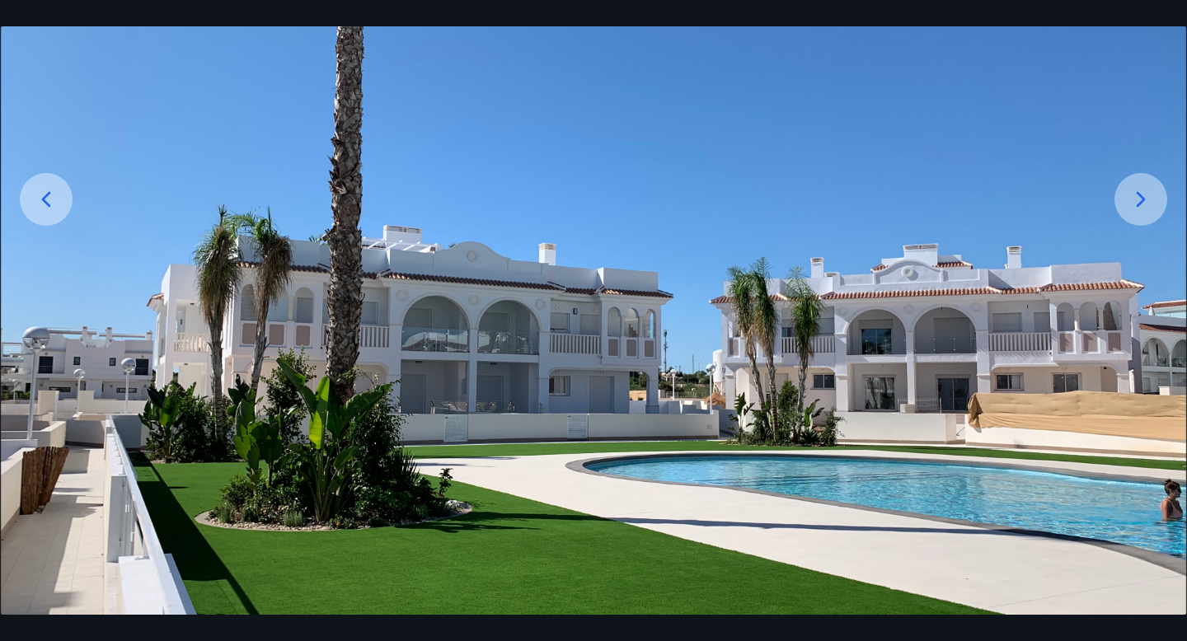
scroll to position [215, 0]
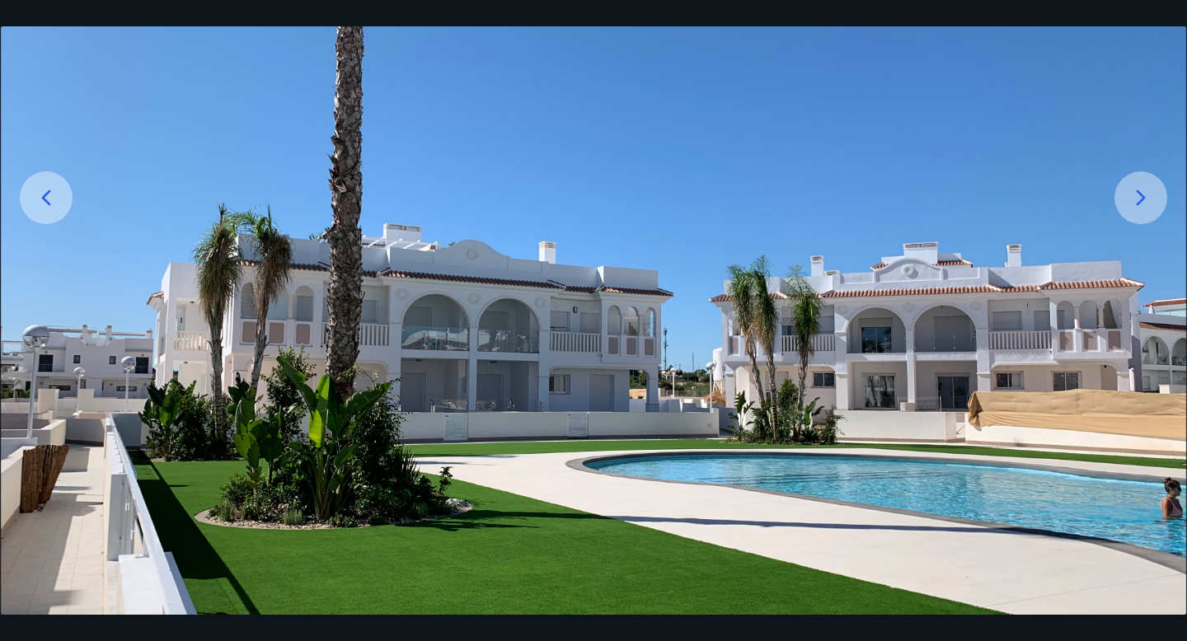
click at [1143, 204] on icon at bounding box center [1141, 198] width 26 height 26
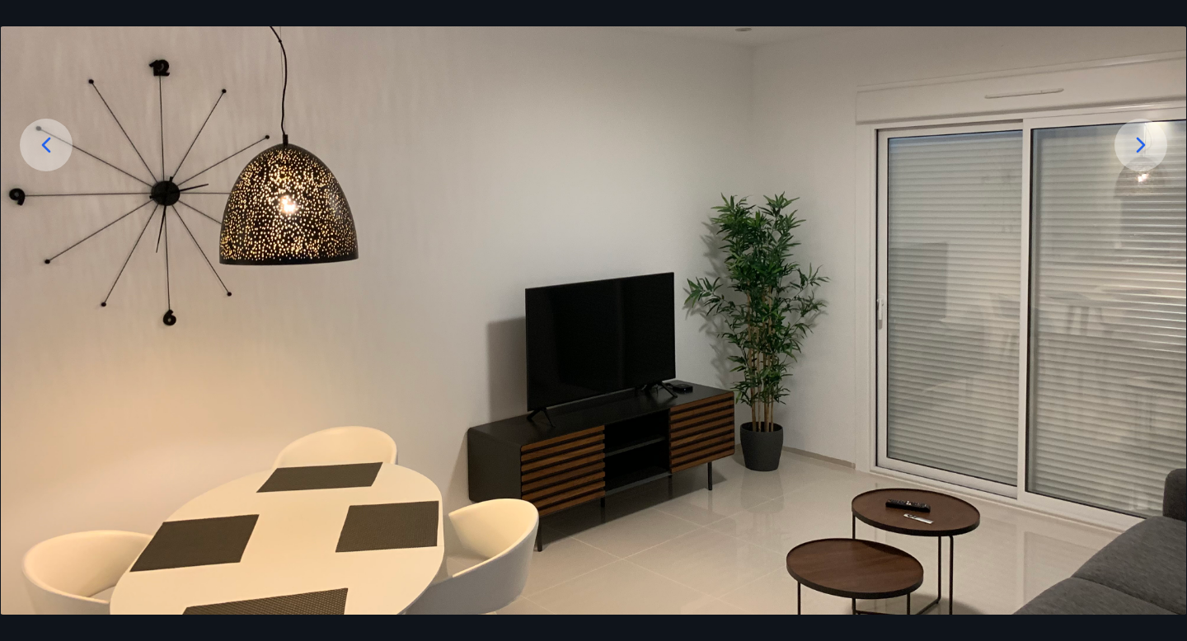
scroll to position [271, 0]
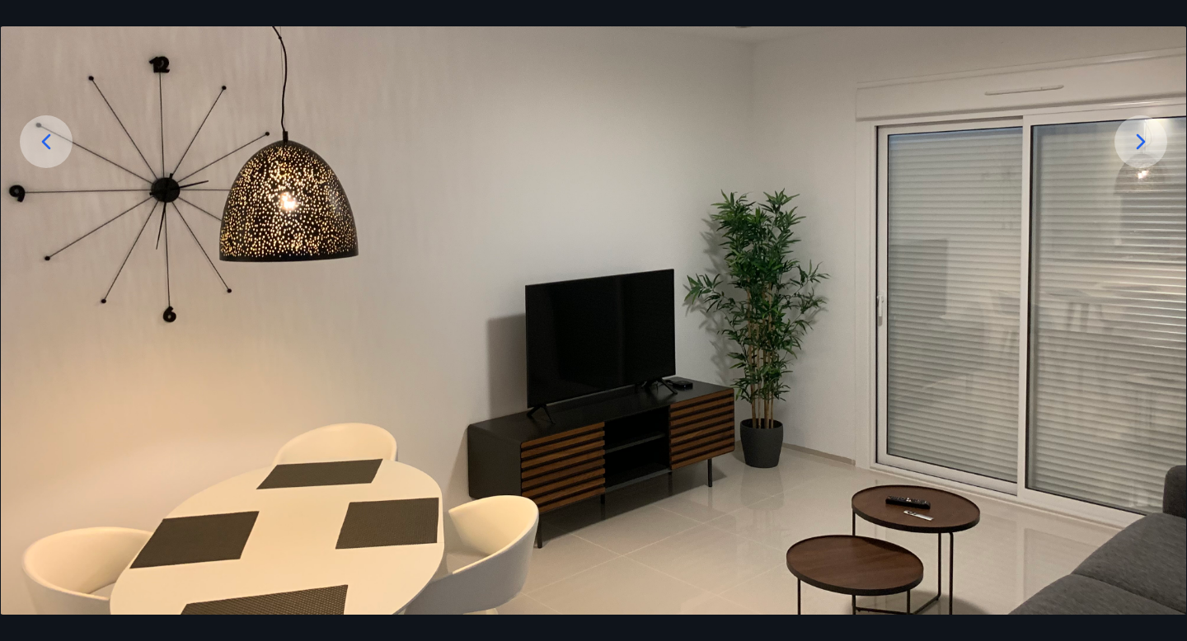
click at [1136, 164] on div at bounding box center [1141, 141] width 53 height 53
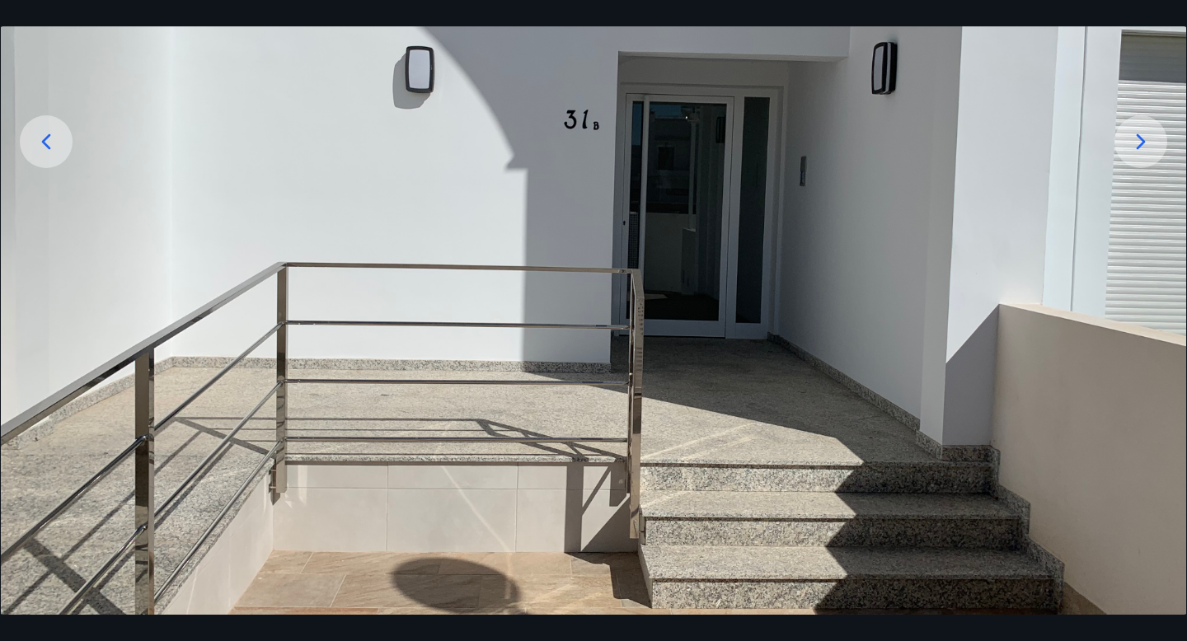
click at [1129, 143] on icon at bounding box center [1141, 142] width 26 height 26
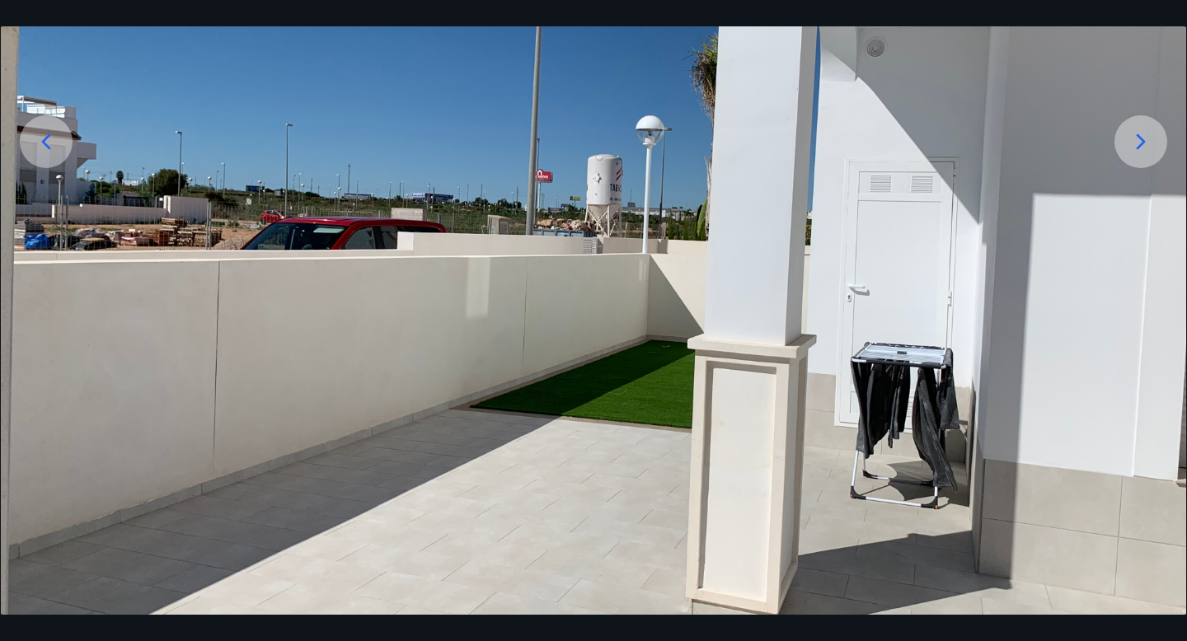
click at [1129, 143] on icon at bounding box center [1141, 142] width 26 height 26
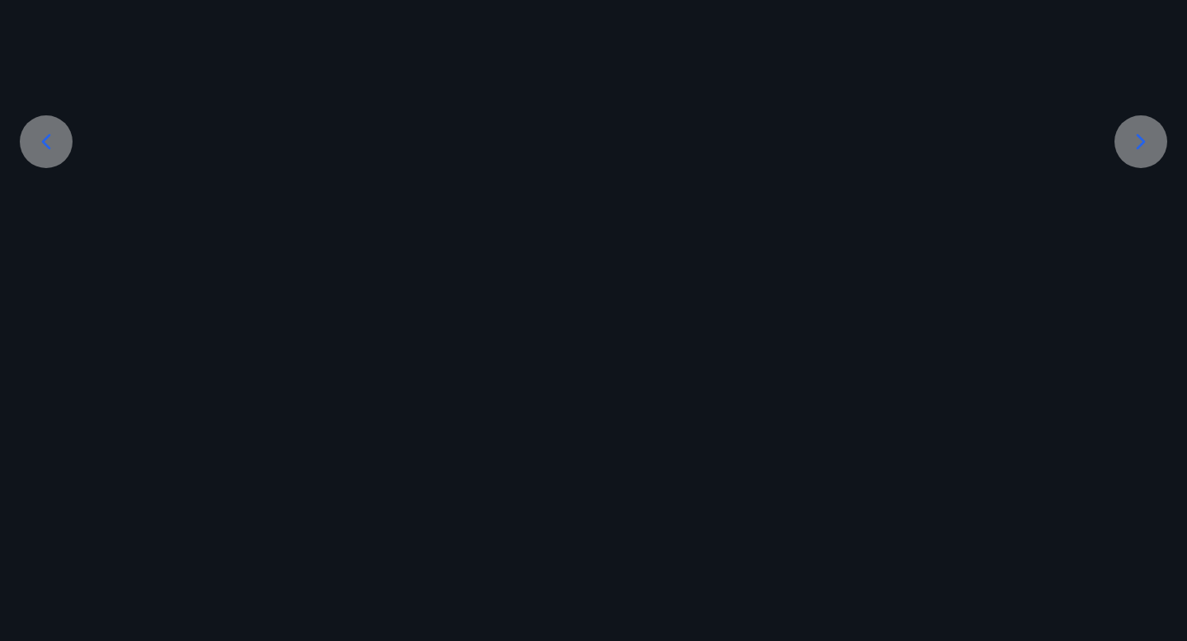
scroll to position [145, 0]
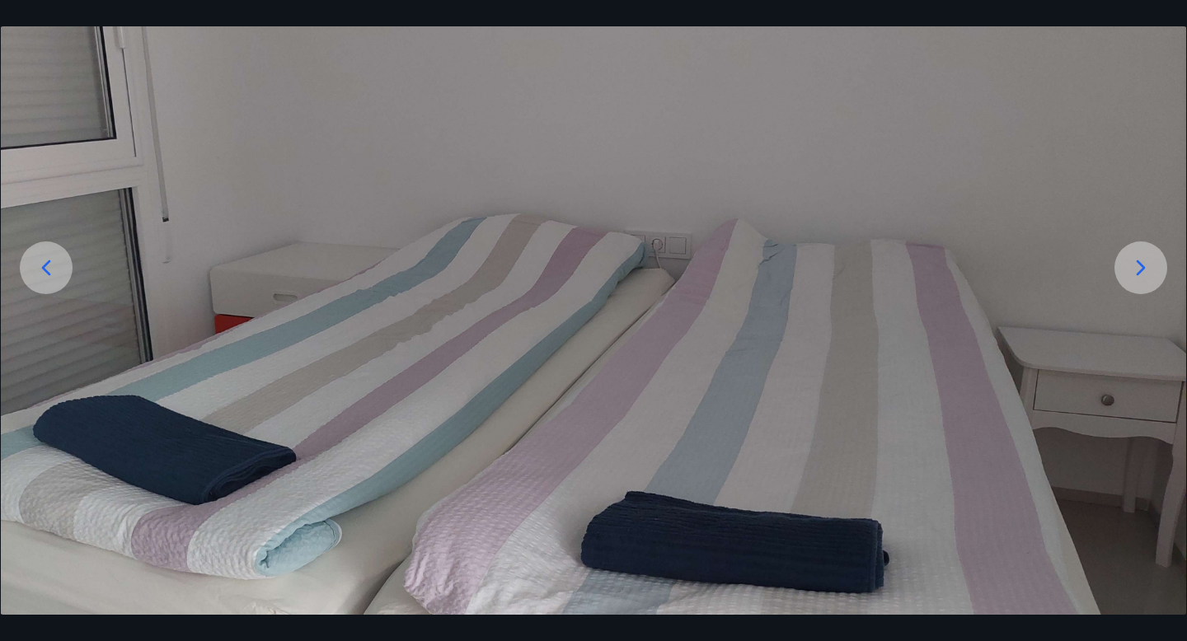
click at [1129, 143] on img at bounding box center [594, 281] width 1186 height 668
click at [1150, 280] on icon at bounding box center [1141, 269] width 26 height 26
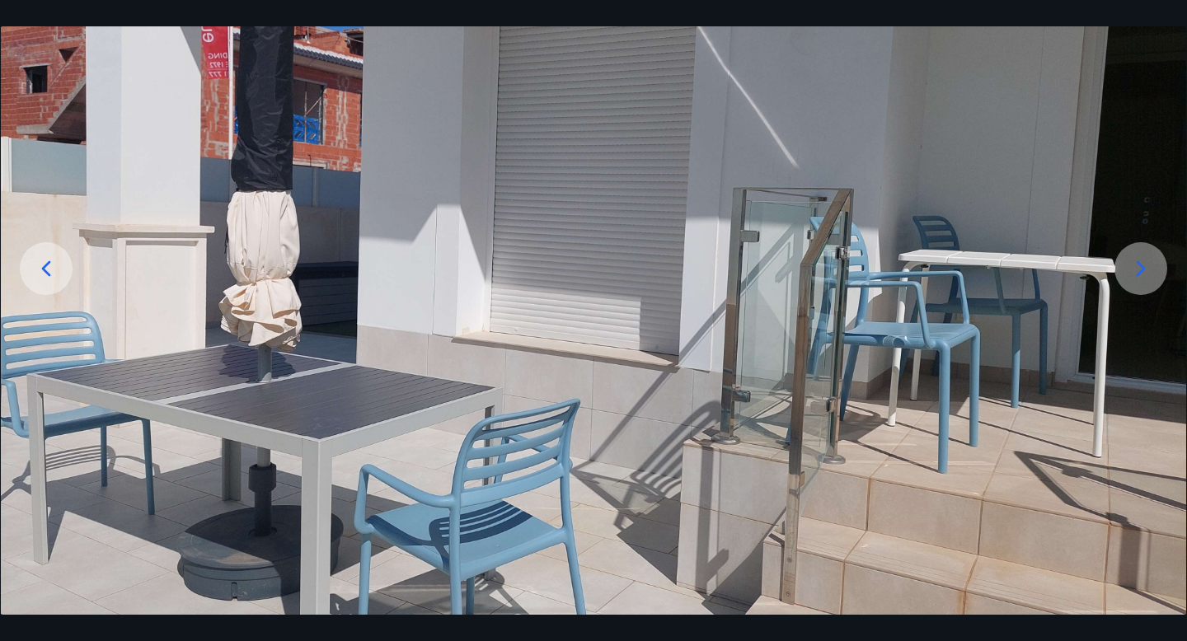
click at [1150, 280] on icon at bounding box center [1141, 269] width 26 height 26
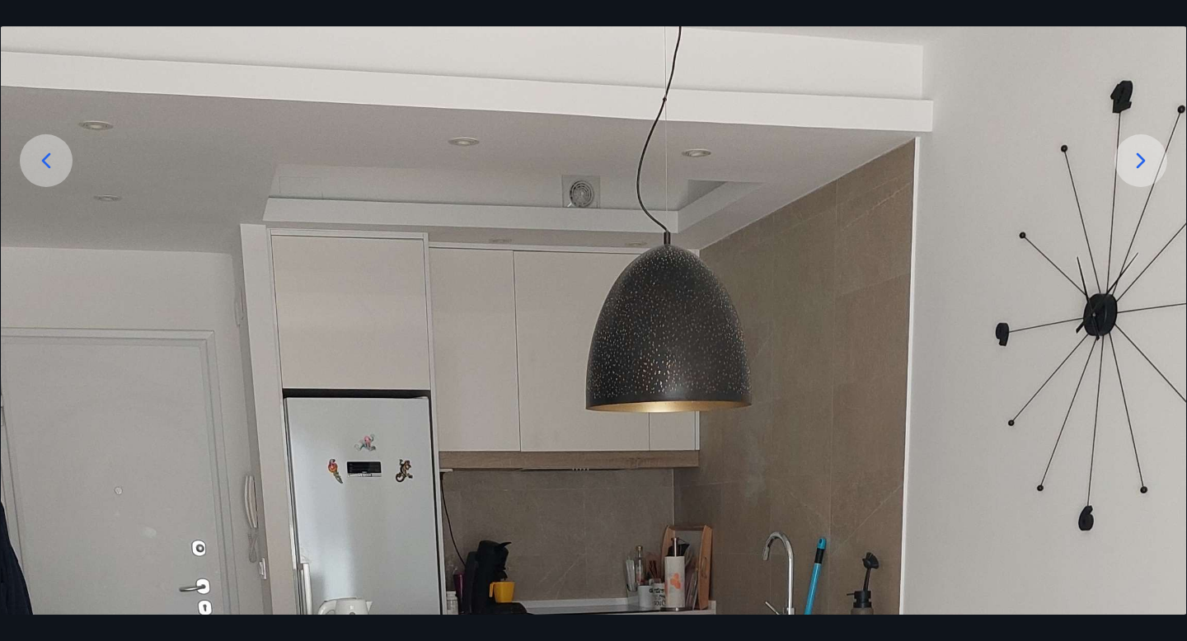
scroll to position [240, 0]
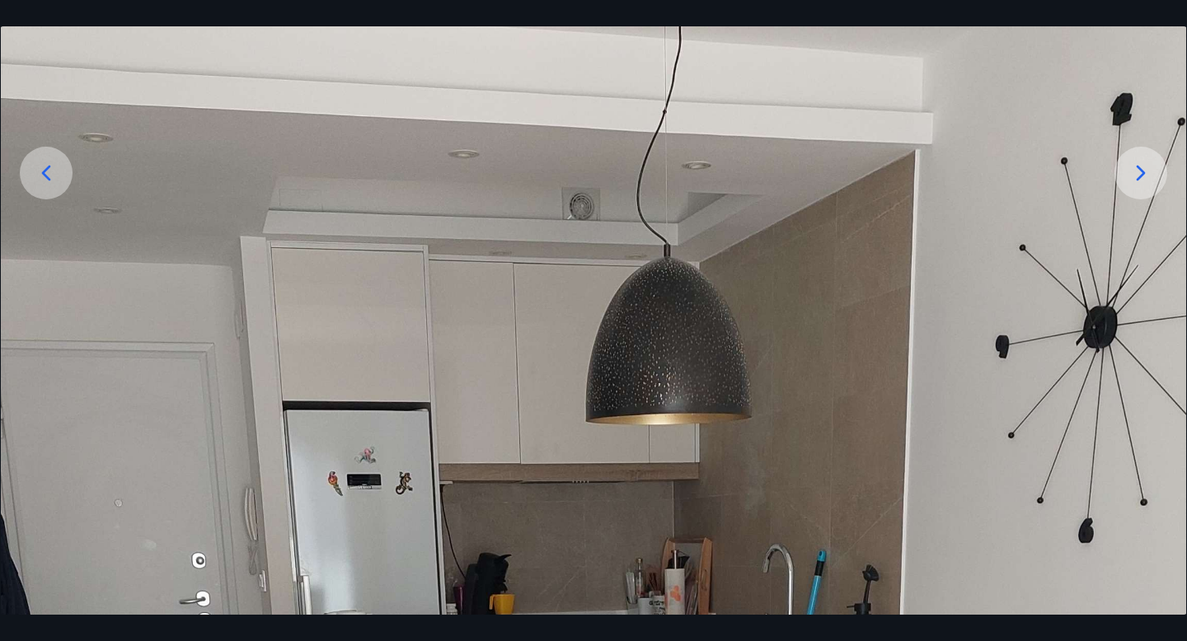
click at [1137, 186] on div at bounding box center [1141, 173] width 53 height 53
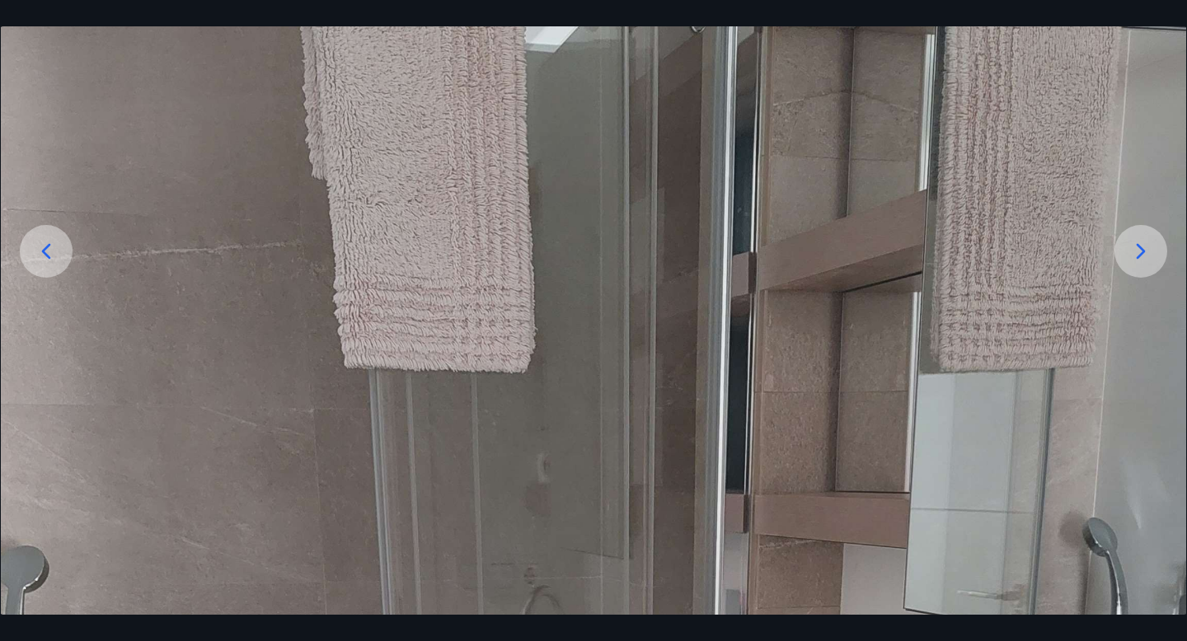
scroll to position [92, 0]
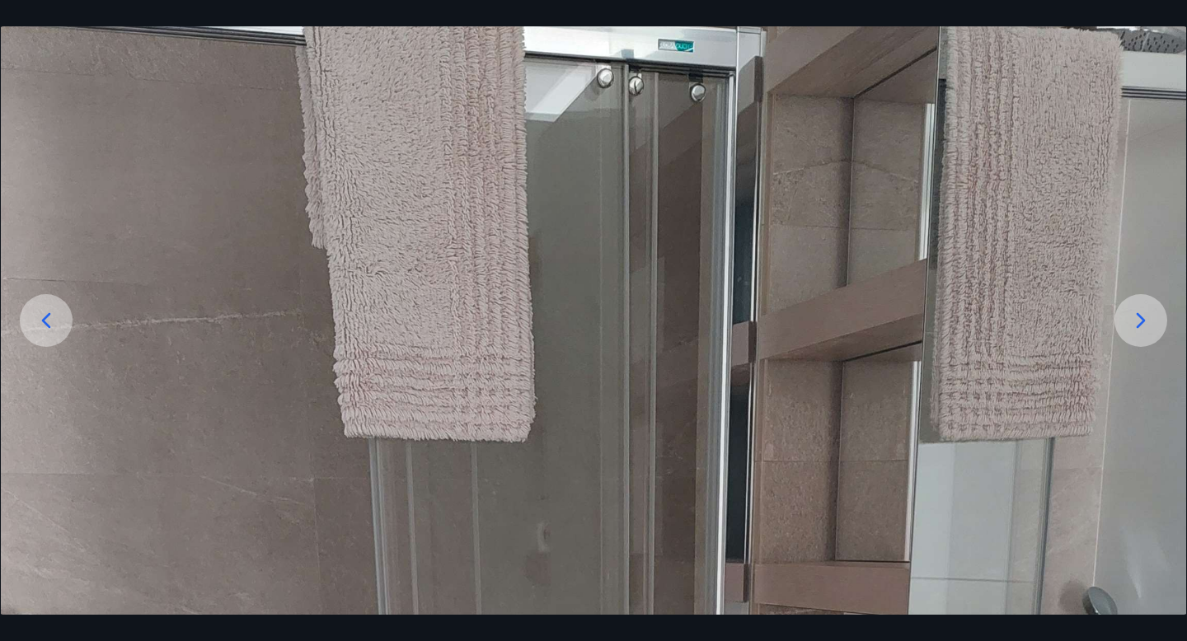
click at [1125, 308] on div at bounding box center [1141, 320] width 53 height 53
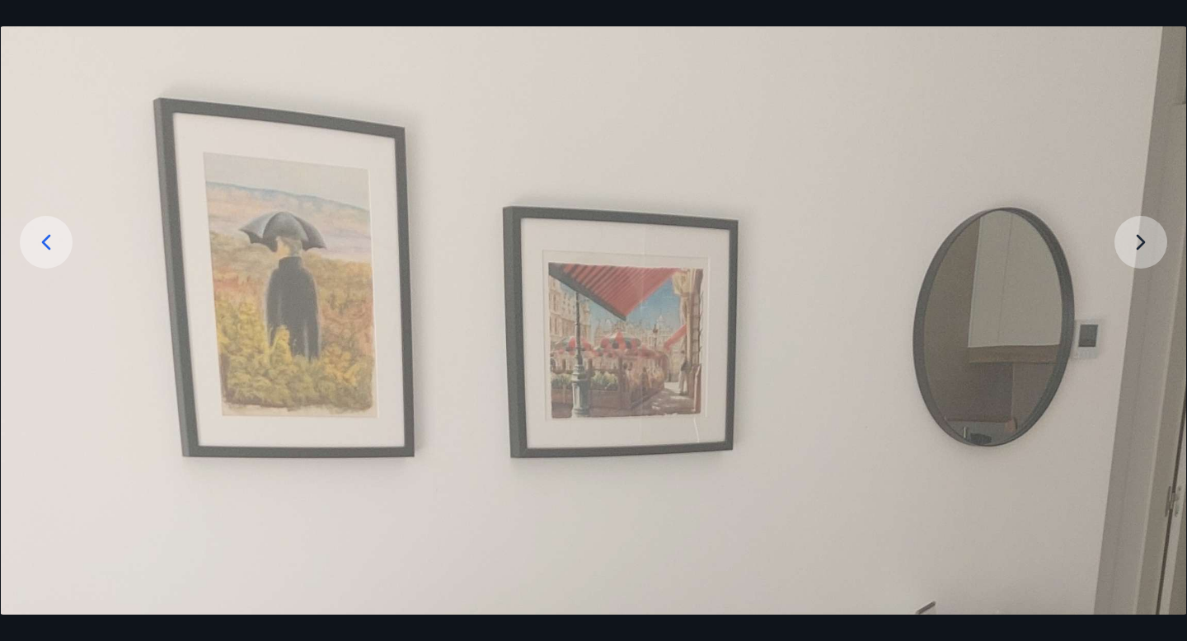
scroll to position [153, 0]
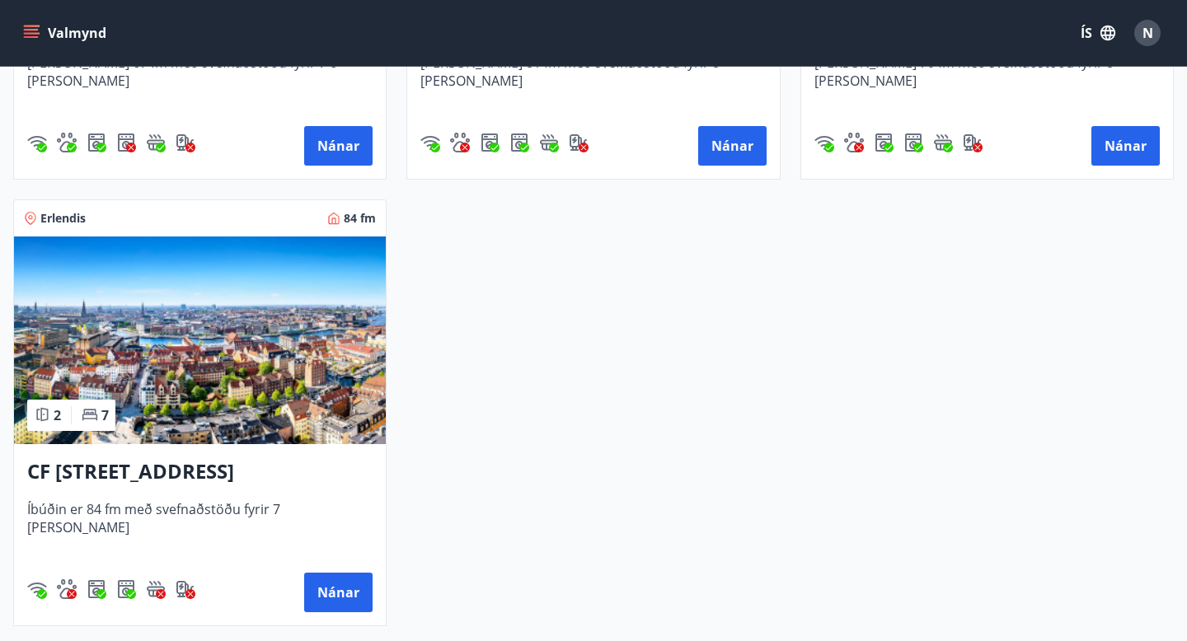
scroll to position [2861, 0]
click at [159, 468] on h3 "CF [STREET_ADDRESS]" at bounding box center [199, 472] width 345 height 30
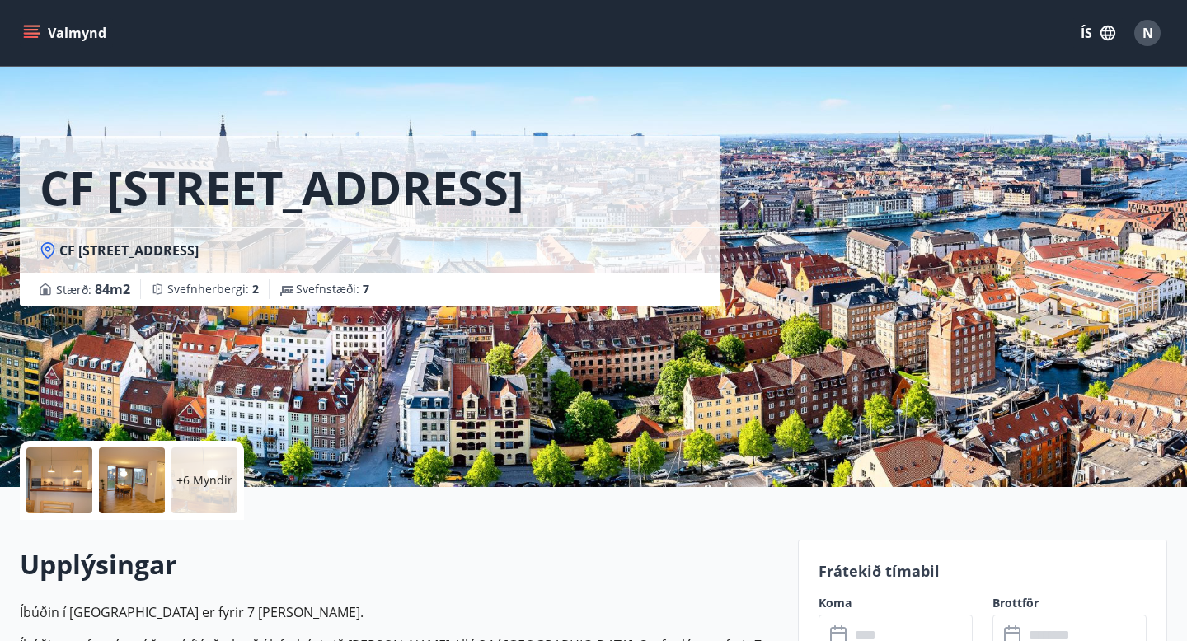
scroll to position [15, 0]
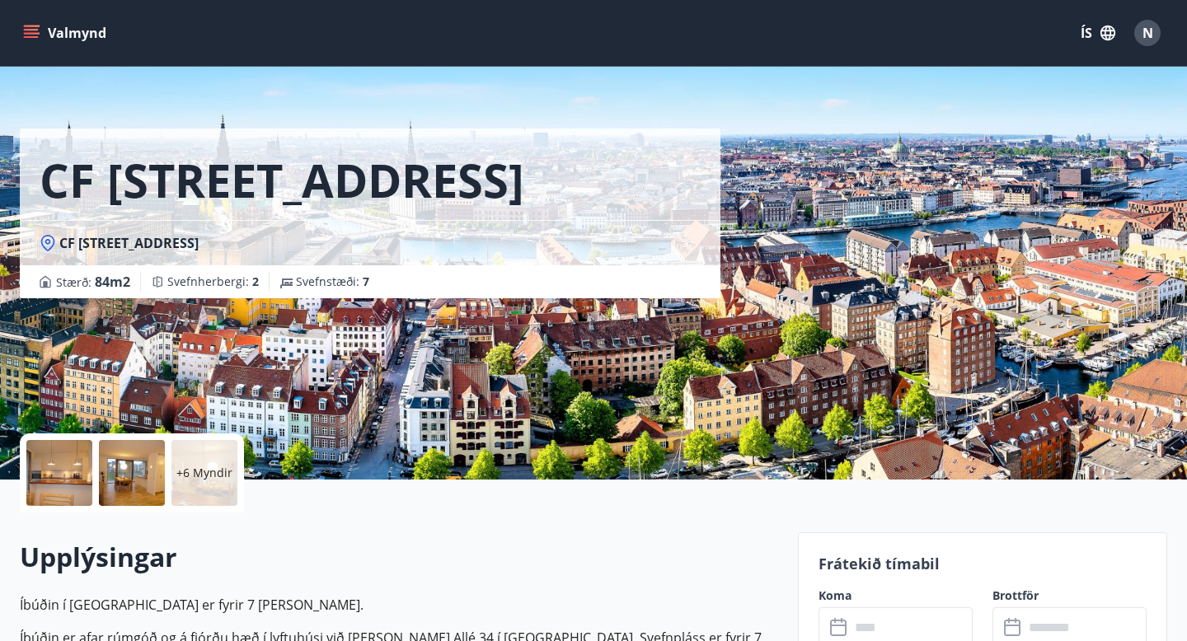
click at [63, 463] on div at bounding box center [59, 473] width 66 height 66
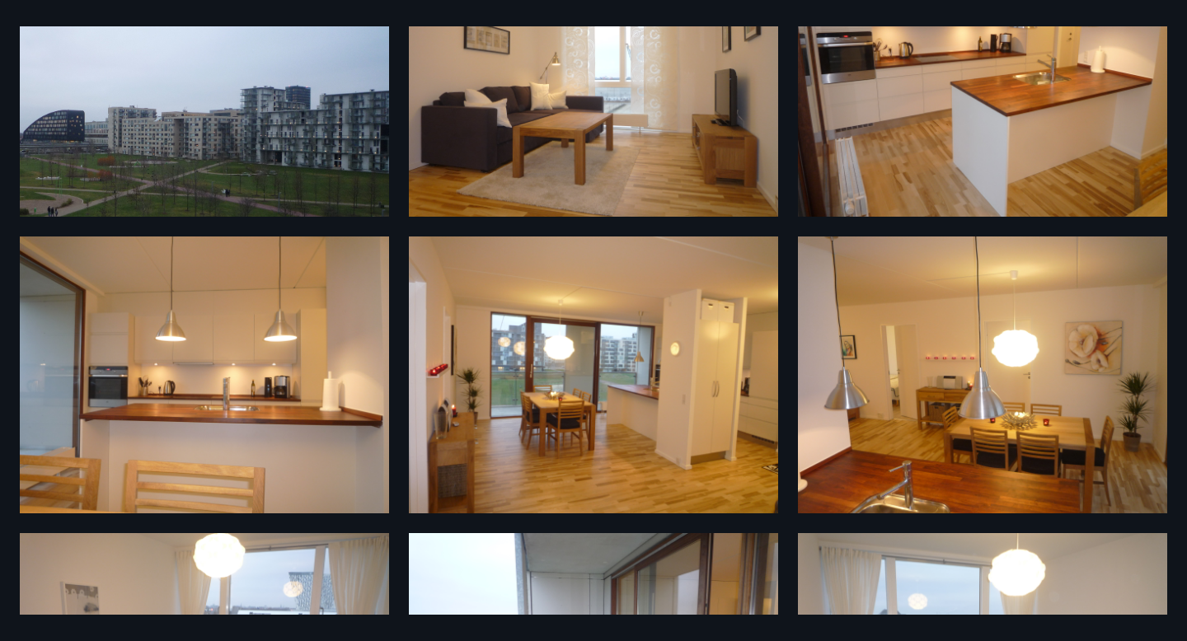
scroll to position [0, 0]
